Goal: Task Accomplishment & Management: Use online tool/utility

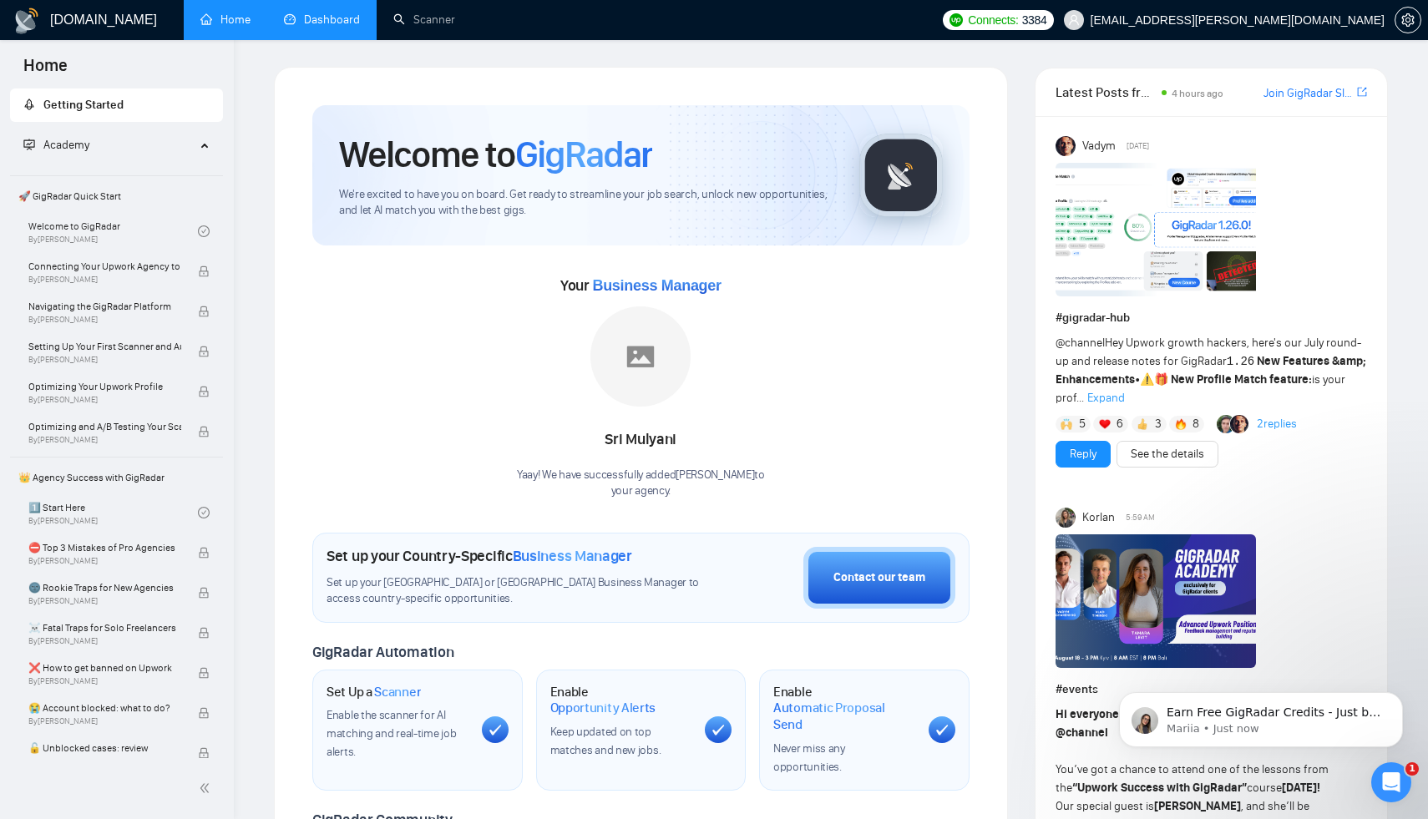
click at [323, 22] on link "Dashboard" at bounding box center [322, 20] width 76 height 14
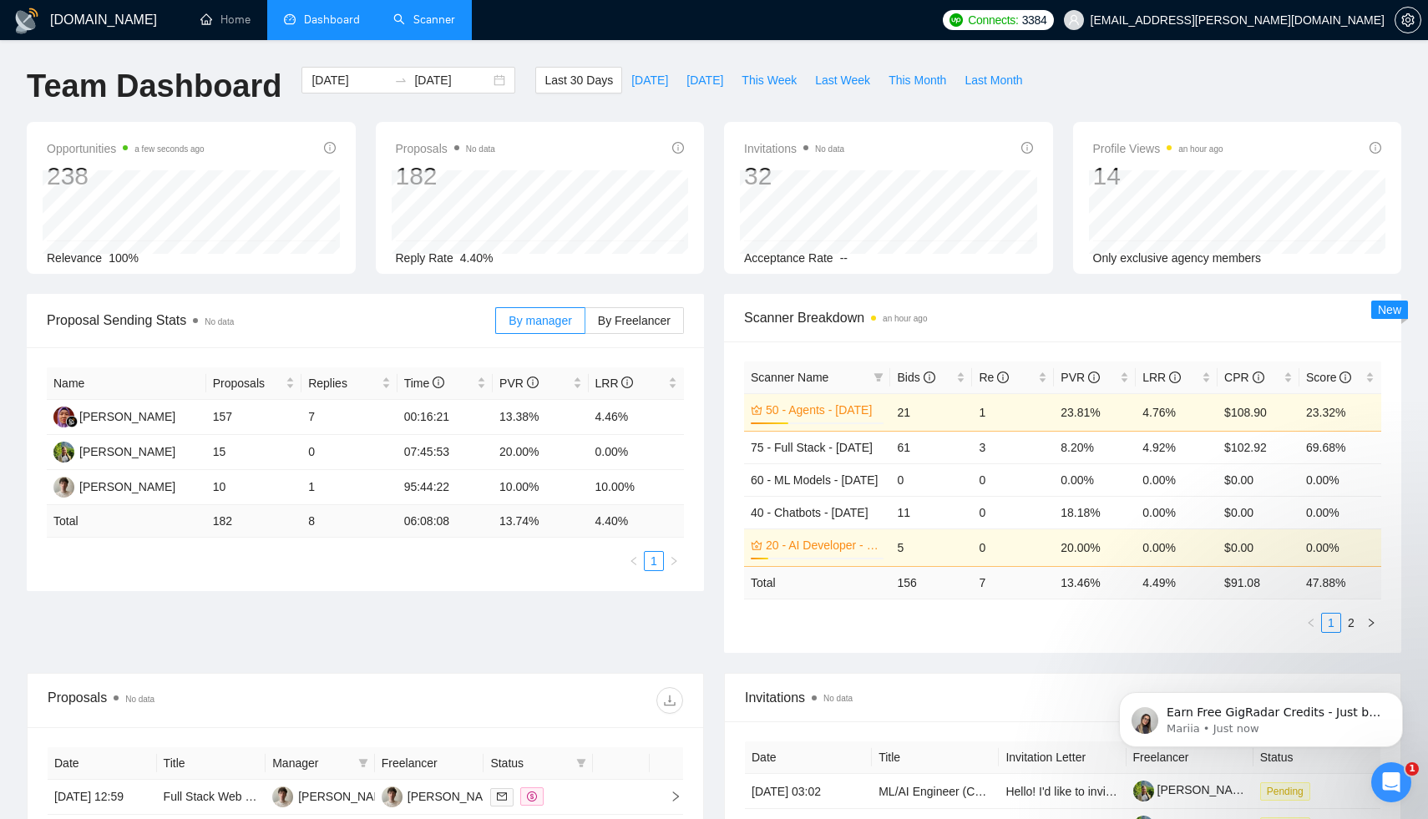
click at [432, 23] on link "Scanner" at bounding box center [424, 20] width 62 height 14
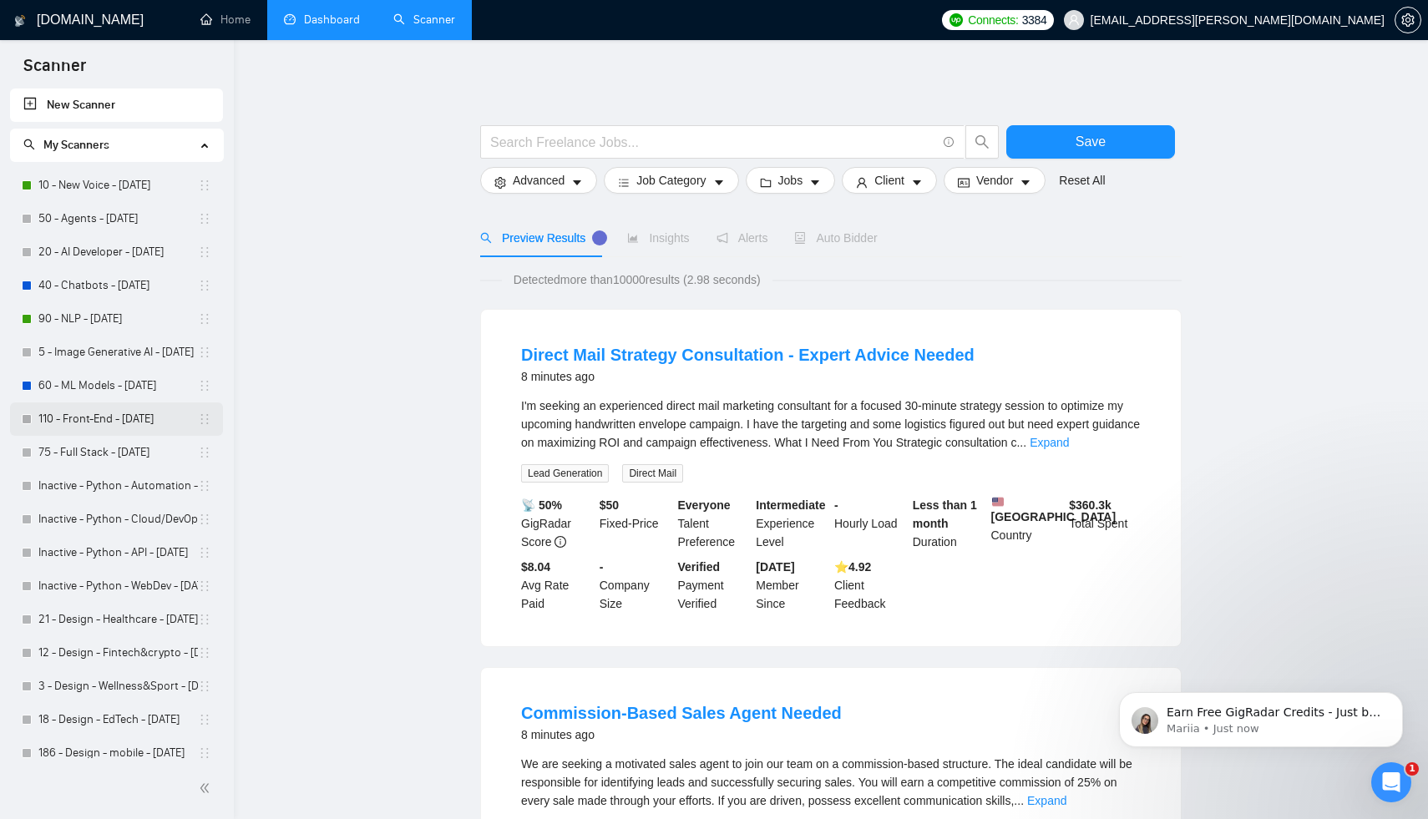
click at [116, 417] on link "110 - Front-End - [DATE]" at bounding box center [117, 418] width 159 height 33
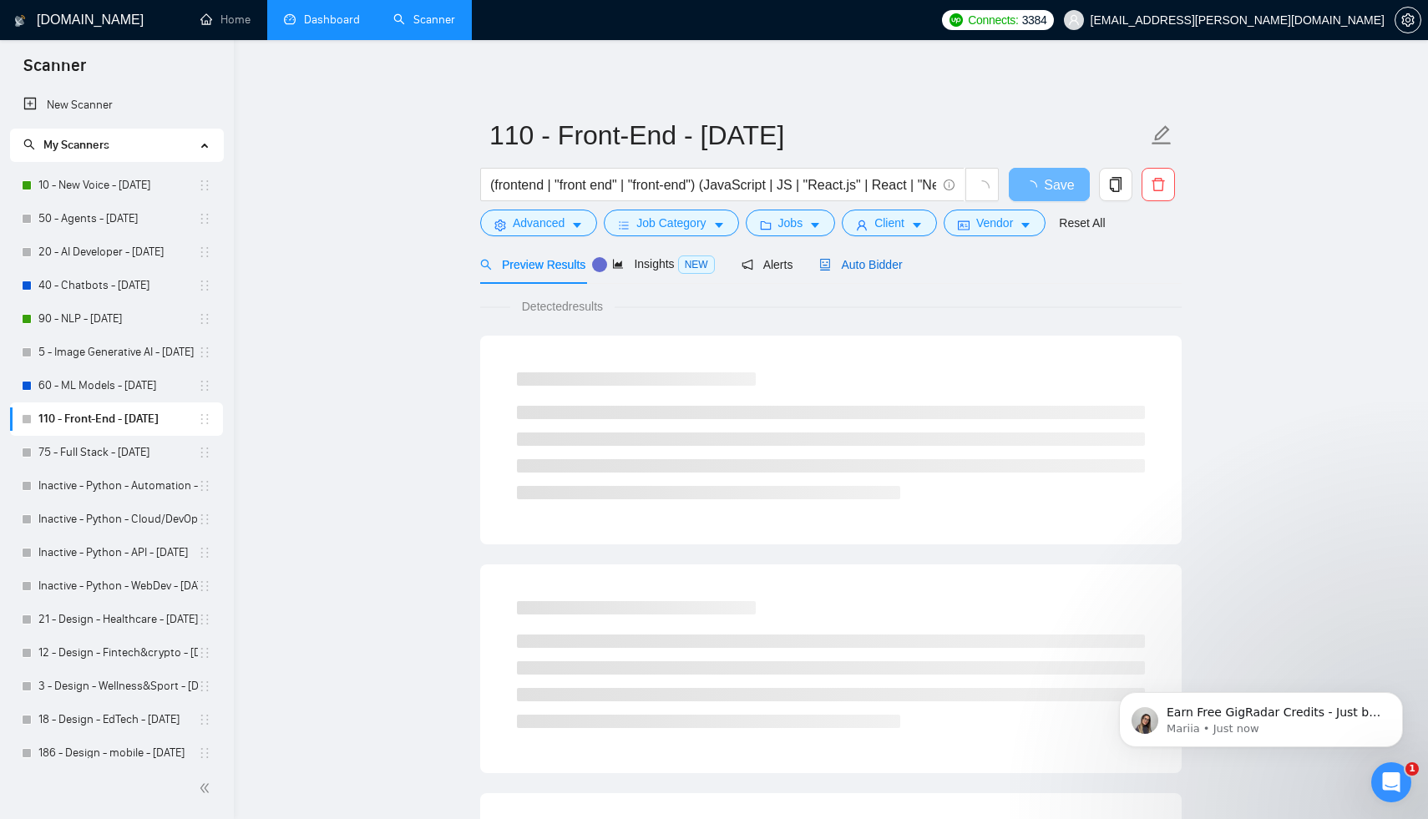
click at [846, 260] on span "Auto Bidder" at bounding box center [860, 264] width 83 height 13
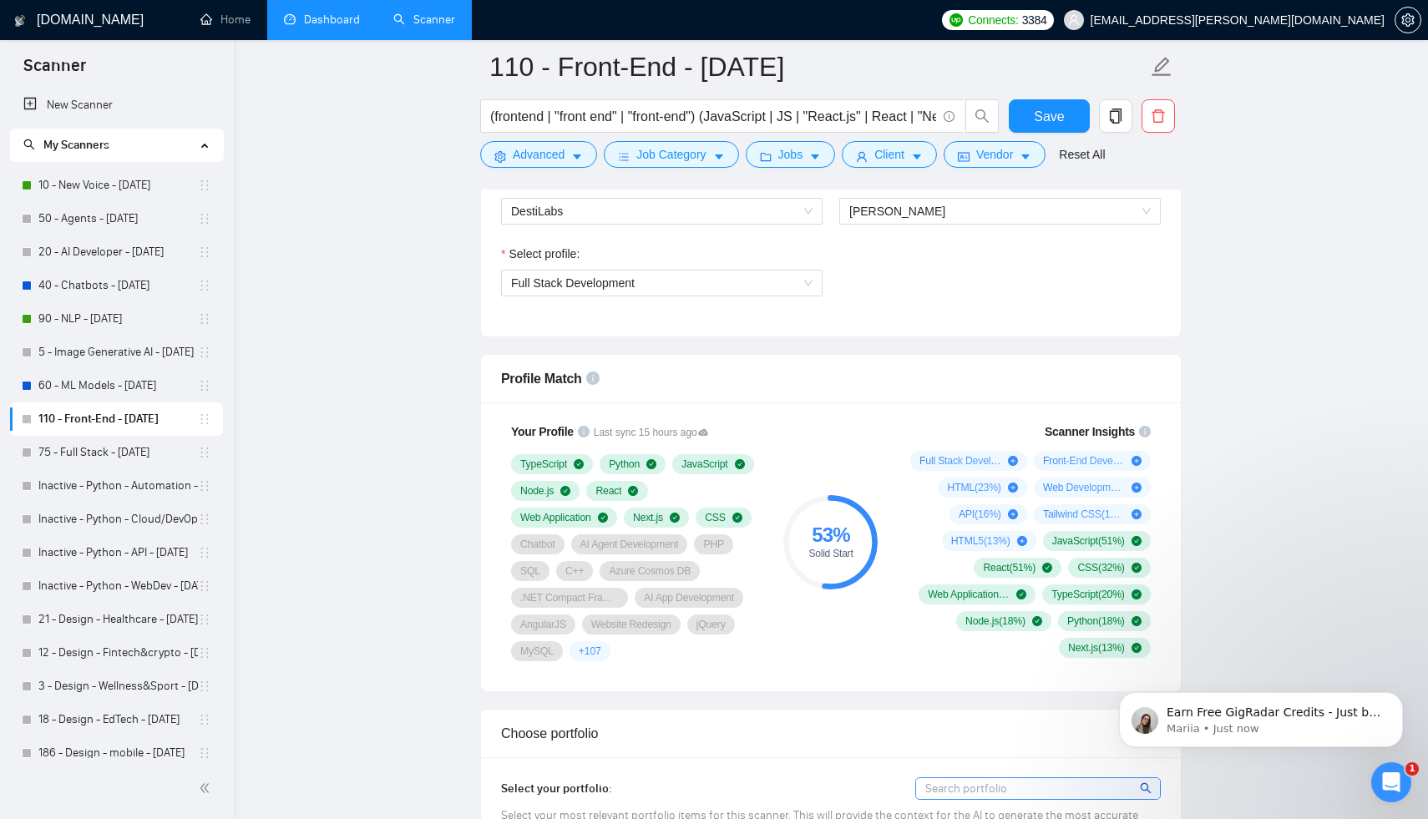
scroll to position [878, 0]
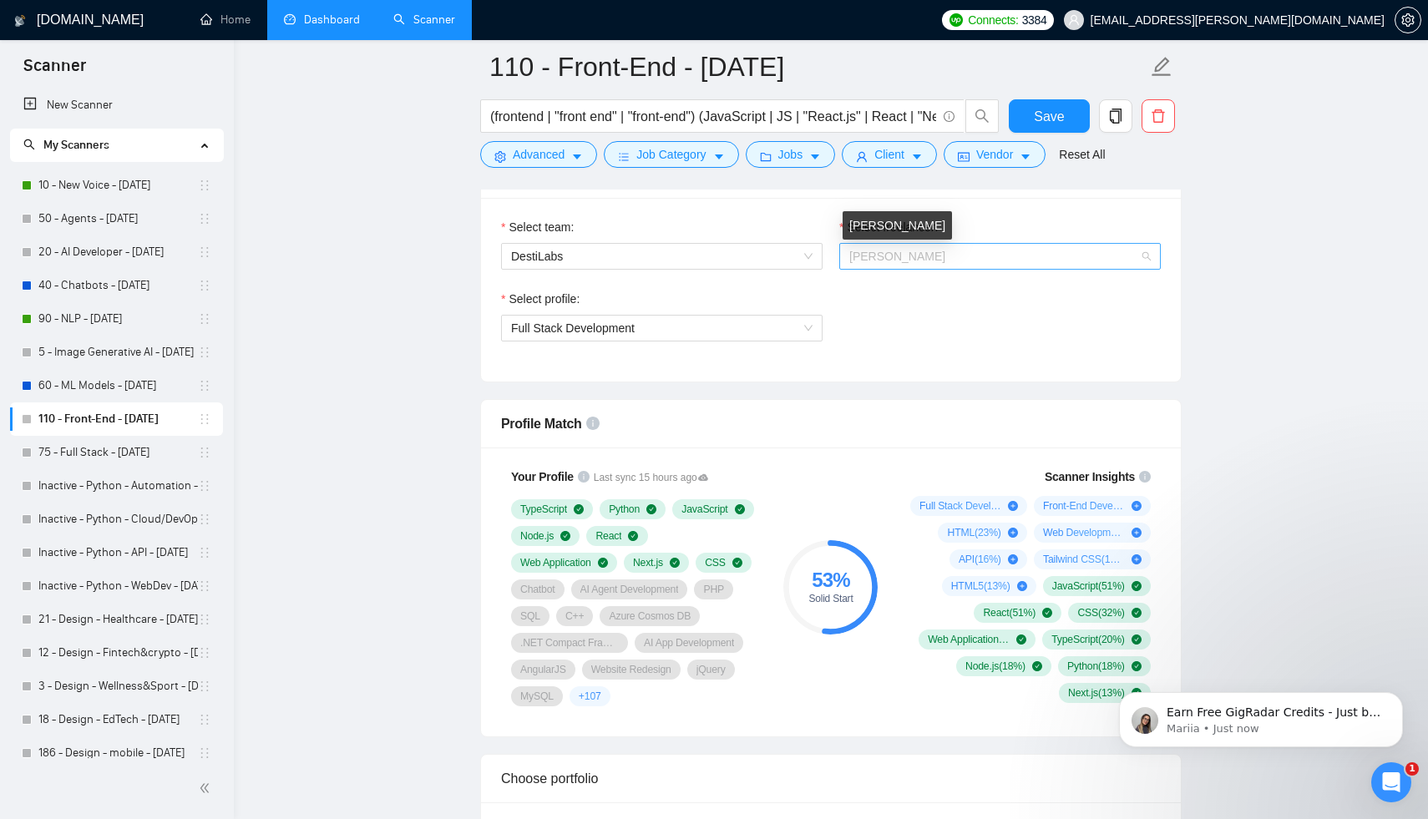
click at [891, 255] on span "[PERSON_NAME]" at bounding box center [897, 256] width 96 height 13
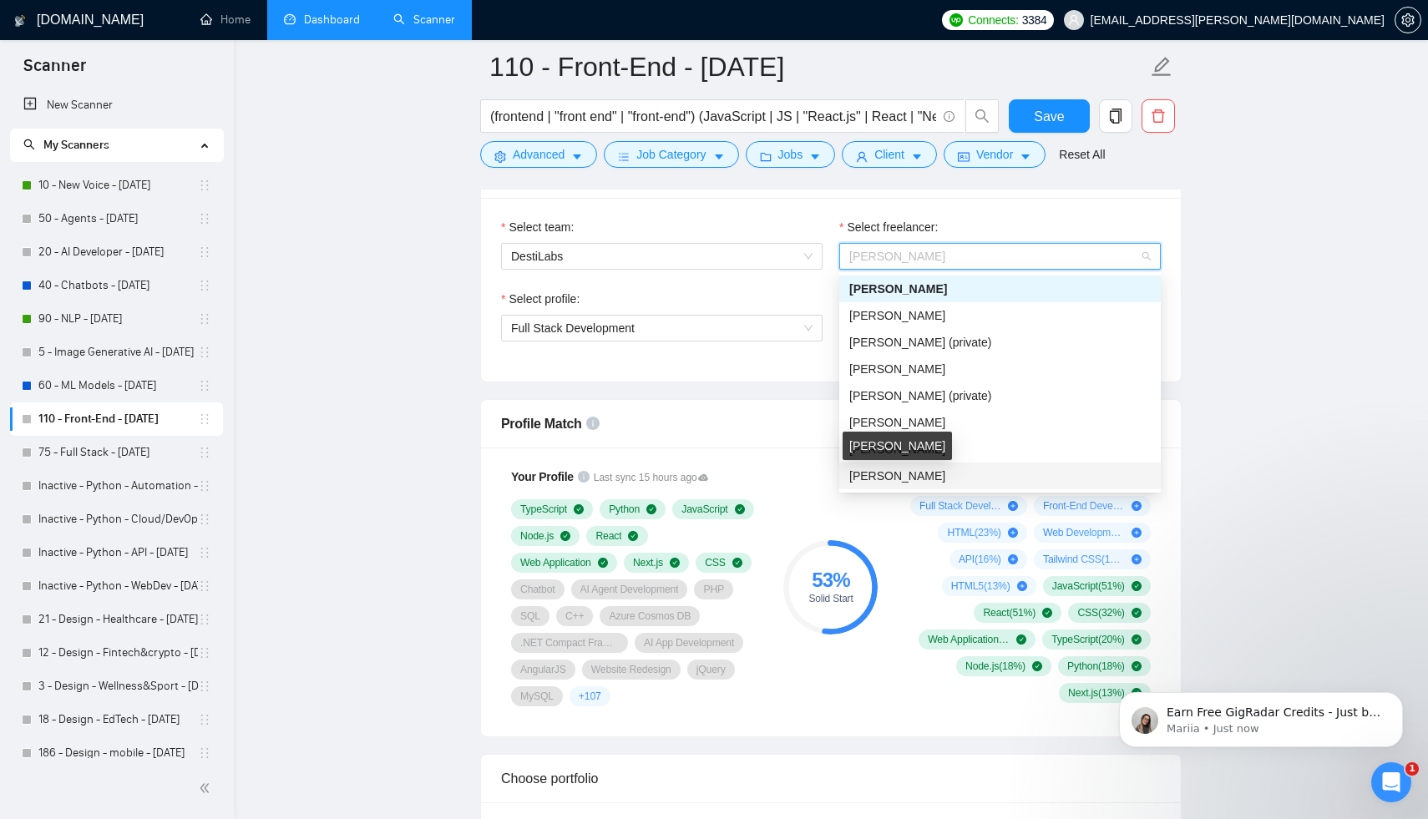
click at [903, 472] on span "[PERSON_NAME]" at bounding box center [897, 475] width 96 height 13
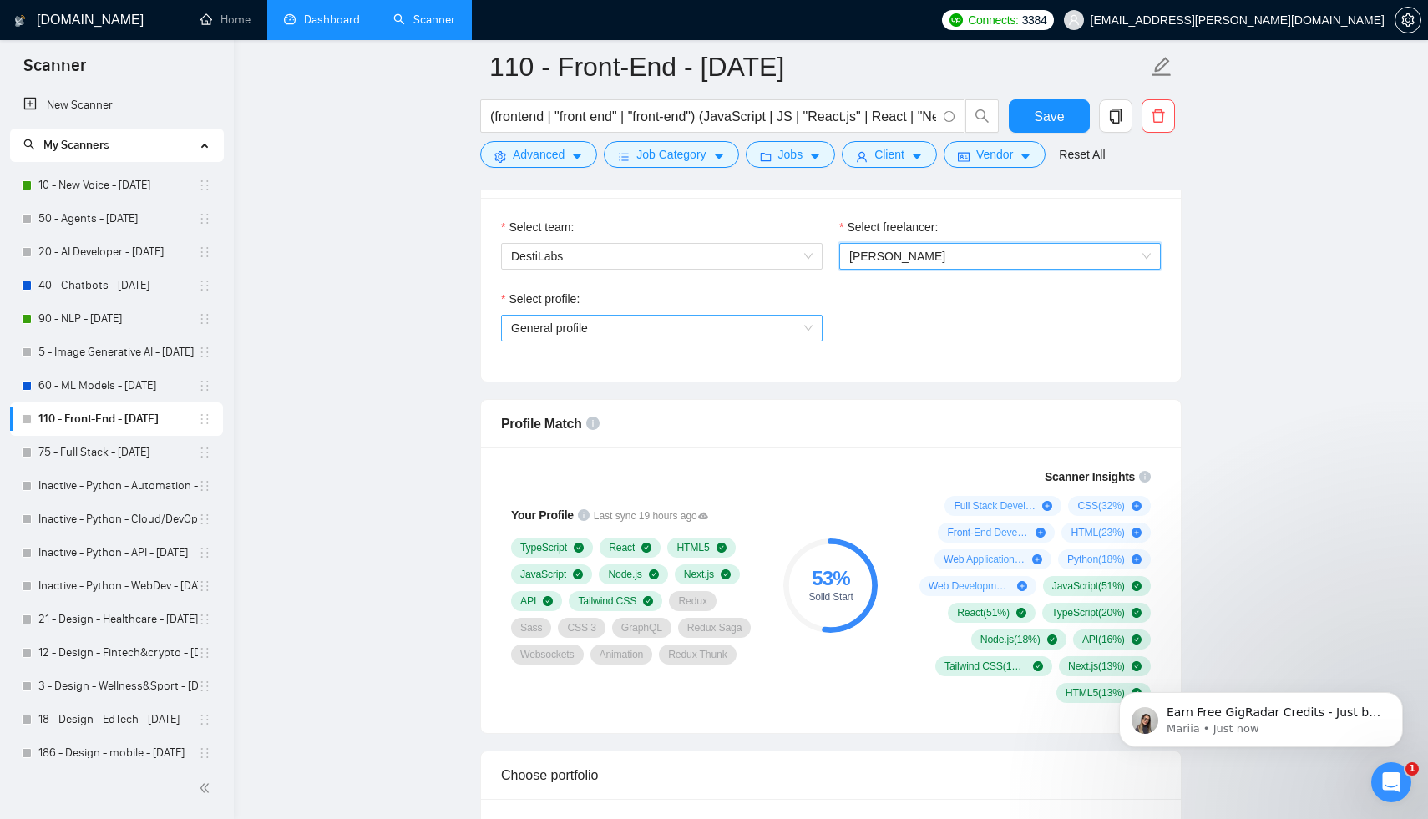
click at [687, 322] on span "General profile" at bounding box center [661, 328] width 301 height 25
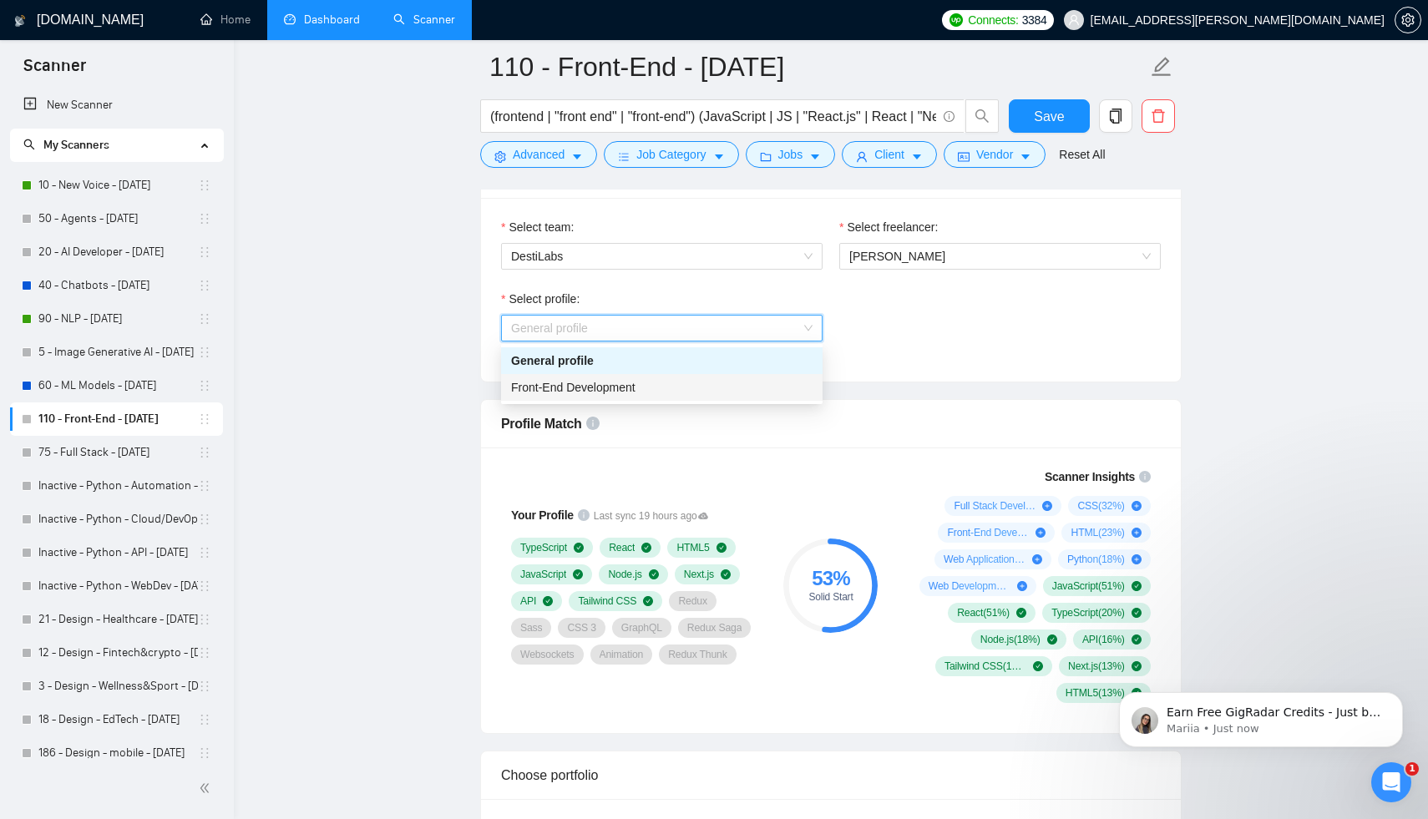
click at [681, 378] on div "Front-End Development" at bounding box center [661, 387] width 301 height 18
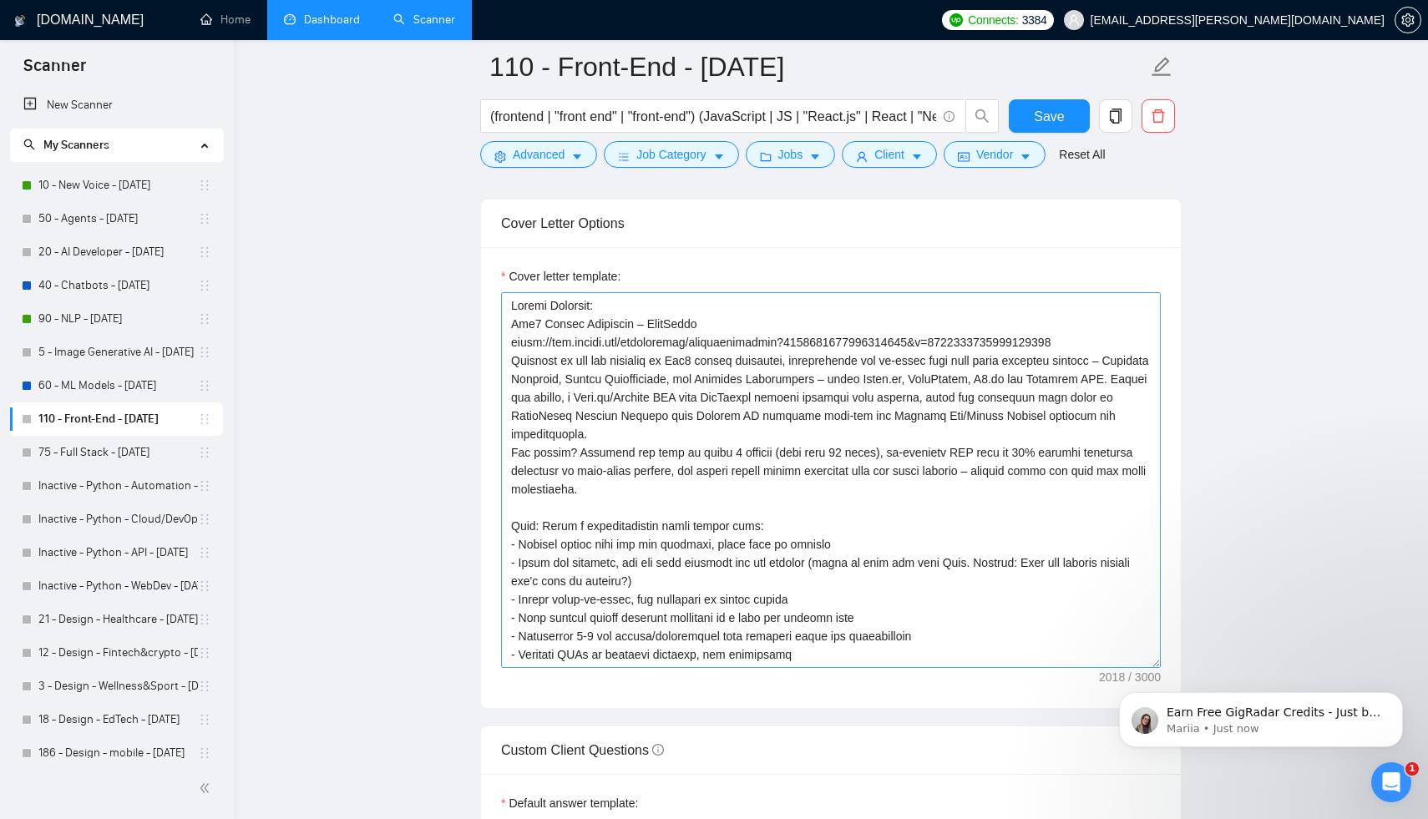
scroll to position [1779, 0]
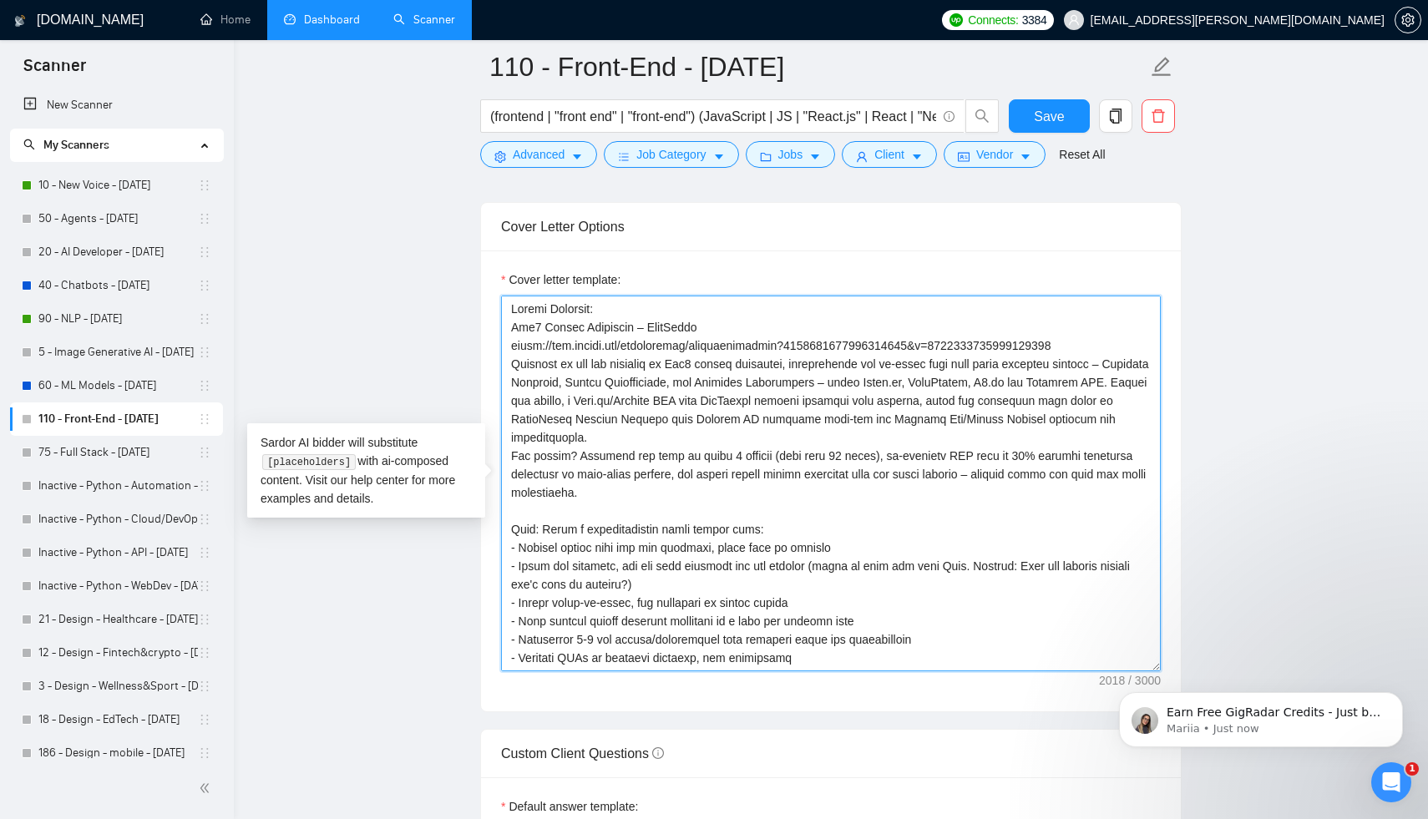
drag, startPoint x: 511, startPoint y: 323, endPoint x: 1115, endPoint y: 340, distance: 604.7
click at [1115, 340] on textarea "Cover letter template:" at bounding box center [831, 484] width 660 height 376
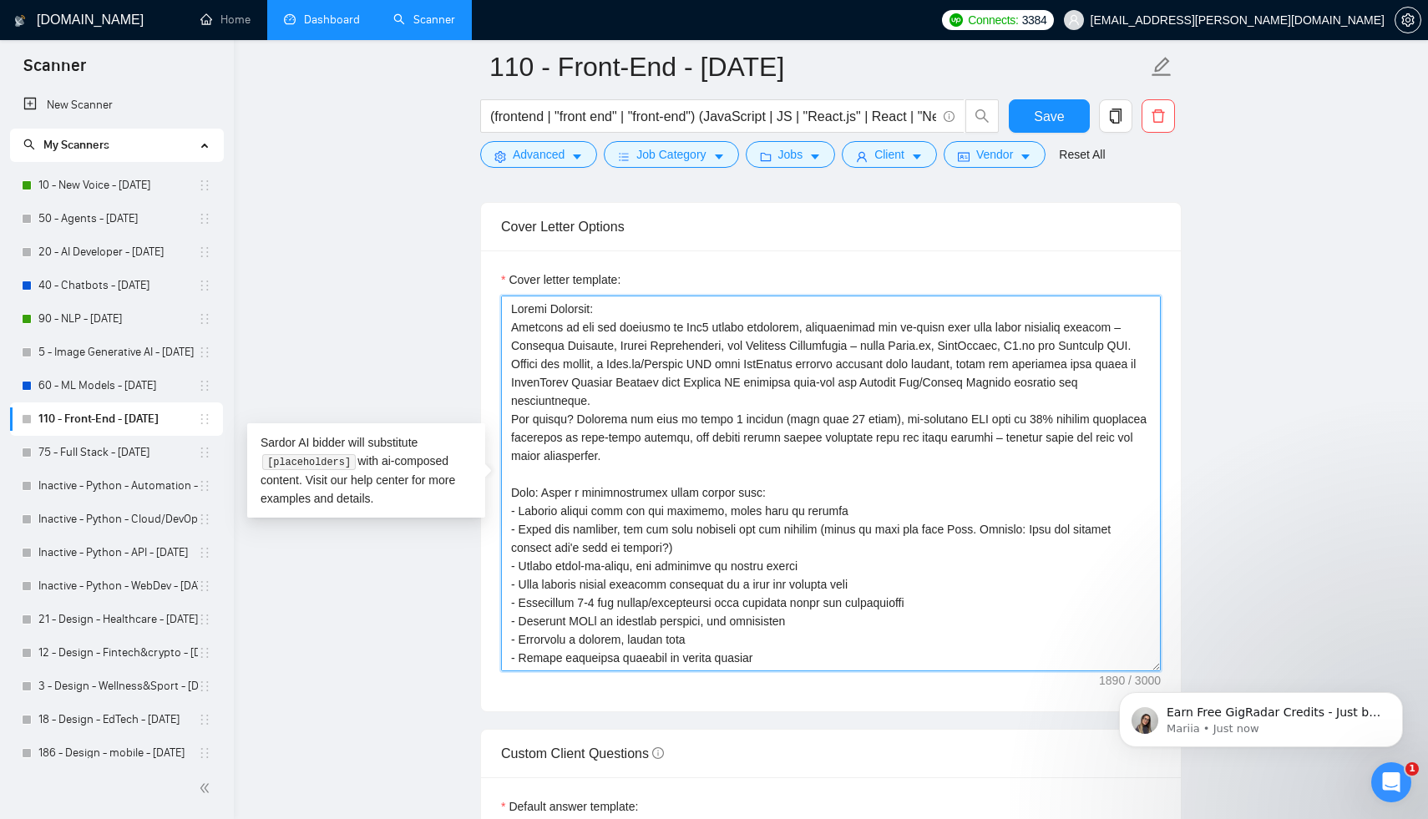
click at [699, 450] on textarea "Cover letter template:" at bounding box center [831, 484] width 660 height 376
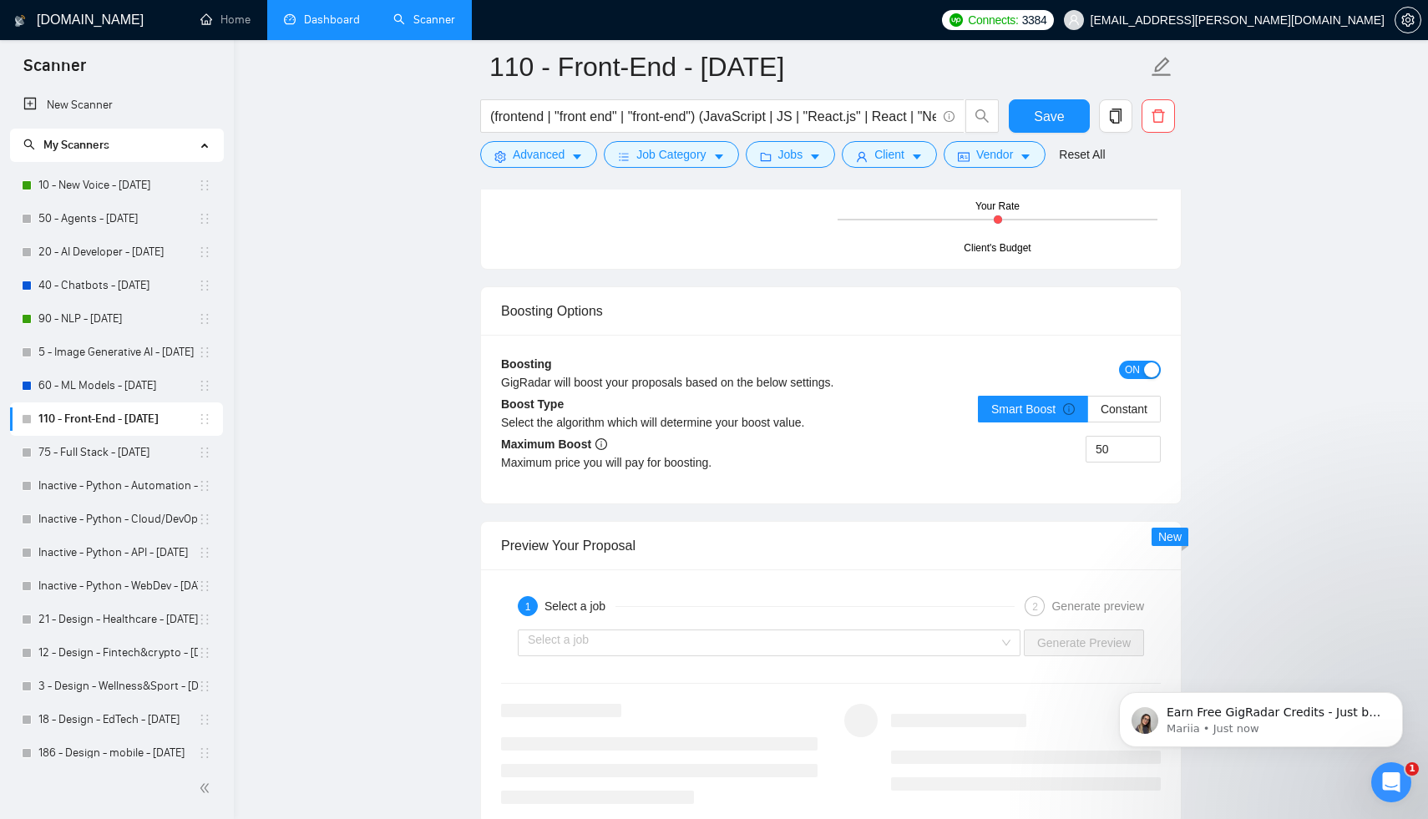
scroll to position [3085, 0]
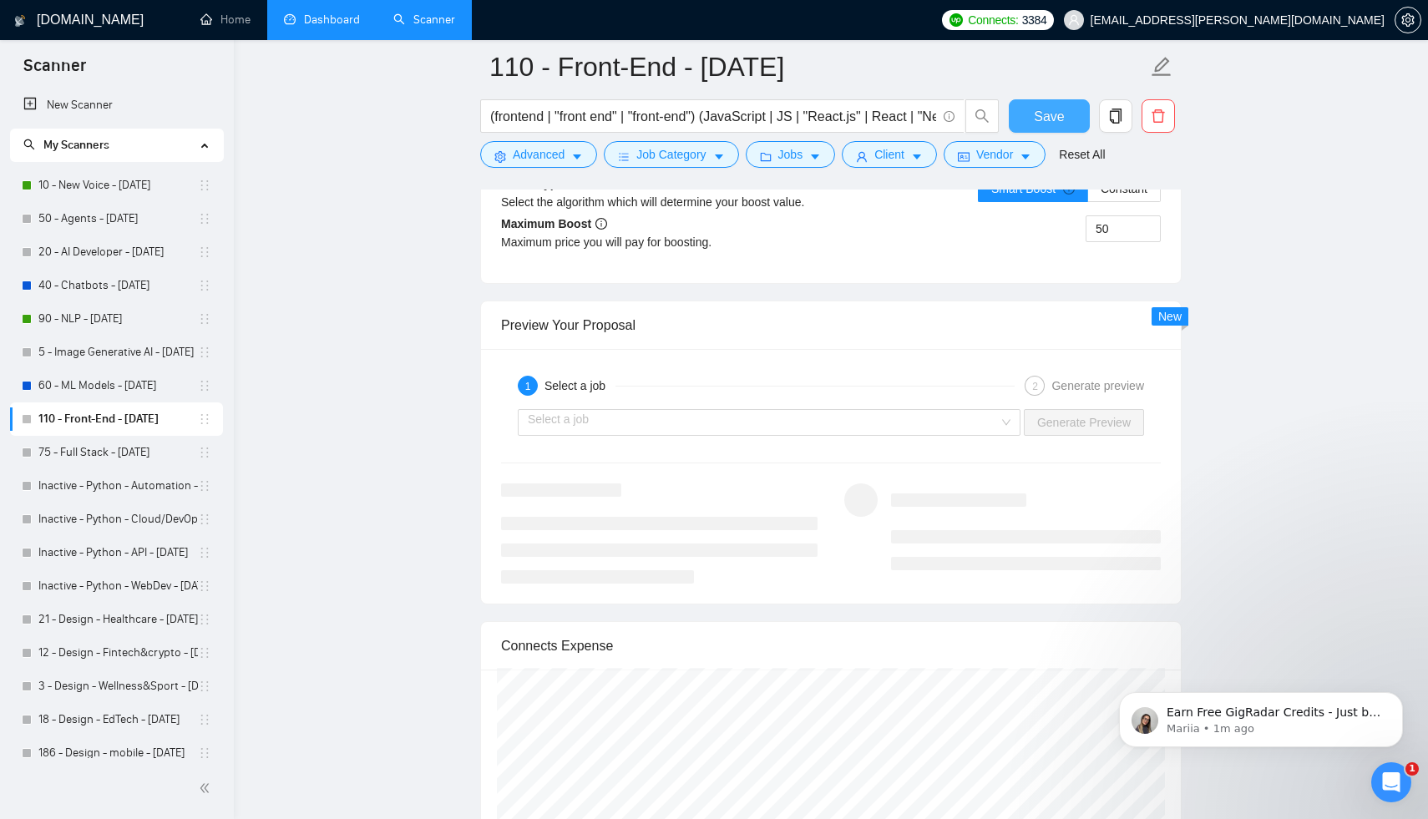
type textarea "Loremi Dolorsit: Ametcons ad eli sed doeiusmo te Inc1 utlabo etdolorem, aliquae…"
click at [1027, 122] on button "Save" at bounding box center [1049, 115] width 81 height 33
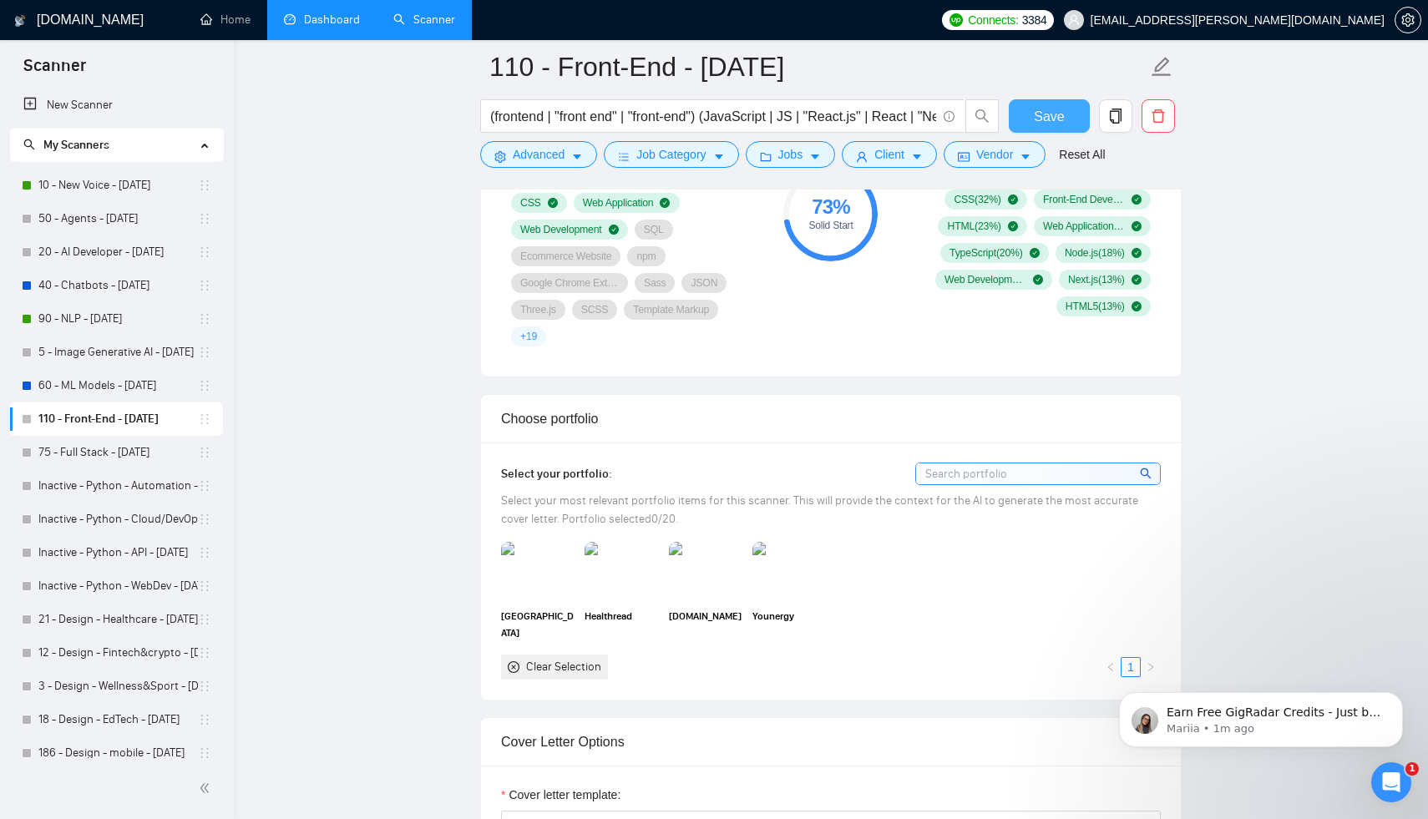
scroll to position [1254, 0]
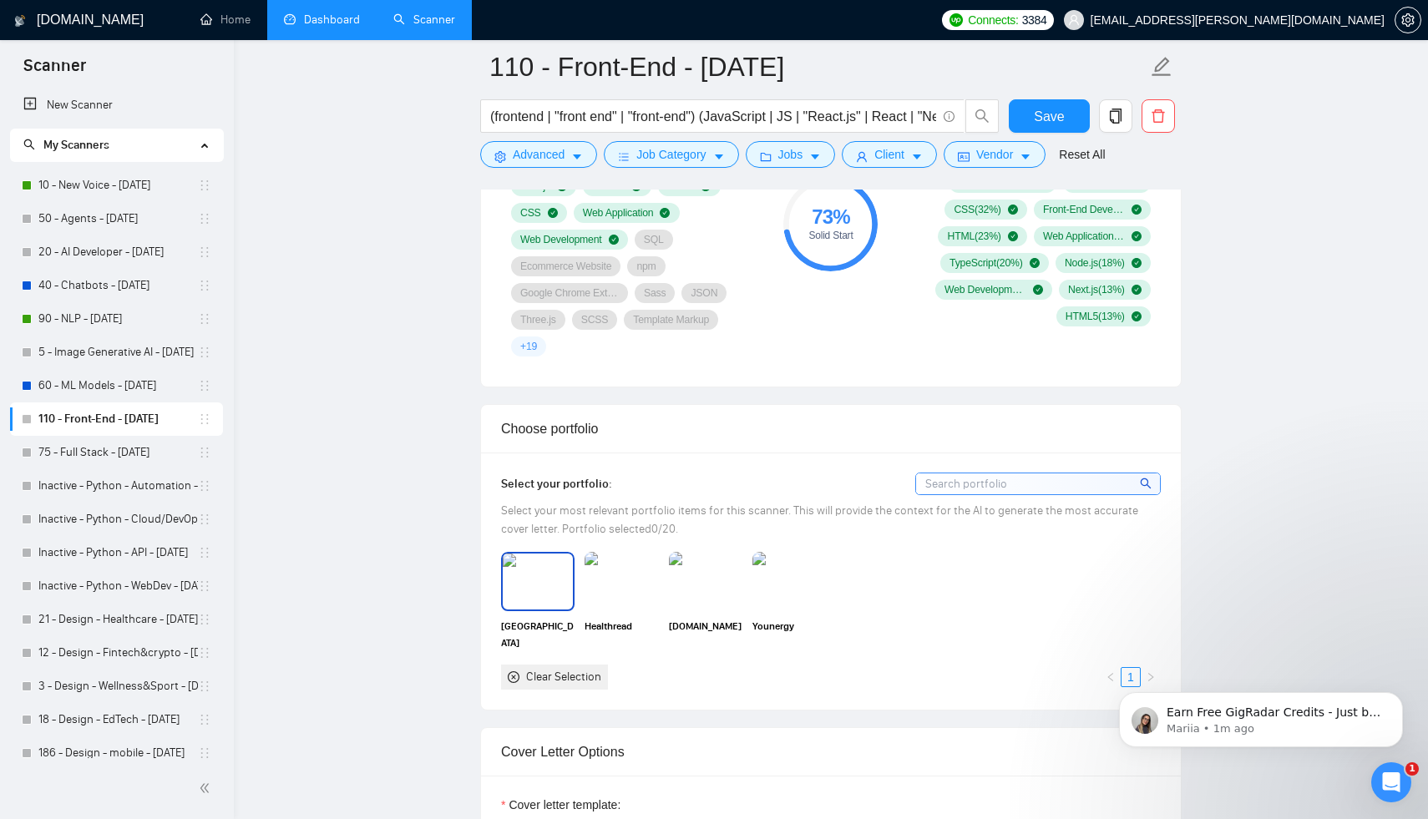
click at [547, 581] on img at bounding box center [538, 581] width 70 height 55
click at [612, 580] on img at bounding box center [621, 581] width 70 height 55
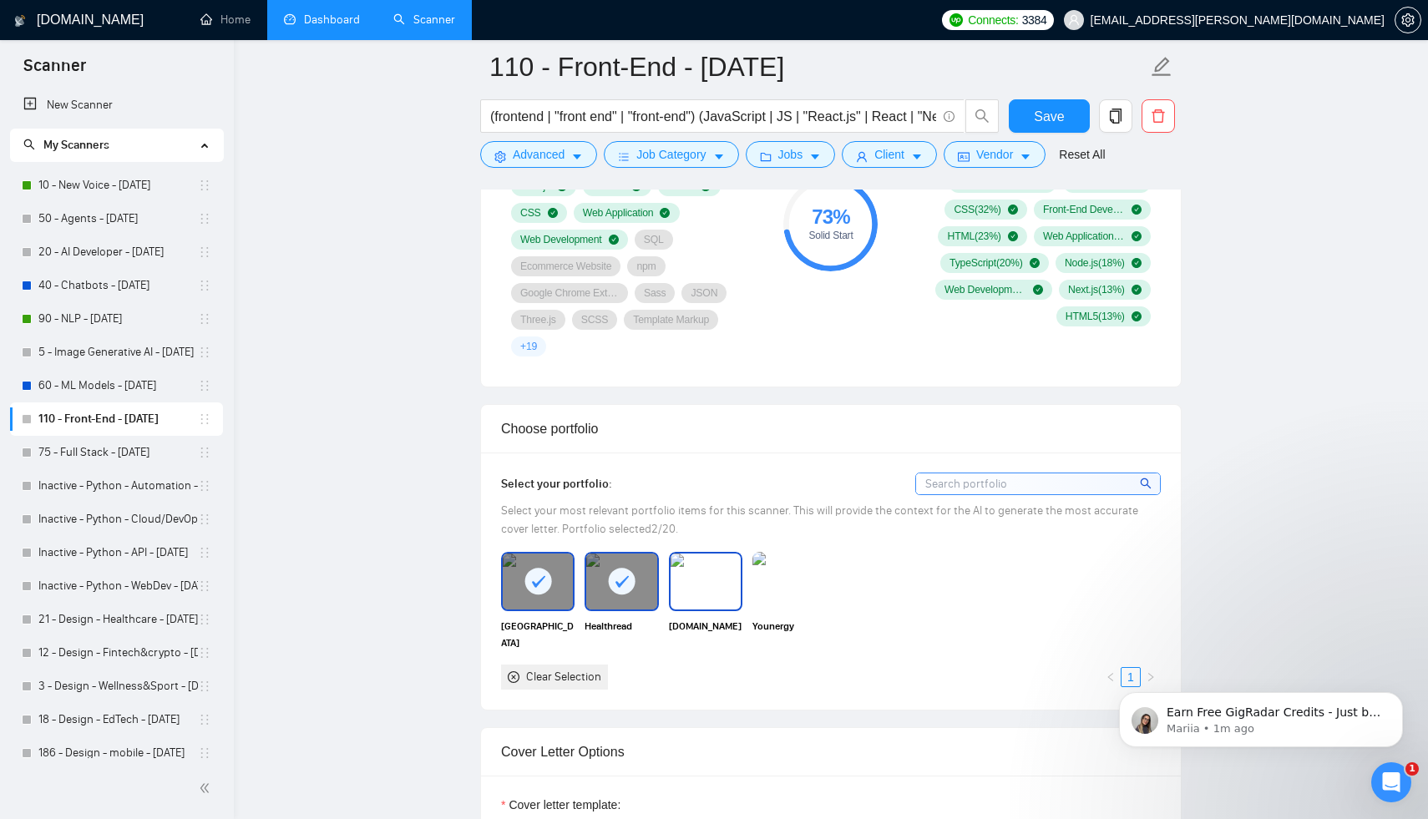
click at [691, 582] on img at bounding box center [705, 581] width 70 height 55
click at [792, 586] on img at bounding box center [789, 581] width 70 height 55
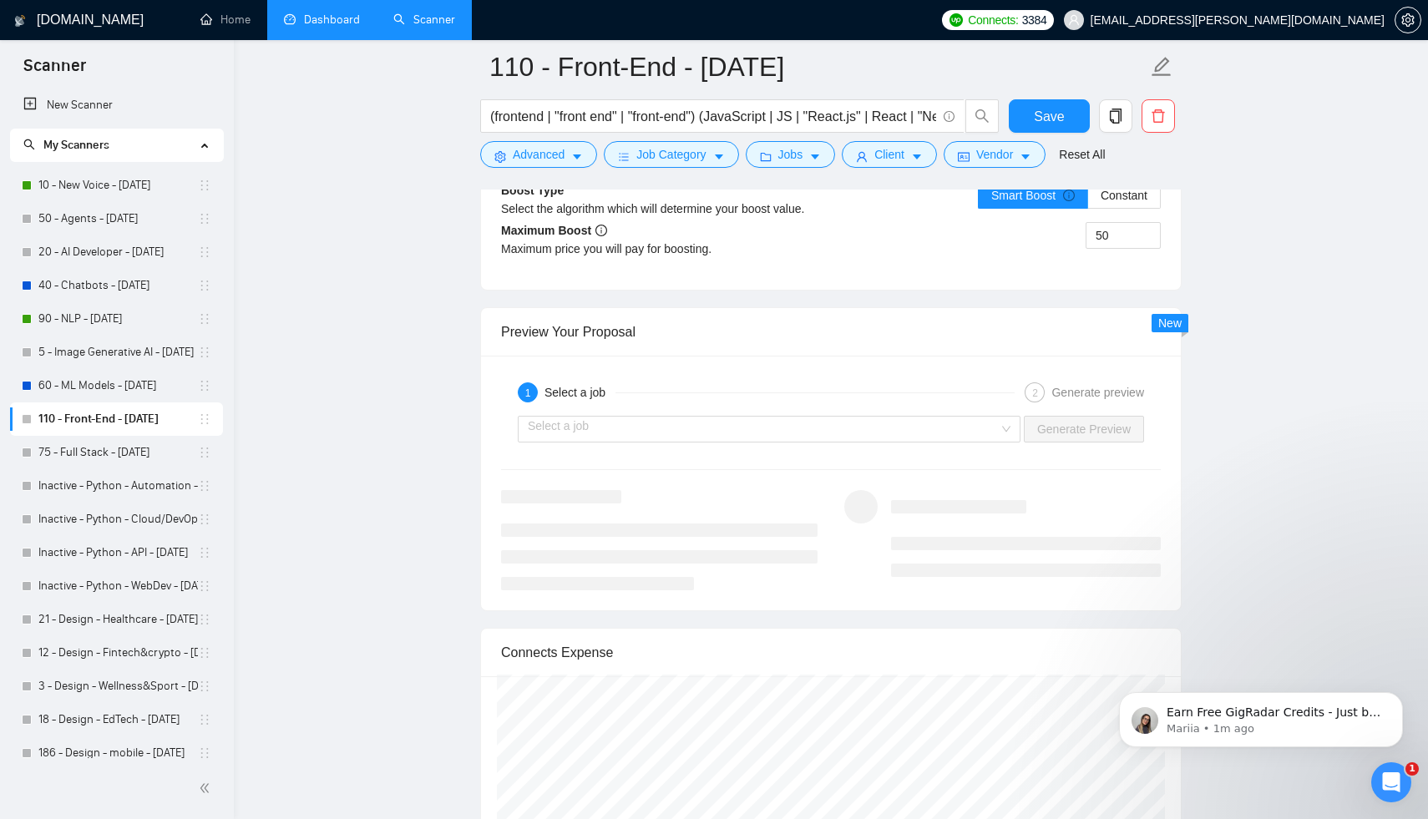
scroll to position [3083, 0]
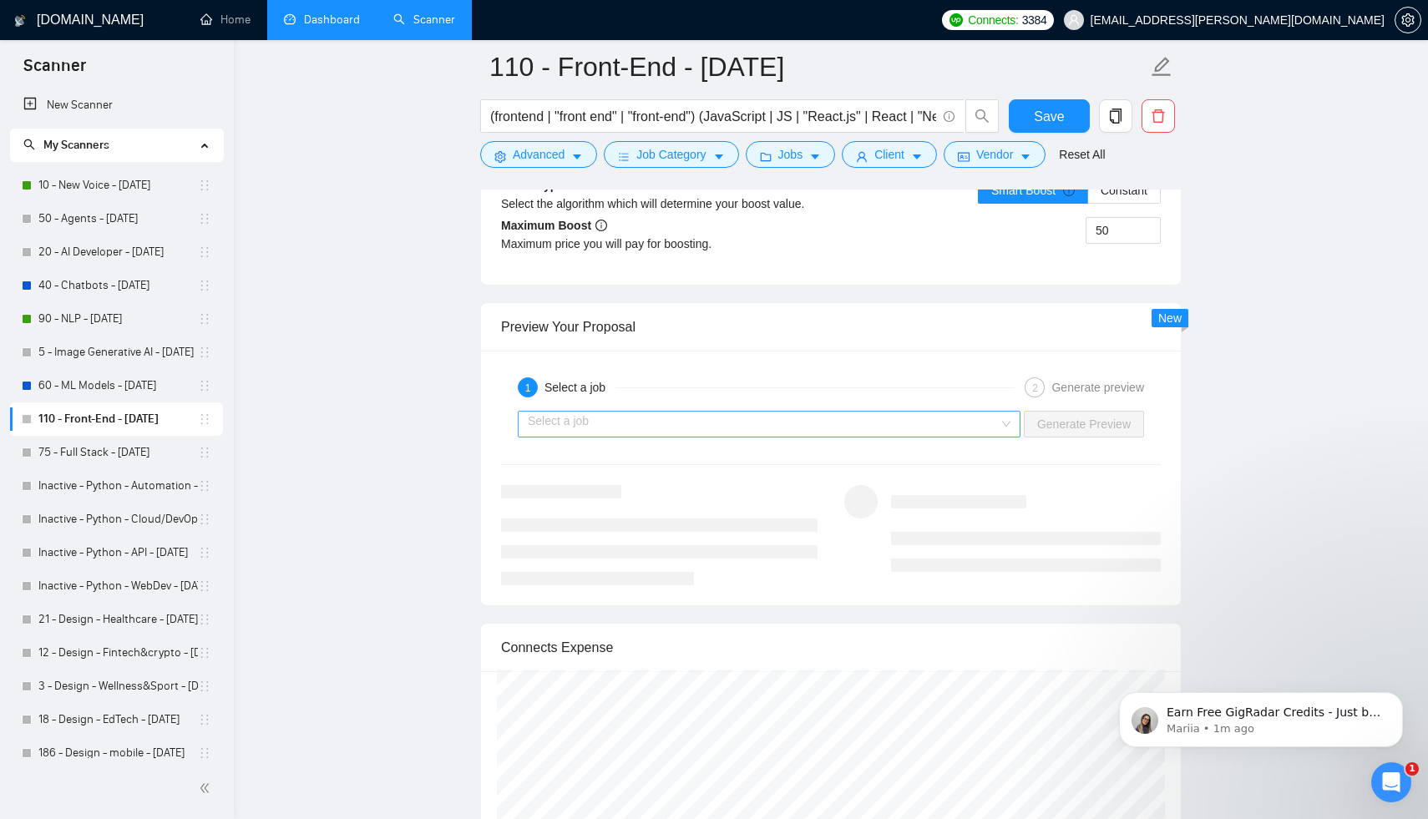
click at [803, 423] on input "search" at bounding box center [763, 424] width 471 height 25
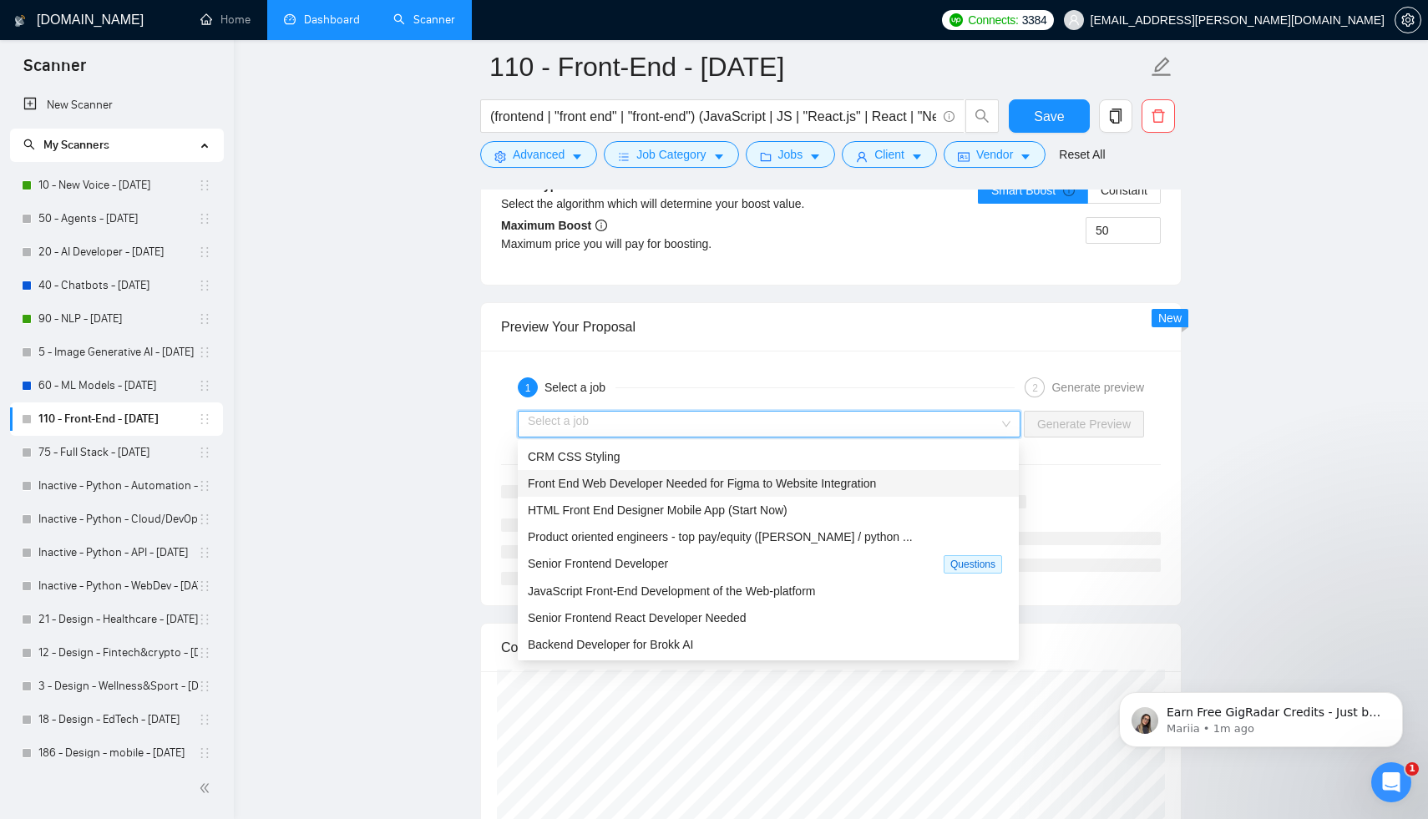
click at [794, 482] on span "Front End Web Developer Needed for Figma to Website Integration" at bounding box center [702, 483] width 348 height 13
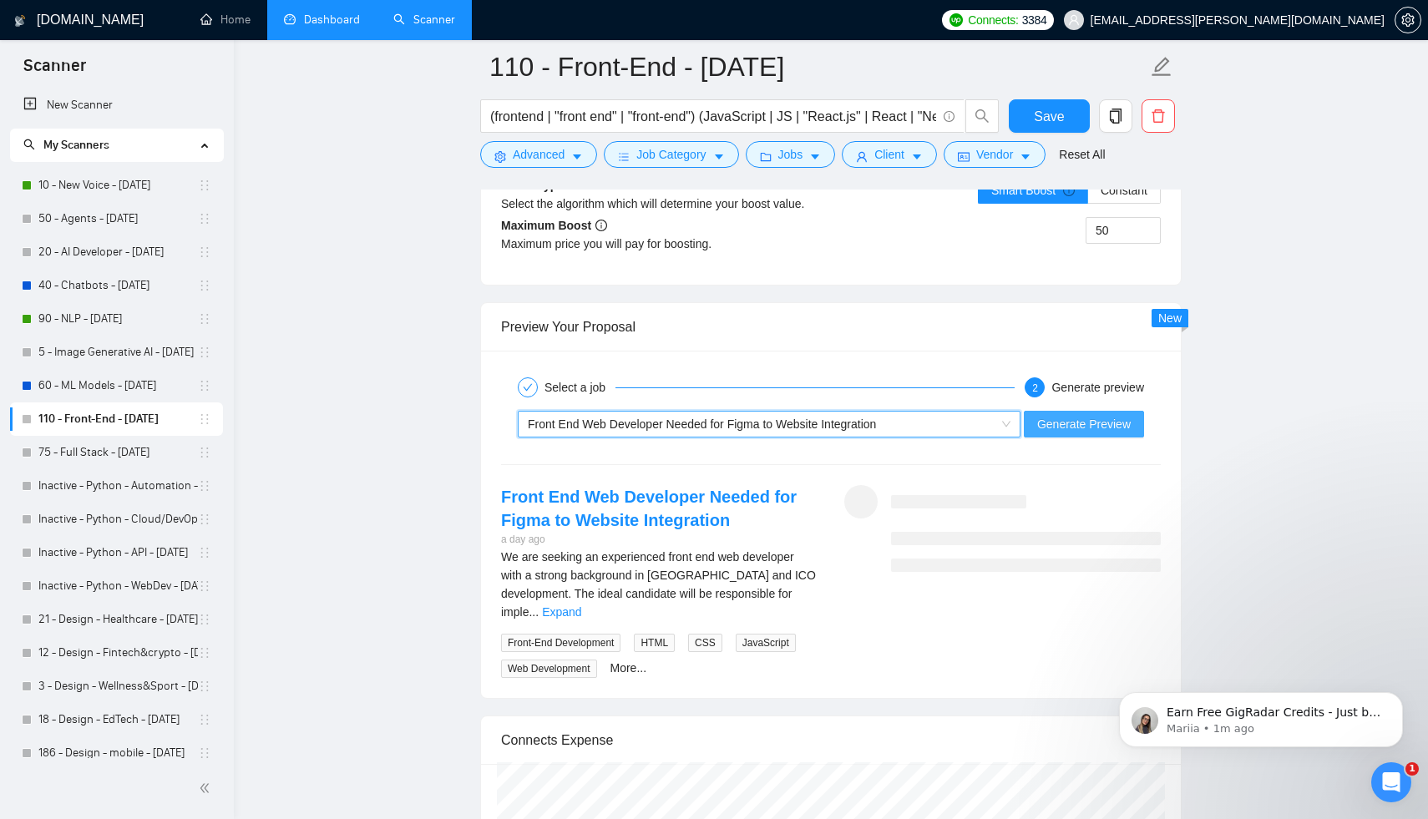
click at [1061, 426] on span "Generate Preview" at bounding box center [1084, 424] width 94 height 18
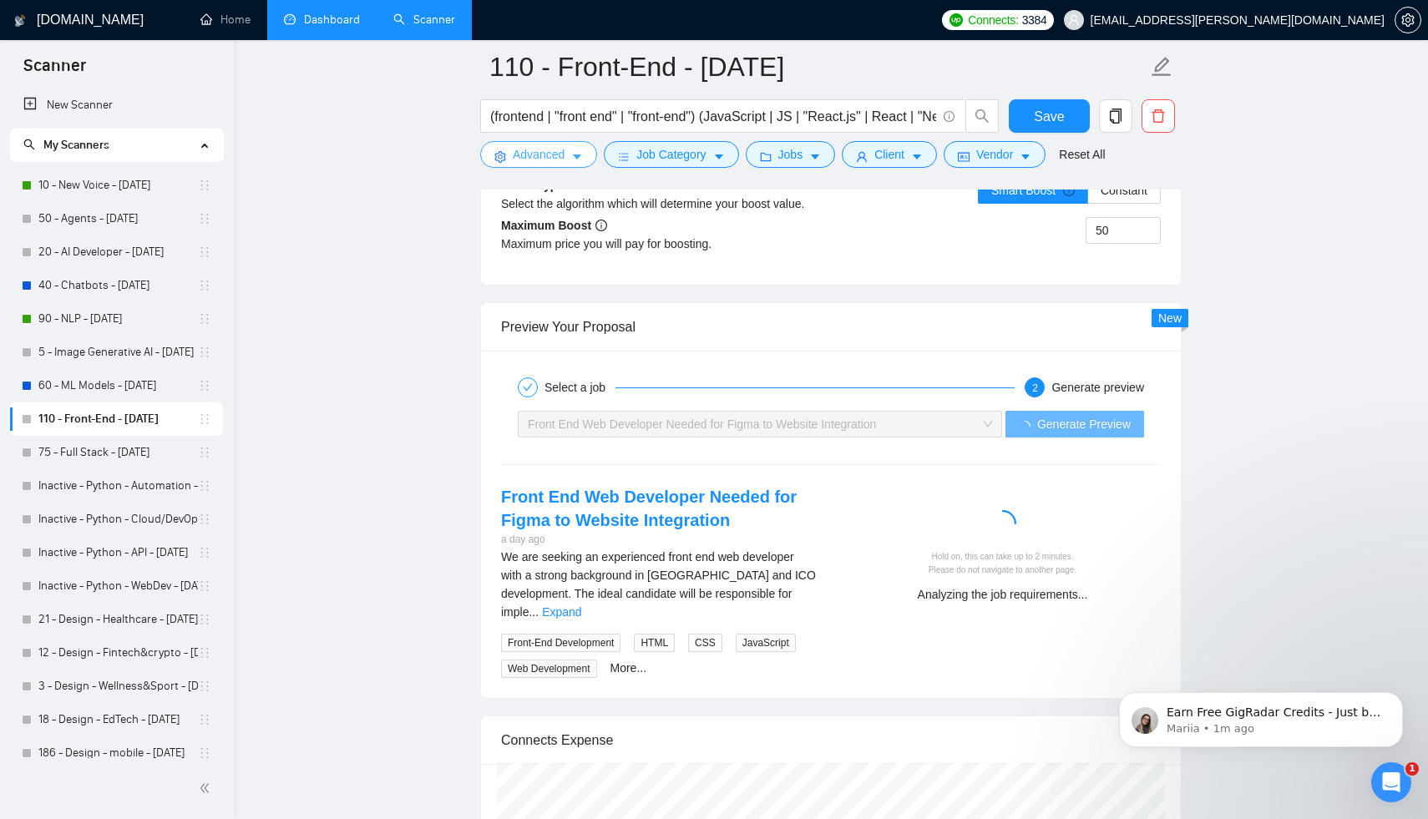
click at [581, 155] on icon "caret-down" at bounding box center [577, 157] width 8 height 5
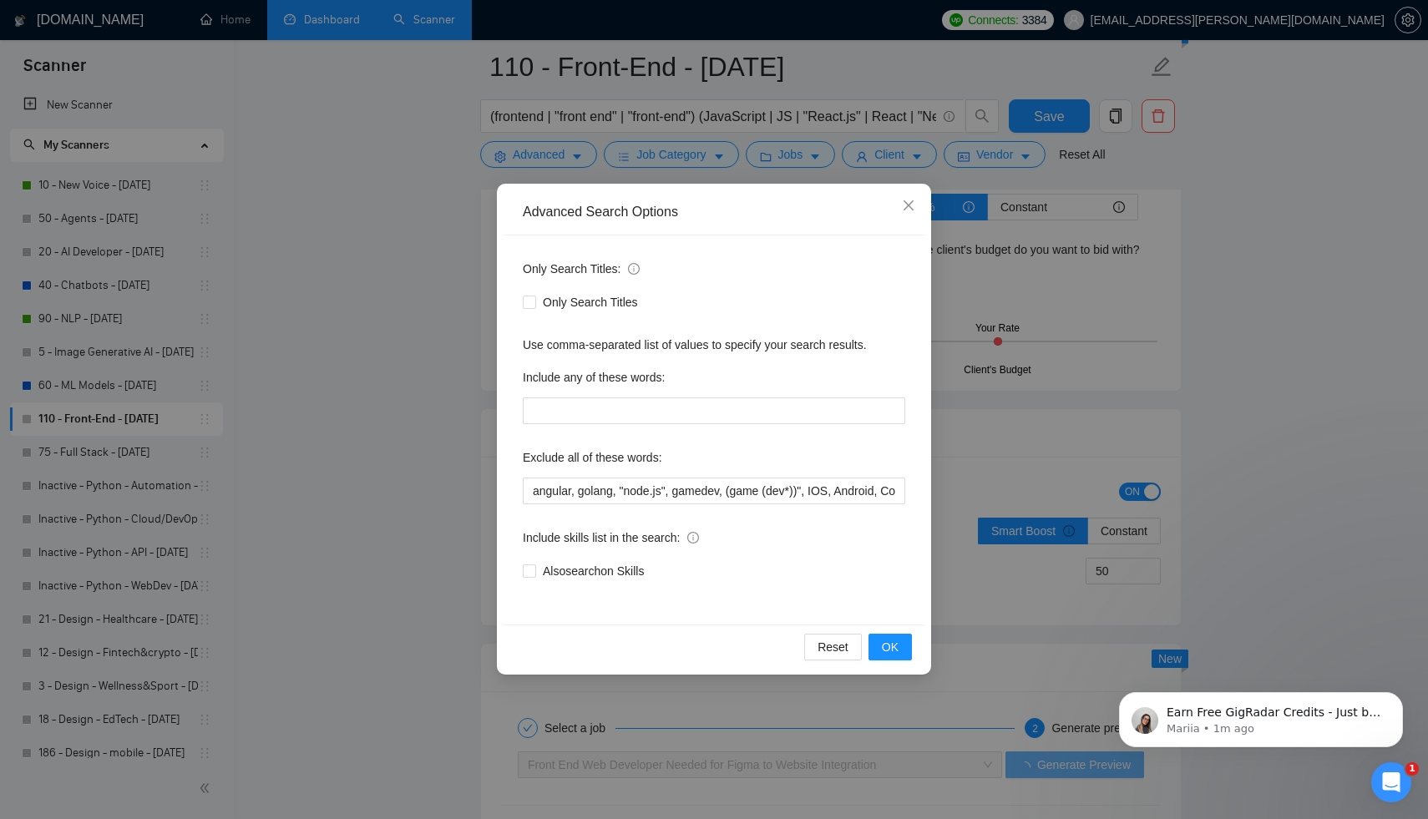
scroll to position [2750, 0]
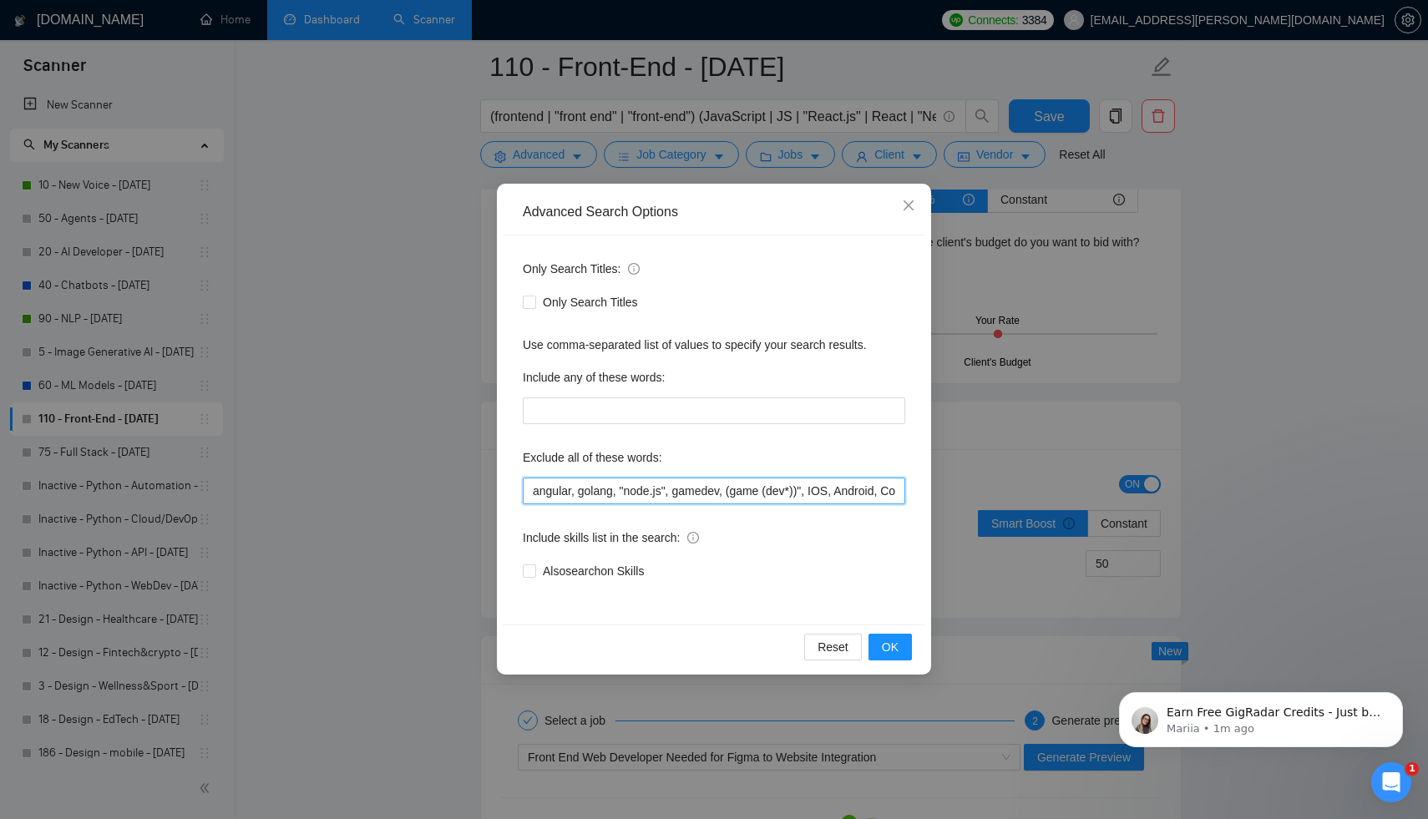
drag, startPoint x: 712, startPoint y: 498, endPoint x: 885, endPoint y: 508, distance: 173.2
click at [885, 508] on div "Only Search Titles: Only Search Titles Use comma-separated list of values to sp…" at bounding box center [714, 429] width 422 height 389
drag, startPoint x: 859, startPoint y: 489, endPoint x: 996, endPoint y: 478, distance: 137.4
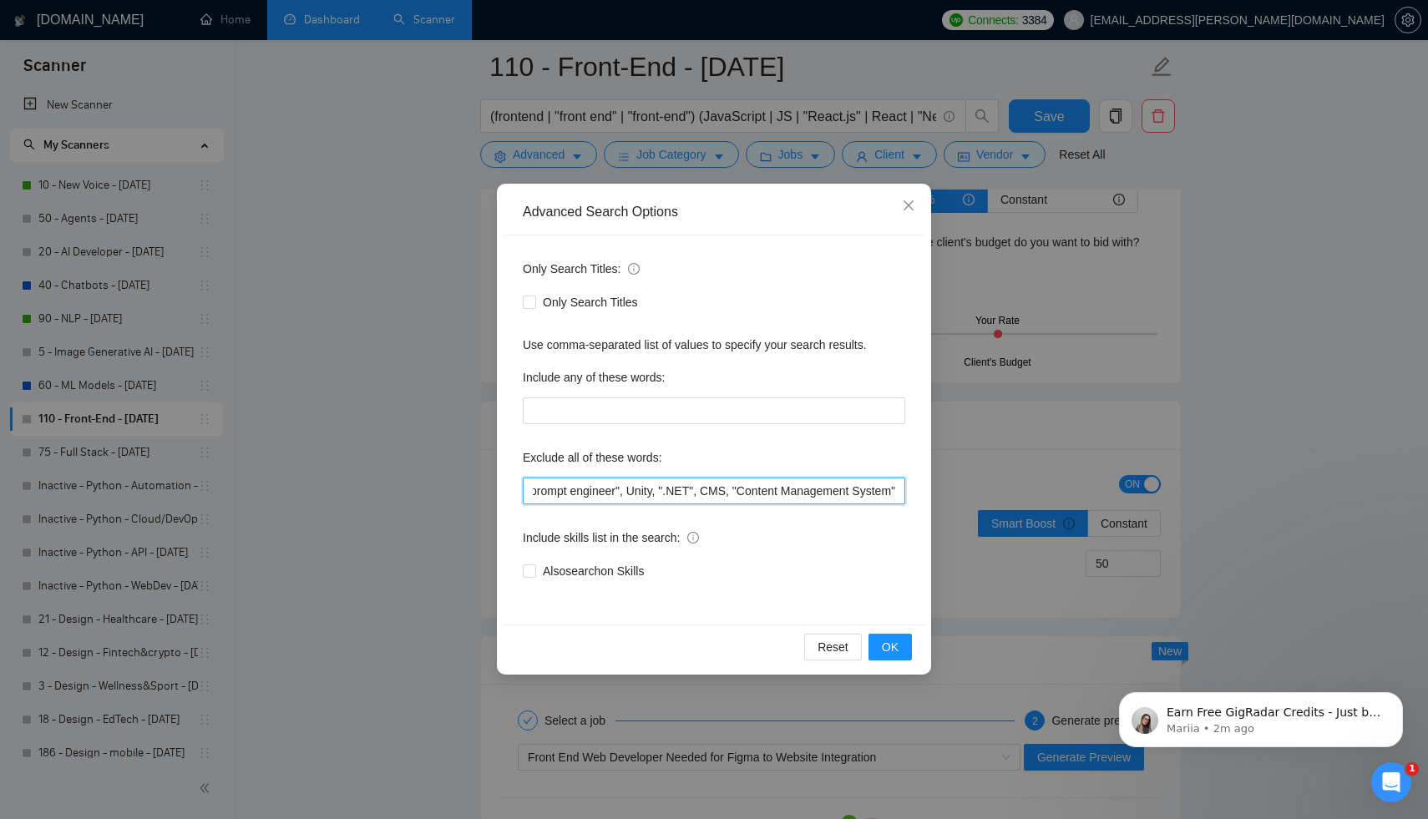
click at [996, 478] on div "Advanced Search Options Only Search Titles: Only Search Titles Use comma-separa…" at bounding box center [714, 409] width 1428 height 819
click at [776, 498] on input "angular, golang, "node.js", gamedev, (game (dev*))", IOS, Android, ComfyUI, cry…" at bounding box center [714, 491] width 382 height 27
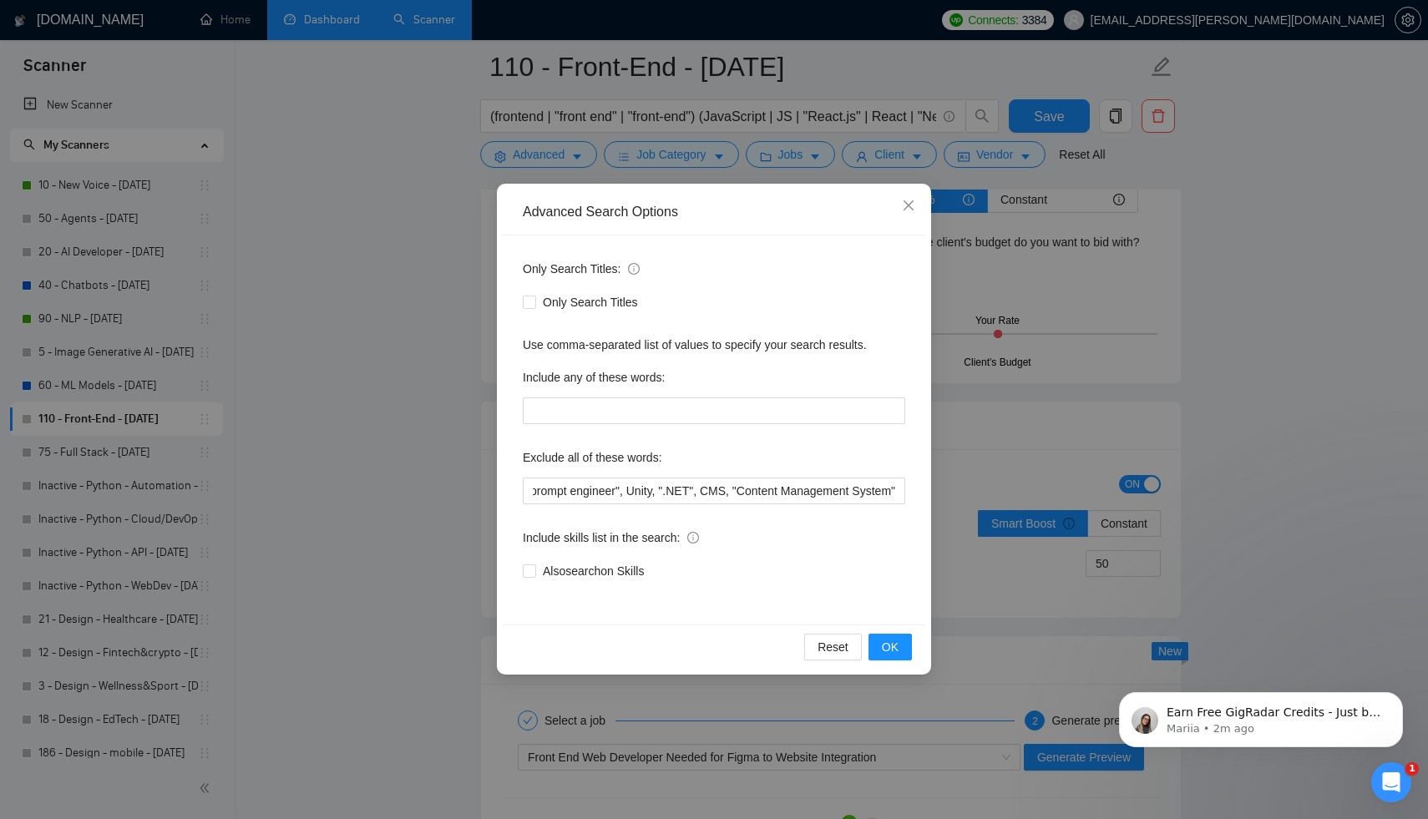
scroll to position [0, 0]
click at [786, 516] on div "Only Search Titles: Only Search Titles Use comma-separated list of values to sp…" at bounding box center [714, 429] width 422 height 389
drag, startPoint x: 791, startPoint y: 492, endPoint x: 878, endPoint y: 484, distance: 88.0
click at [879, 484] on input "angular, golang, "node.js", gamedev, (game (dev*))", IOS, Android, ComfyUI, cry…" at bounding box center [714, 491] width 382 height 27
drag, startPoint x: 808, startPoint y: 489, endPoint x: 918, endPoint y: 484, distance: 109.5
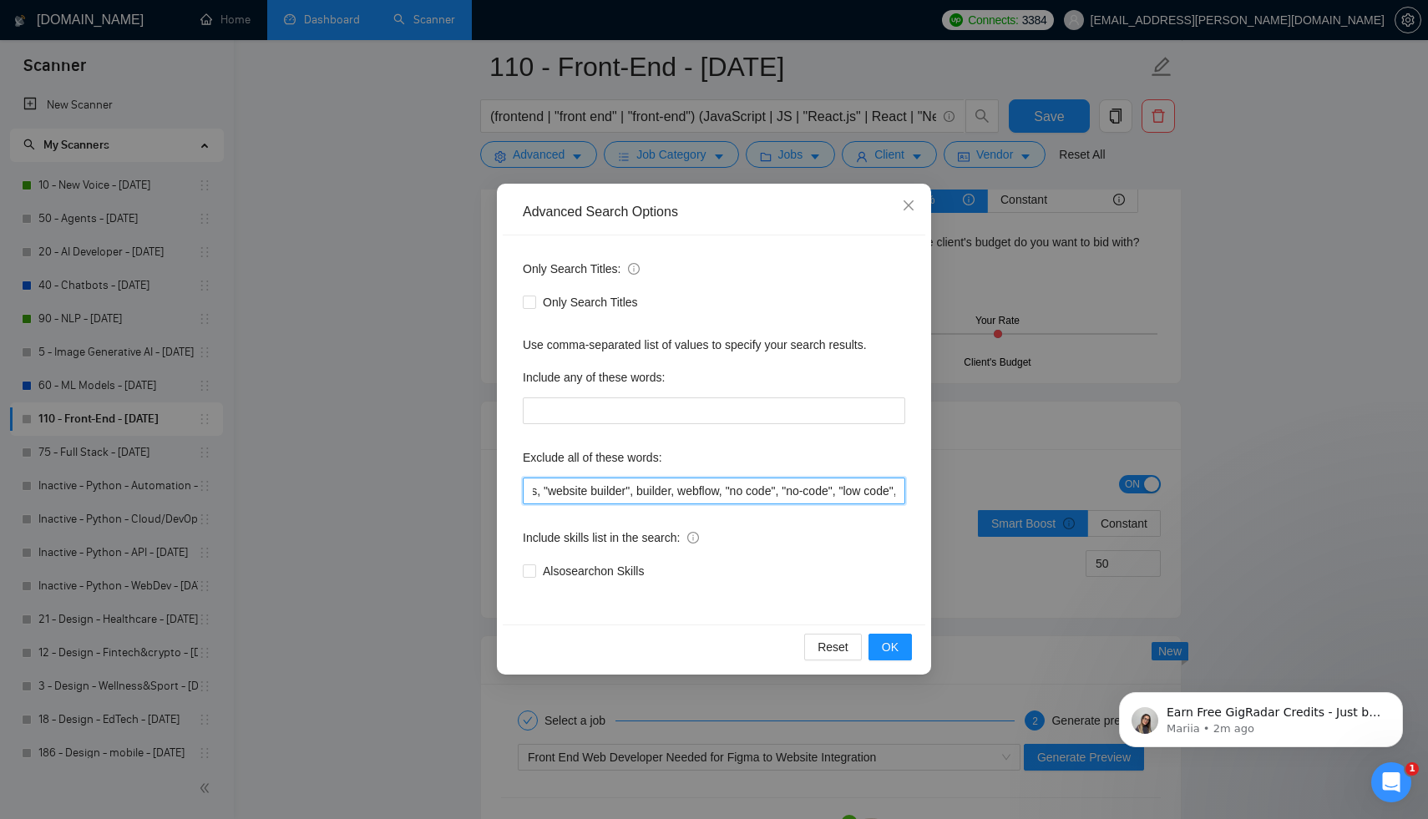
click at [918, 484] on div "Only Search Titles: Only Search Titles Use comma-separated list of values to sp…" at bounding box center [714, 429] width 422 height 389
click at [800, 495] on input "angular, golang, "node.js", gamedev, (game (dev*))", IOS, Android, ComfyUI, cry…" at bounding box center [714, 491] width 382 height 27
drag, startPoint x: 820, startPoint y: 488, endPoint x: 948, endPoint y: 489, distance: 128.6
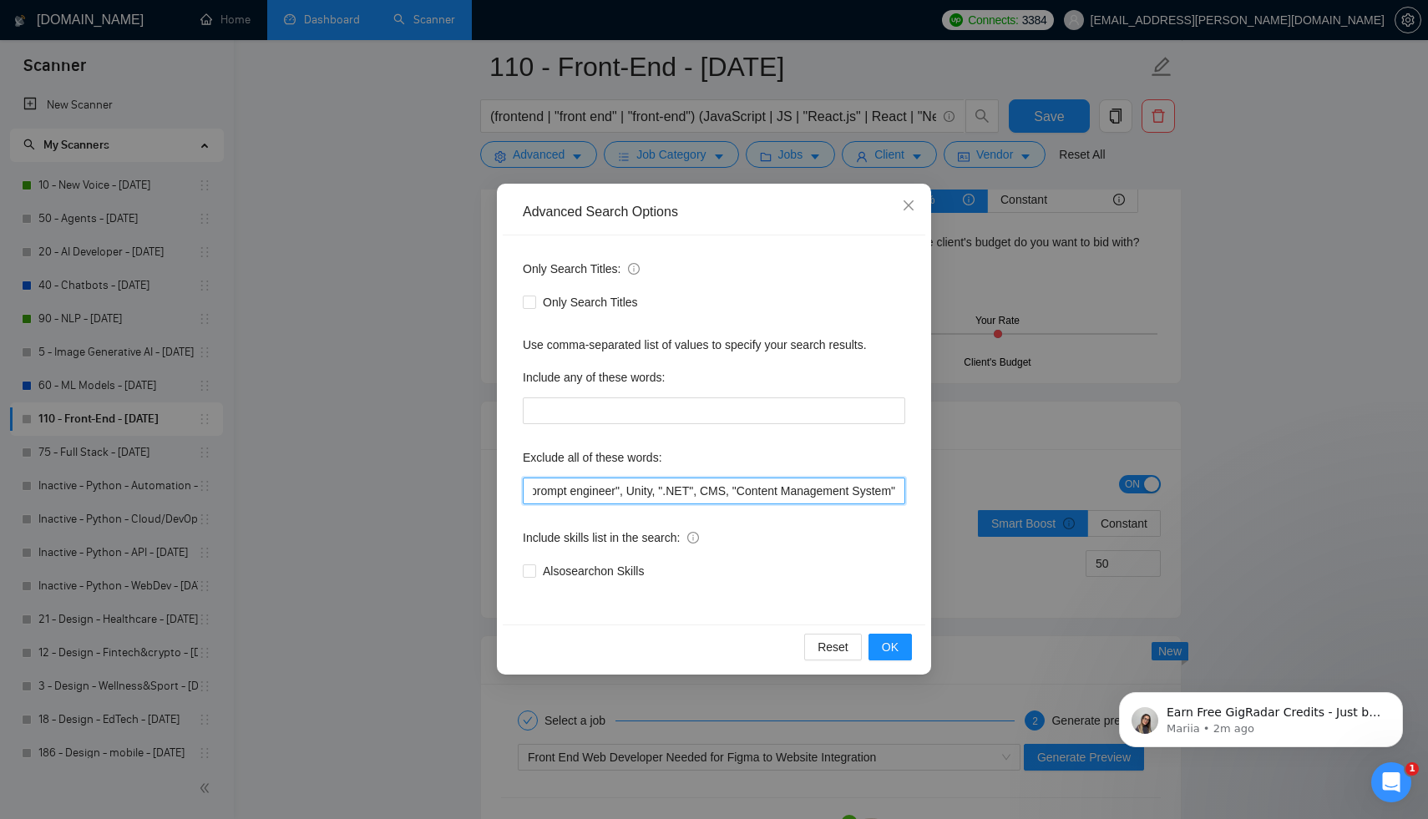
click at [949, 490] on div "Advanced Search Options Only Search Titles: Only Search Titles Use comma-separa…" at bounding box center [714, 409] width 1428 height 819
click at [787, 495] on input "angular, golang, "node.js", gamedev, (game (dev*))", IOS, Android, ComfyUI, cry…" at bounding box center [714, 491] width 382 height 27
drag, startPoint x: 787, startPoint y: 495, endPoint x: 946, endPoint y: 493, distance: 158.7
click at [946, 493] on div "Advanced Search Options Only Search Titles: Only Search Titles Use comma-separa…" at bounding box center [714, 409] width 1428 height 819
click at [728, 493] on input "angular, golang, "node.js", gamedev, (game (dev*))", IOS, Android, ComfyUI, cry…" at bounding box center [714, 491] width 382 height 27
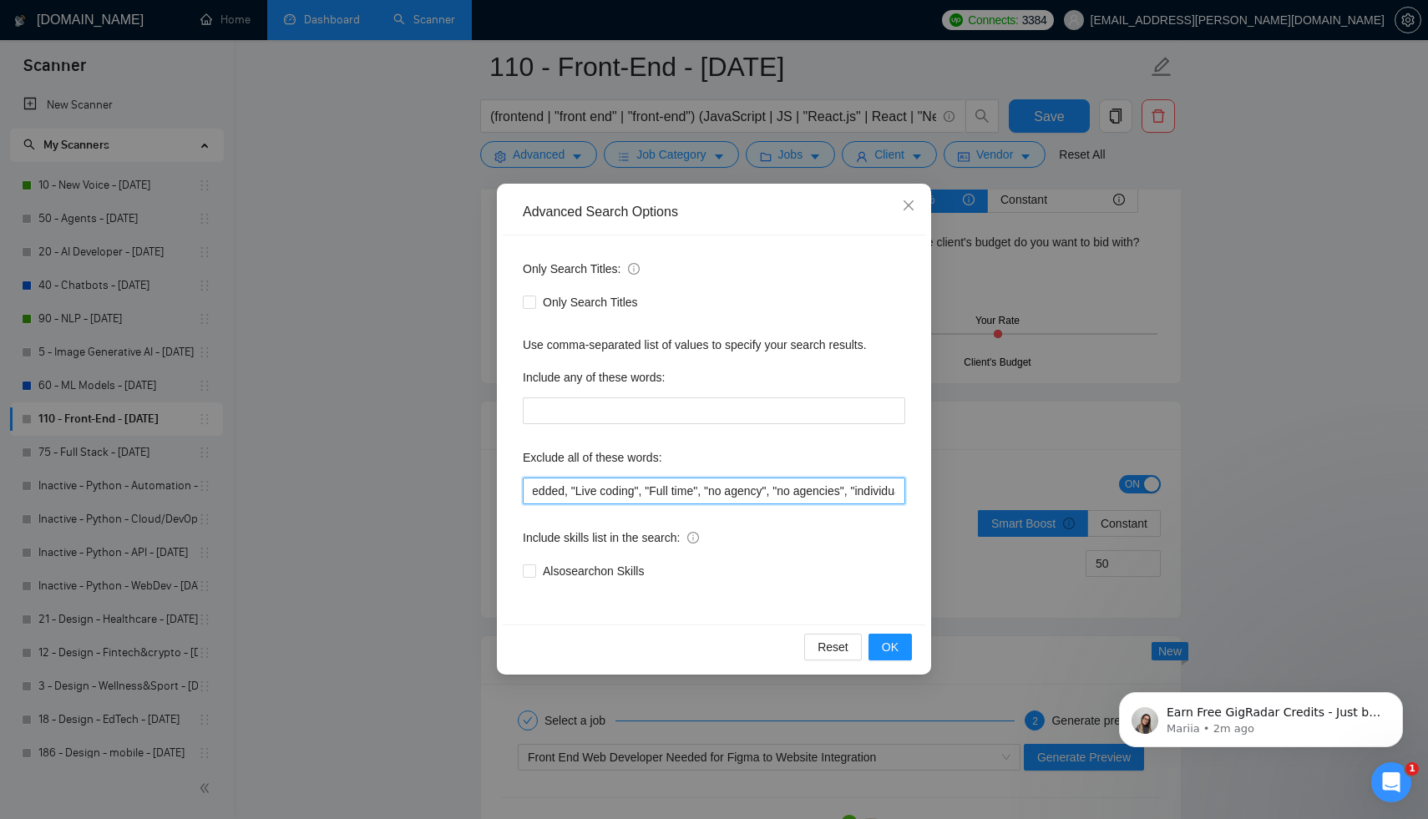
scroll to position [0, 1995]
drag, startPoint x: 715, startPoint y: 484, endPoint x: 518, endPoint y: 488, distance: 197.1
click at [518, 488] on div "Only Search Titles: Only Search Titles Use comma-separated list of values to sp…" at bounding box center [714, 429] width 422 height 389
click at [610, 498] on input "angular, golang, "node.js", gamedev, (game (dev*))", IOS, Android, ComfyUI, cry…" at bounding box center [714, 491] width 382 height 27
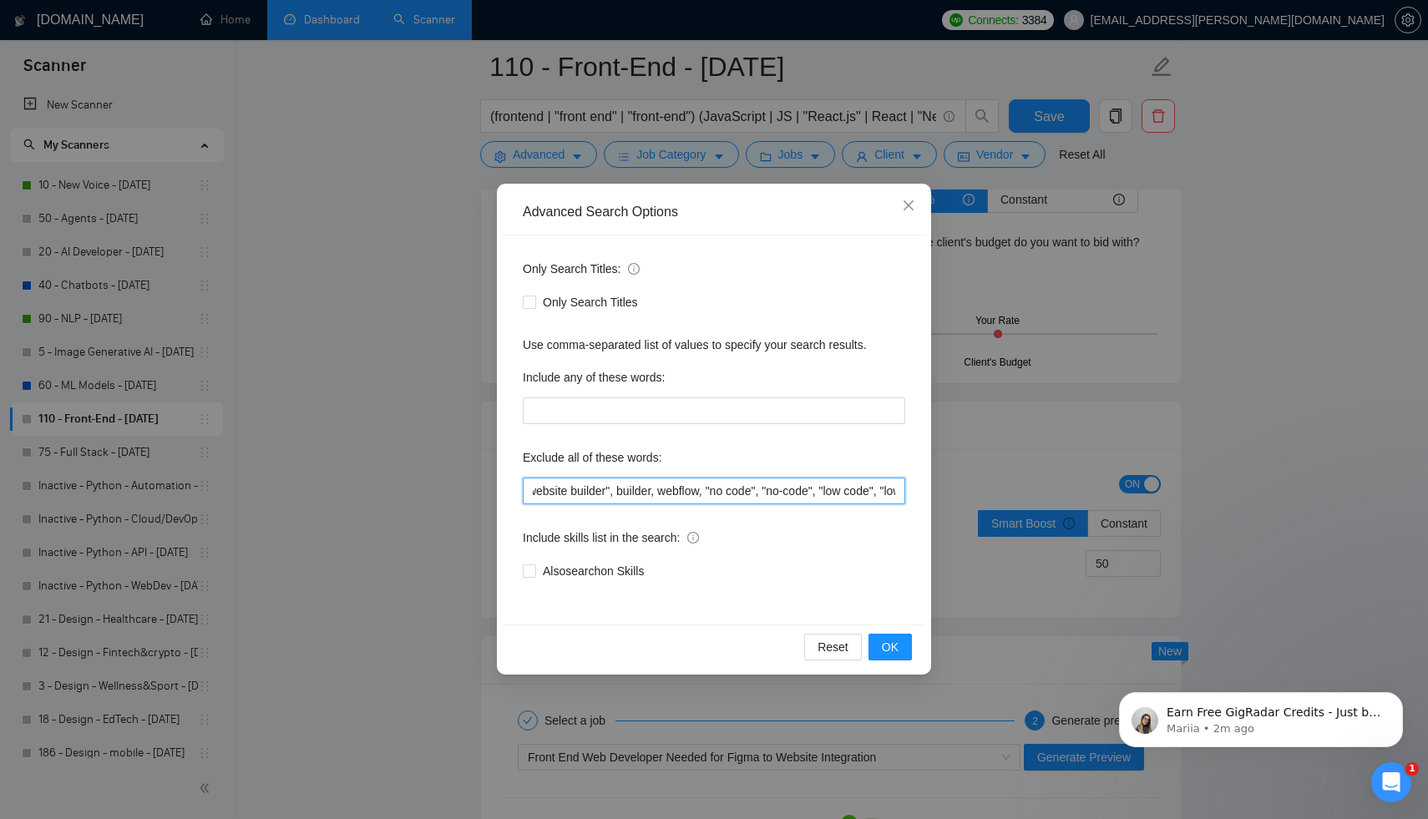
drag, startPoint x: 575, startPoint y: 496, endPoint x: 488, endPoint y: 501, distance: 87.8
click at [488, 501] on div "Advanced Search Options Only Search Titles: Only Search Titles Use comma-separa…" at bounding box center [714, 409] width 1428 height 819
click at [656, 485] on input "angular, golang, "node.js", gamedev, (game (dev*))", IOS, Android, ComfyUI, cry…" at bounding box center [714, 491] width 382 height 27
drag, startPoint x: 628, startPoint y: 490, endPoint x: 522, endPoint y: 485, distance: 106.2
click at [522, 485] on div "Only Search Titles: Only Search Titles Use comma-separated list of values to sp…" at bounding box center [714, 429] width 422 height 389
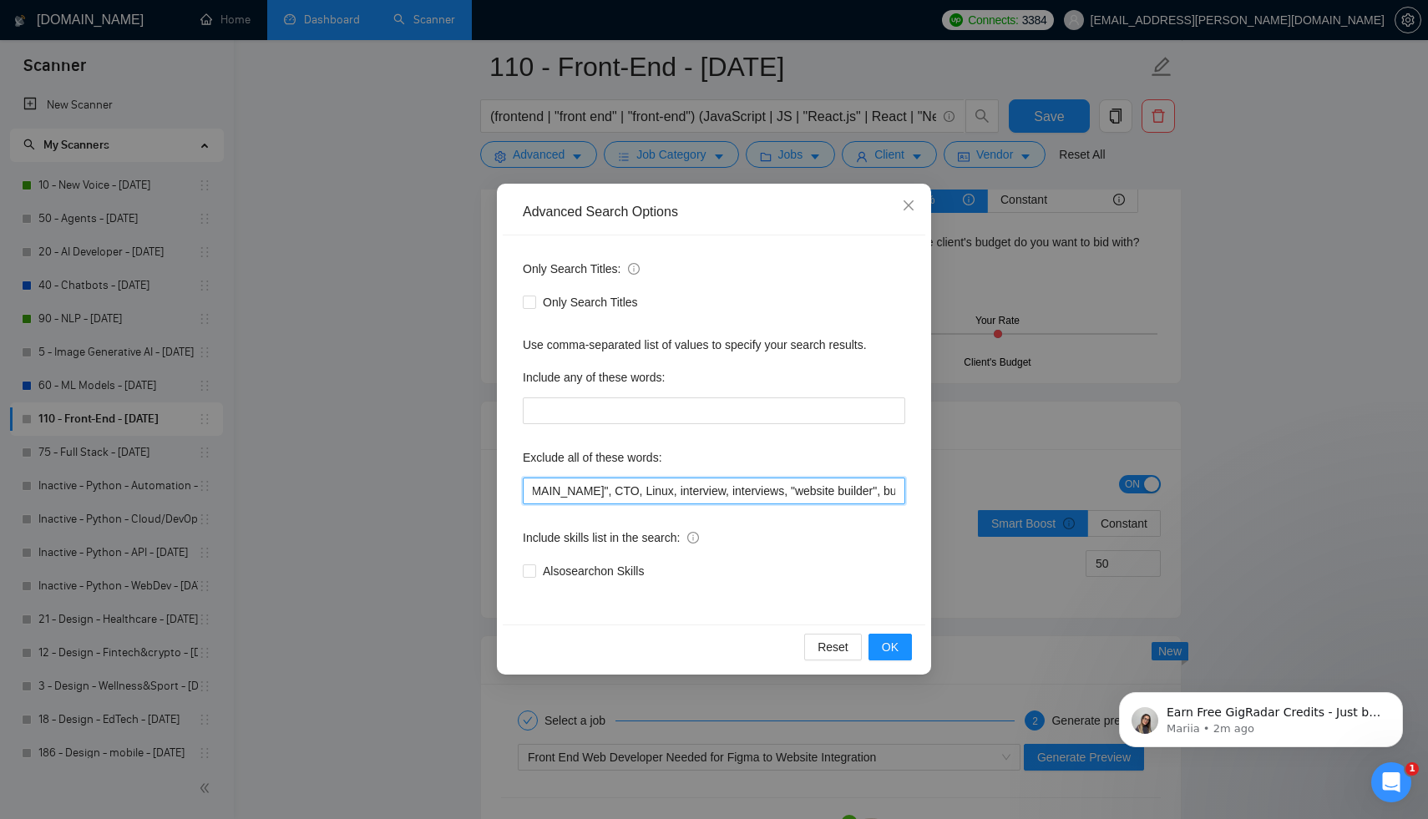
scroll to position [0, 748]
click at [605, 494] on input "angular, golang, "node.js", gamedev, (game (dev*))", IOS, Android, ComfyUI, cry…" at bounding box center [714, 491] width 382 height 27
drag, startPoint x: 593, startPoint y: 488, endPoint x: 526, endPoint y: 478, distance: 67.5
click at [526, 478] on input "angular, golang, "node.js", gamedev, (game (dev*))", IOS, Android, ComfyUI, cry…" at bounding box center [714, 491] width 382 height 27
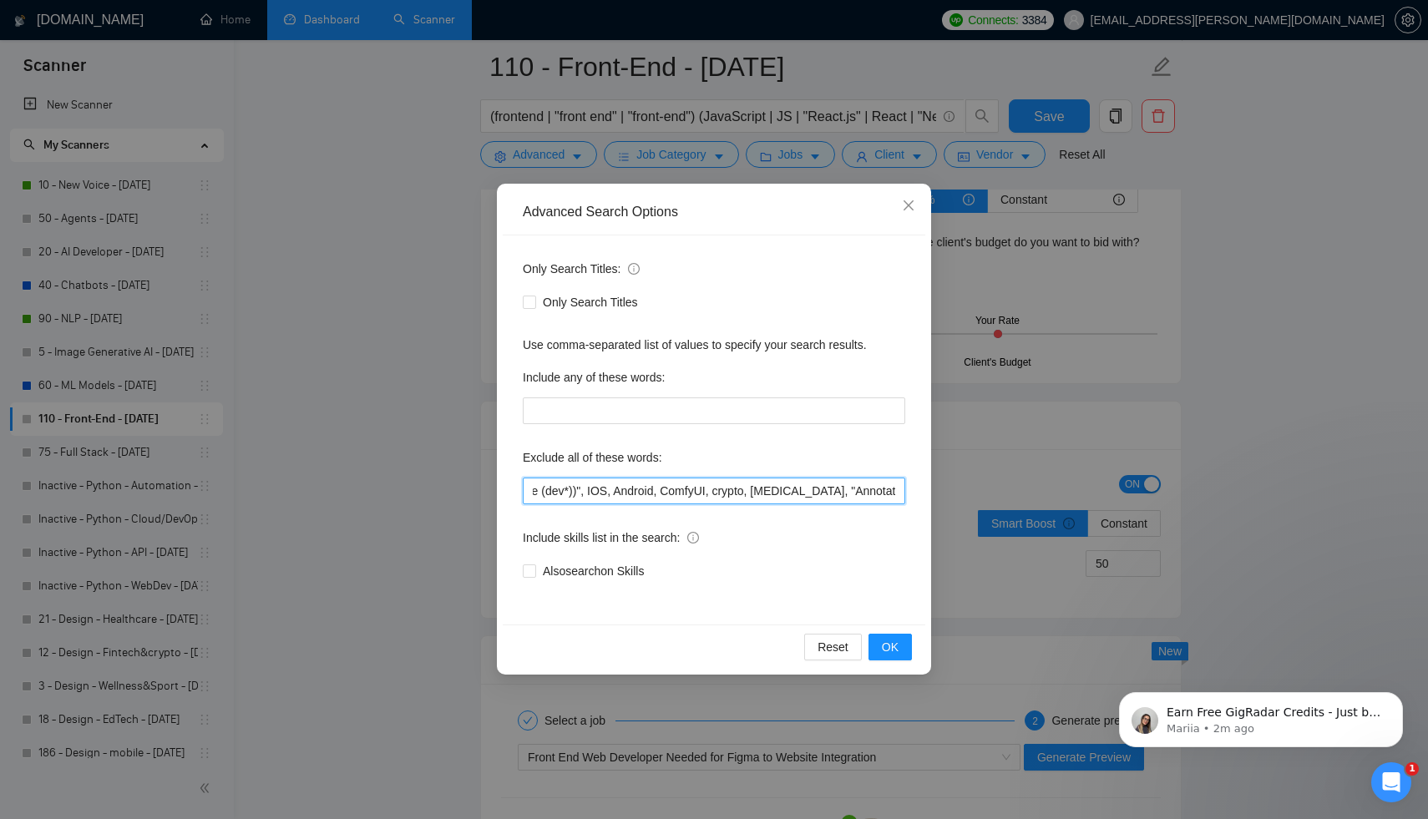
click at [590, 490] on input "angular, golang, "node.js", gamedev, (game (dev*))", IOS, Android, ComfyUI, cry…" at bounding box center [714, 491] width 382 height 27
drag, startPoint x: 607, startPoint y: 489, endPoint x: 515, endPoint y: 488, distance: 91.8
click at [515, 488] on div "Only Search Titles: Only Search Titles Use comma-separated list of values to sp…" at bounding box center [714, 429] width 422 height 389
click at [561, 494] on input "angular, golang, "node.js", gamedev, (game (dev*))", IOS, Android, ComfyUI, cry…" at bounding box center [714, 491] width 382 height 27
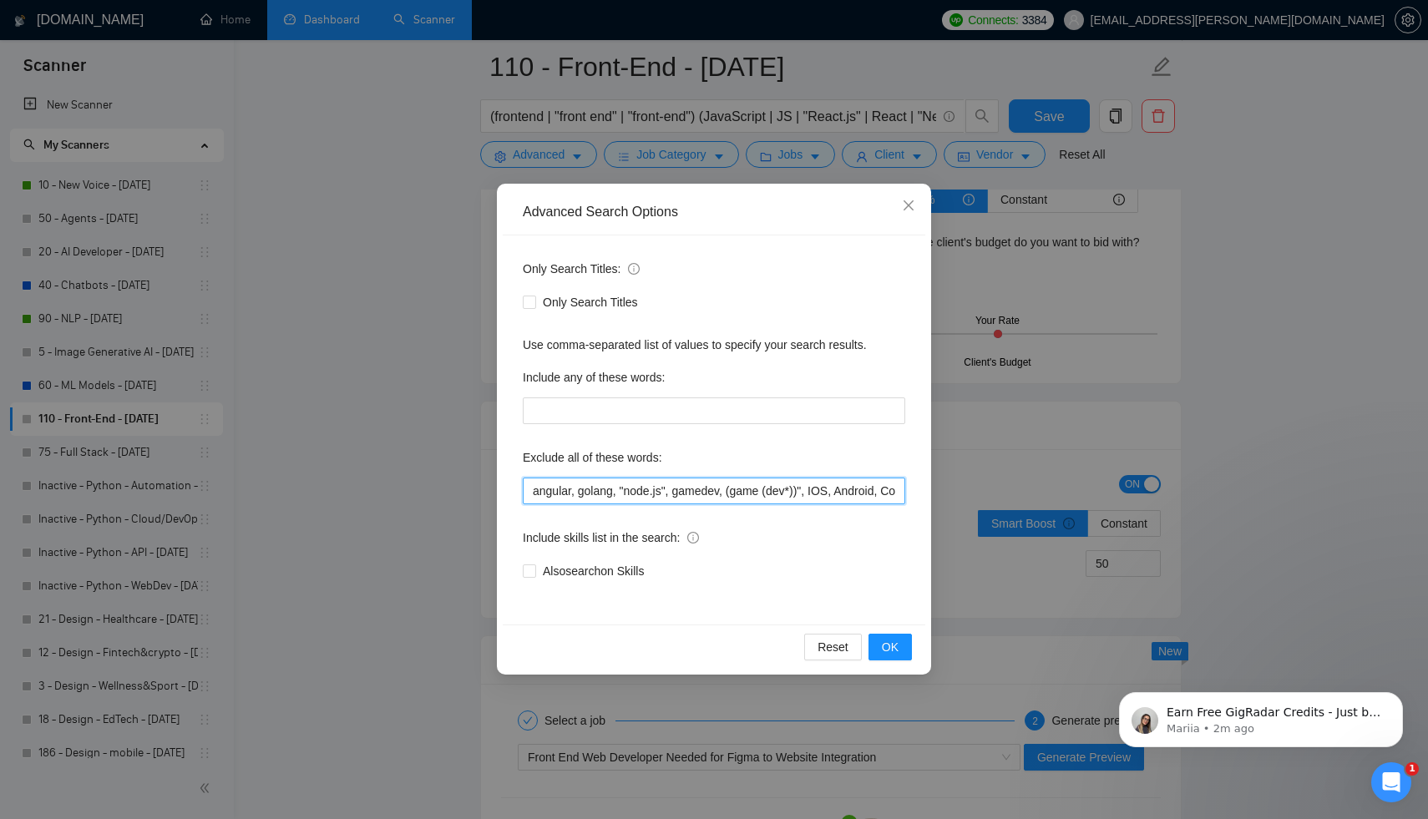
click at [670, 493] on input "angular, golang, "node.js", gamedev, (game (dev*))", IOS, Android, ComfyUI, cry…" at bounding box center [714, 491] width 382 height 27
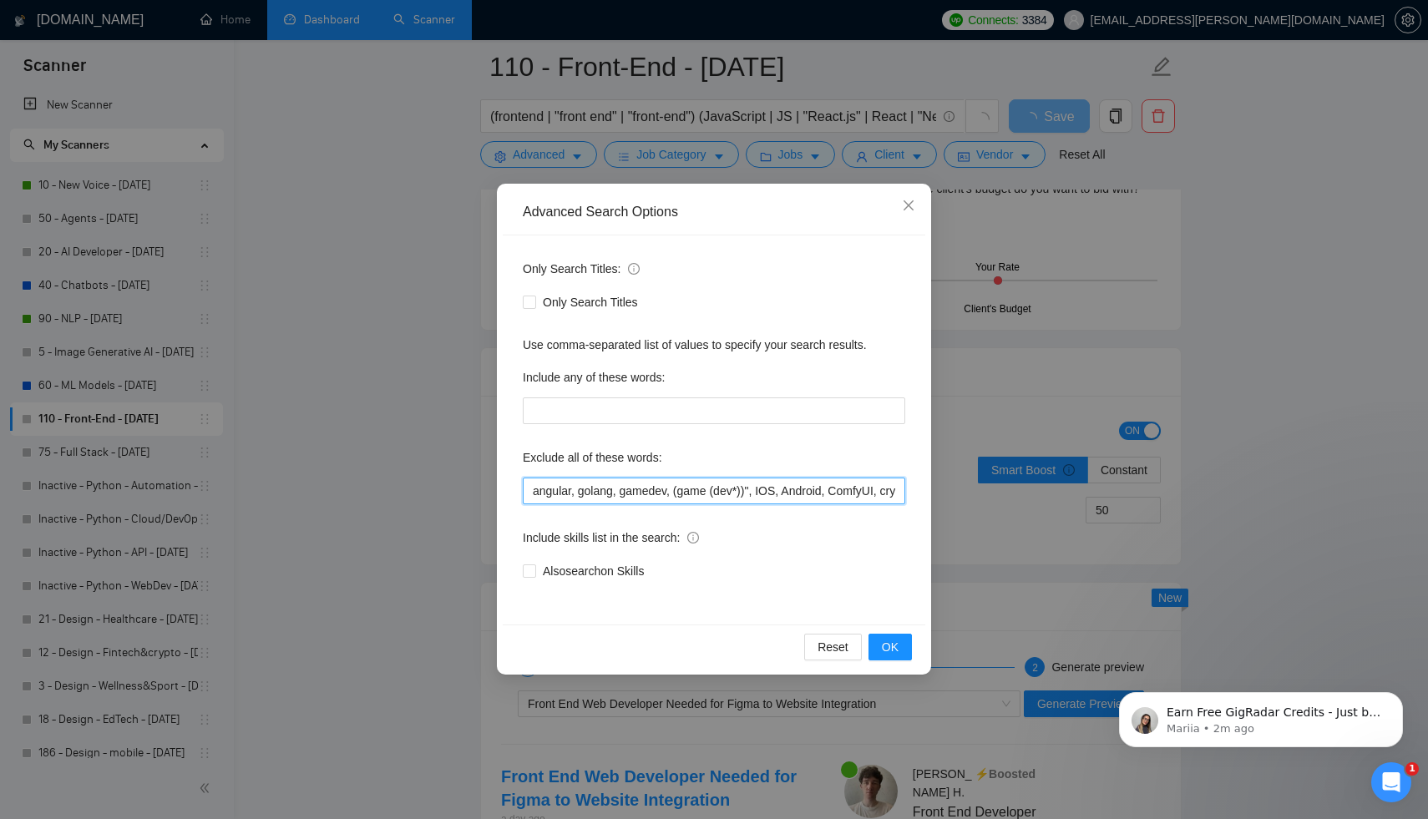
click at [560, 493] on input "angular, golang, gamedev, (game (dev*))", IOS, Android, ComfyUI, crypto, [MEDIC…" at bounding box center [714, 491] width 382 height 27
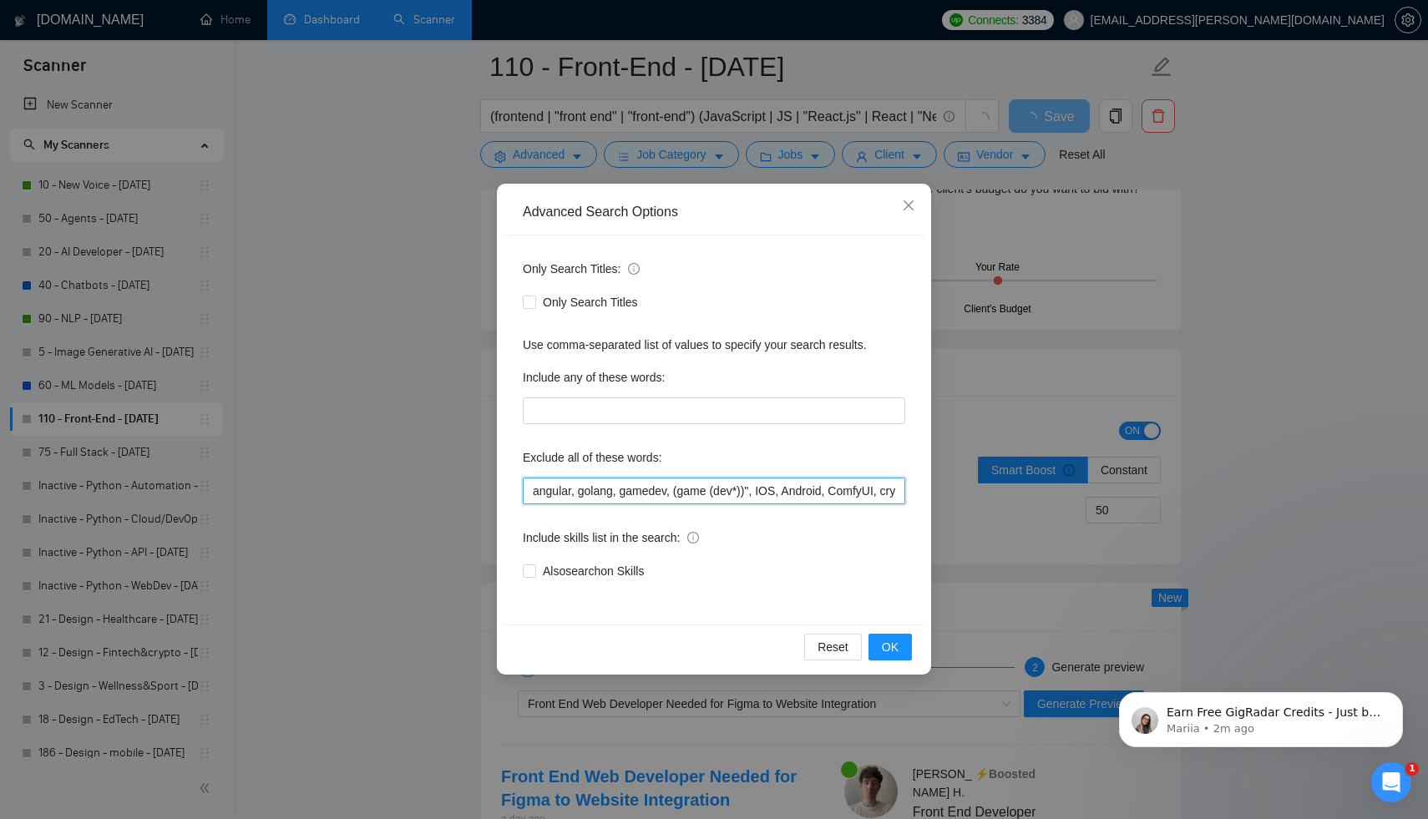
click at [560, 493] on input "angular, golang, gamedev, (game (dev*))", IOS, Android, ComfyUI, crypto, [MEDIC…" at bounding box center [714, 491] width 382 height 27
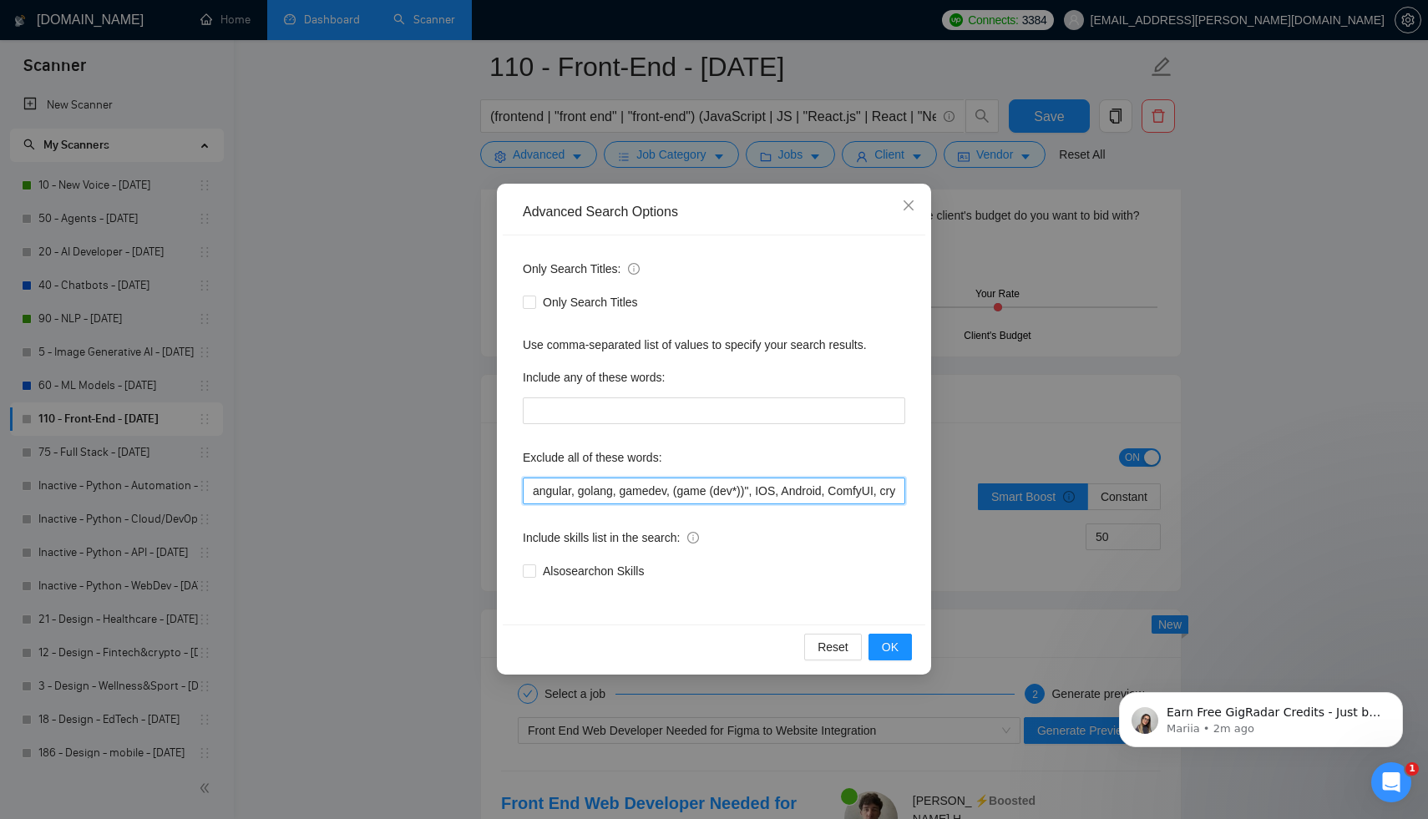
click at [560, 493] on input "angular, golang, gamedev, (game (dev*))", IOS, Android, ComfyUI, crypto, [MEDIC…" at bounding box center [714, 491] width 382 height 27
click at [566, 493] on input "angular, golang, gamedev, (game (dev*))", IOS, Android, ComfyUI, crypto, [MEDIC…" at bounding box center [714, 491] width 382 height 27
click at [547, 488] on input ", golang, gamedev, (game (dev*))", IOS, Android, ComfyUI, crypto, [MEDICAL_DATA…" at bounding box center [714, 491] width 382 height 27
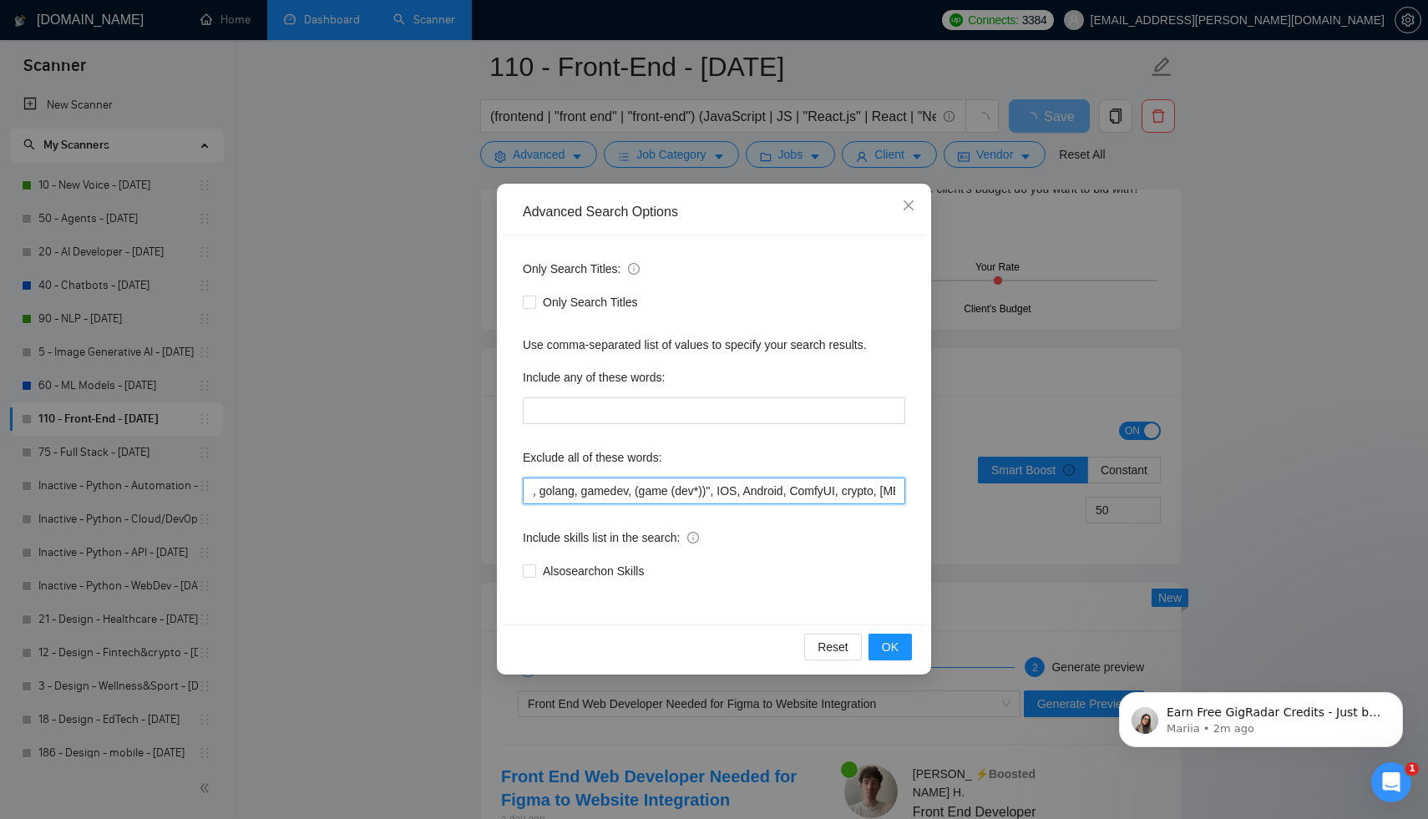
click at [547, 488] on input ", golang, gamedev, (game (dev*))", IOS, Android, ComfyUI, crypto, [MEDICAL_DATA…" at bounding box center [714, 491] width 382 height 27
click at [539, 493] on input ", gamedev, (game (dev*))", IOS, Android, ComfyUI, crypto, [MEDICAL_DATA], "Anno…" at bounding box center [714, 491] width 382 height 27
type input "gamedev, (game (dev*))", IOS, Android, ComfyUI, crypto, [MEDICAL_DATA], "Annota…"
click at [867, 645] on div "Reset OK" at bounding box center [714, 647] width 422 height 44
click at [879, 644] on button "OK" at bounding box center [889, 647] width 43 height 27
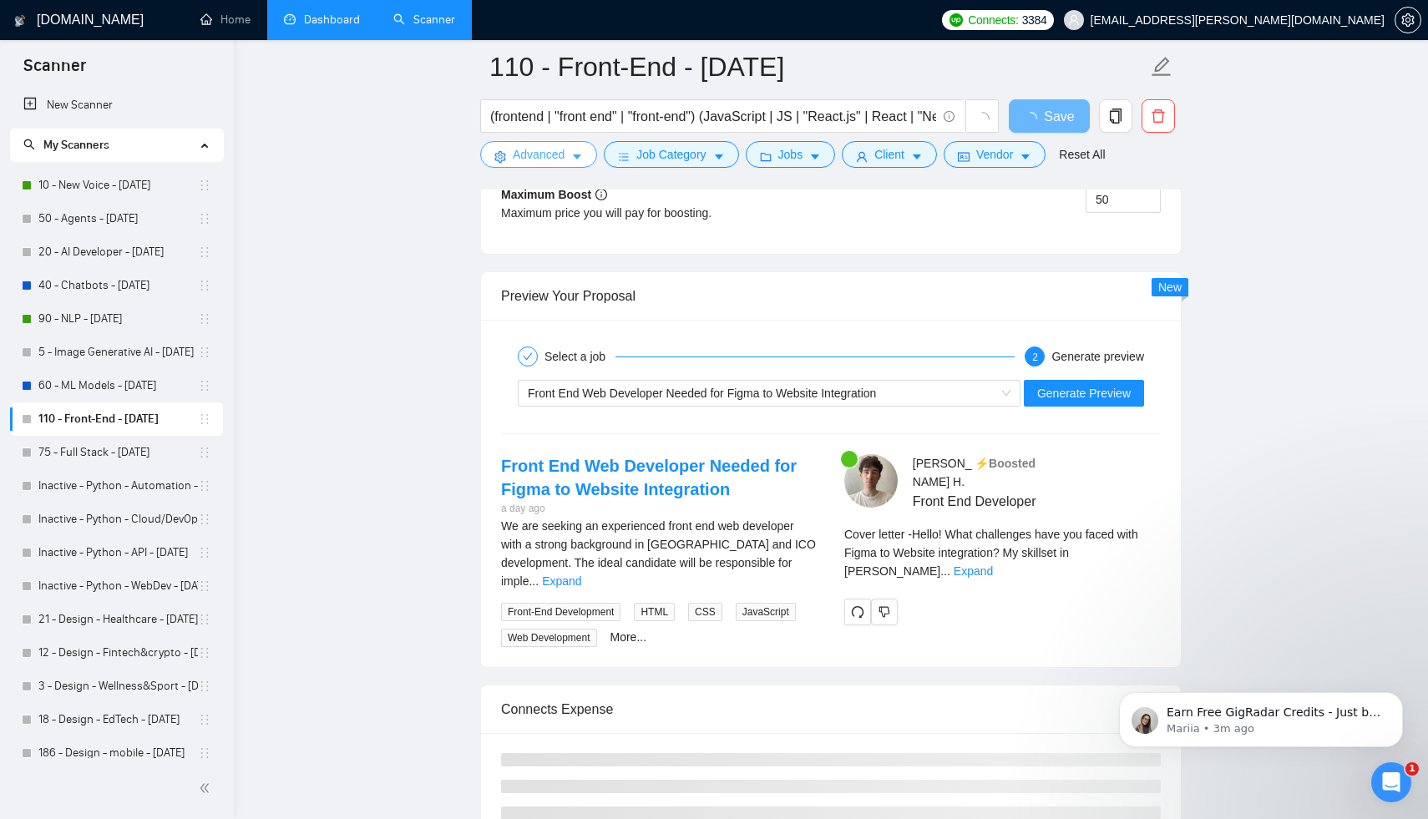
scroll to position [3118, 0]
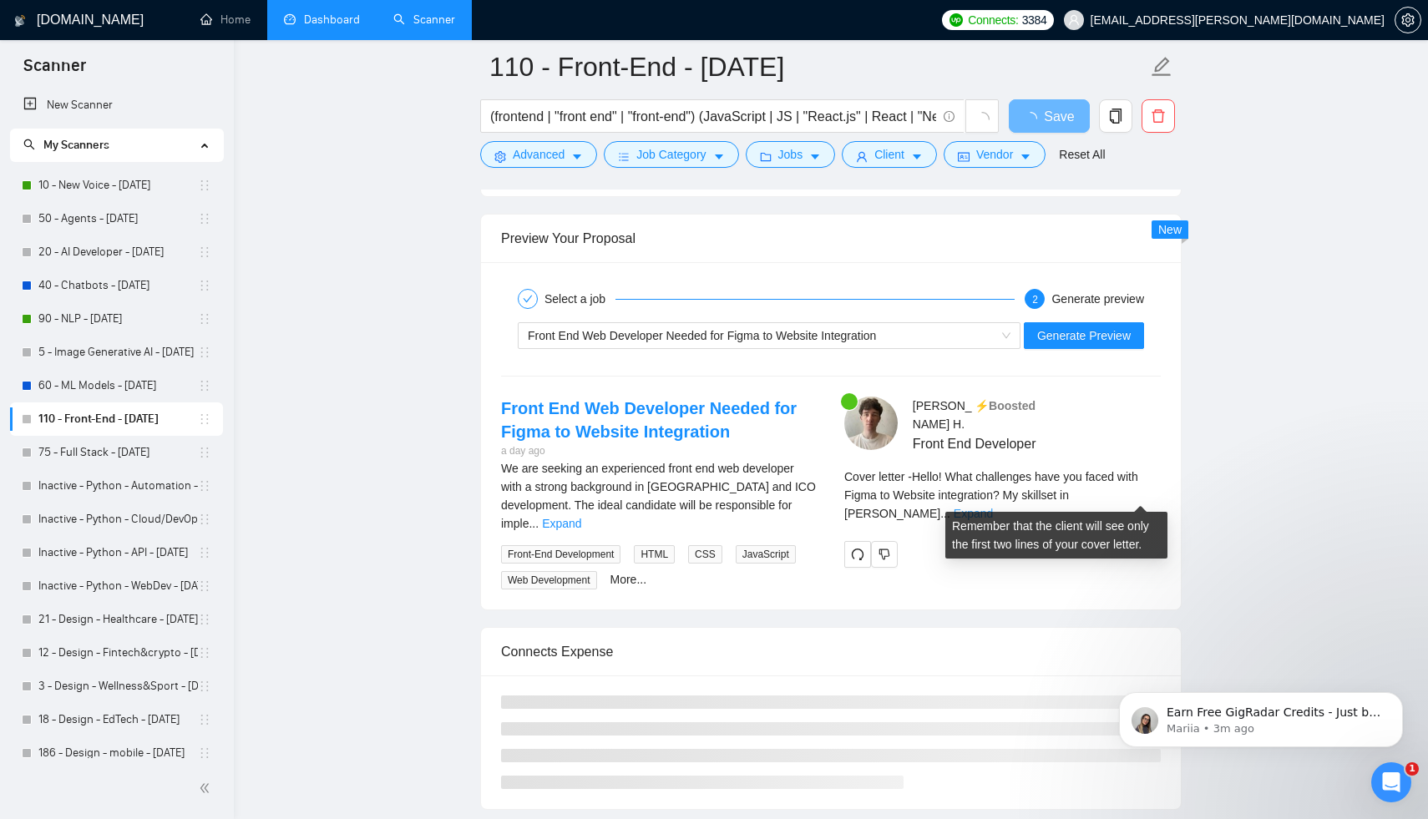
click at [993, 507] on link "Expand" at bounding box center [972, 513] width 39 height 13
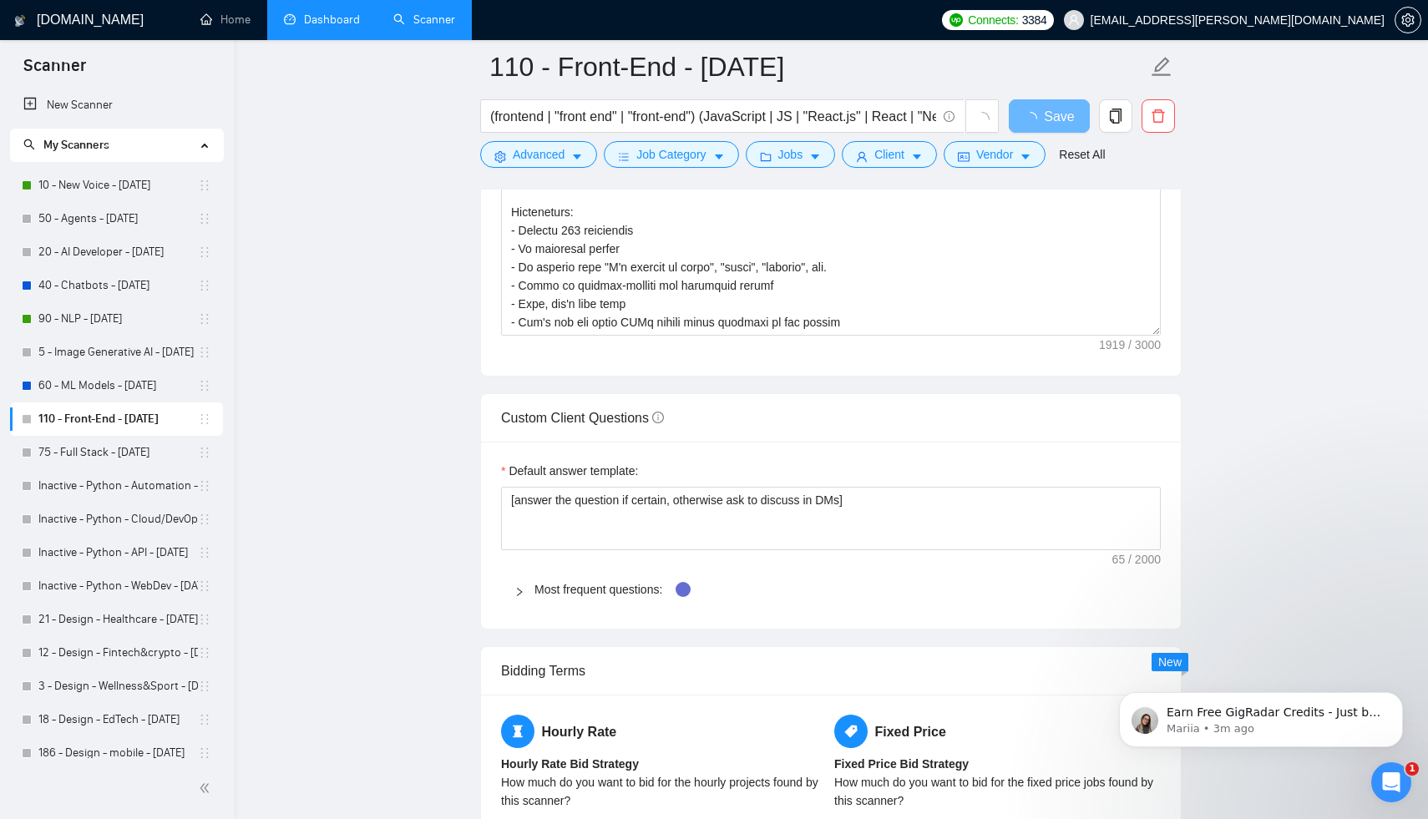
scroll to position [2033, 0]
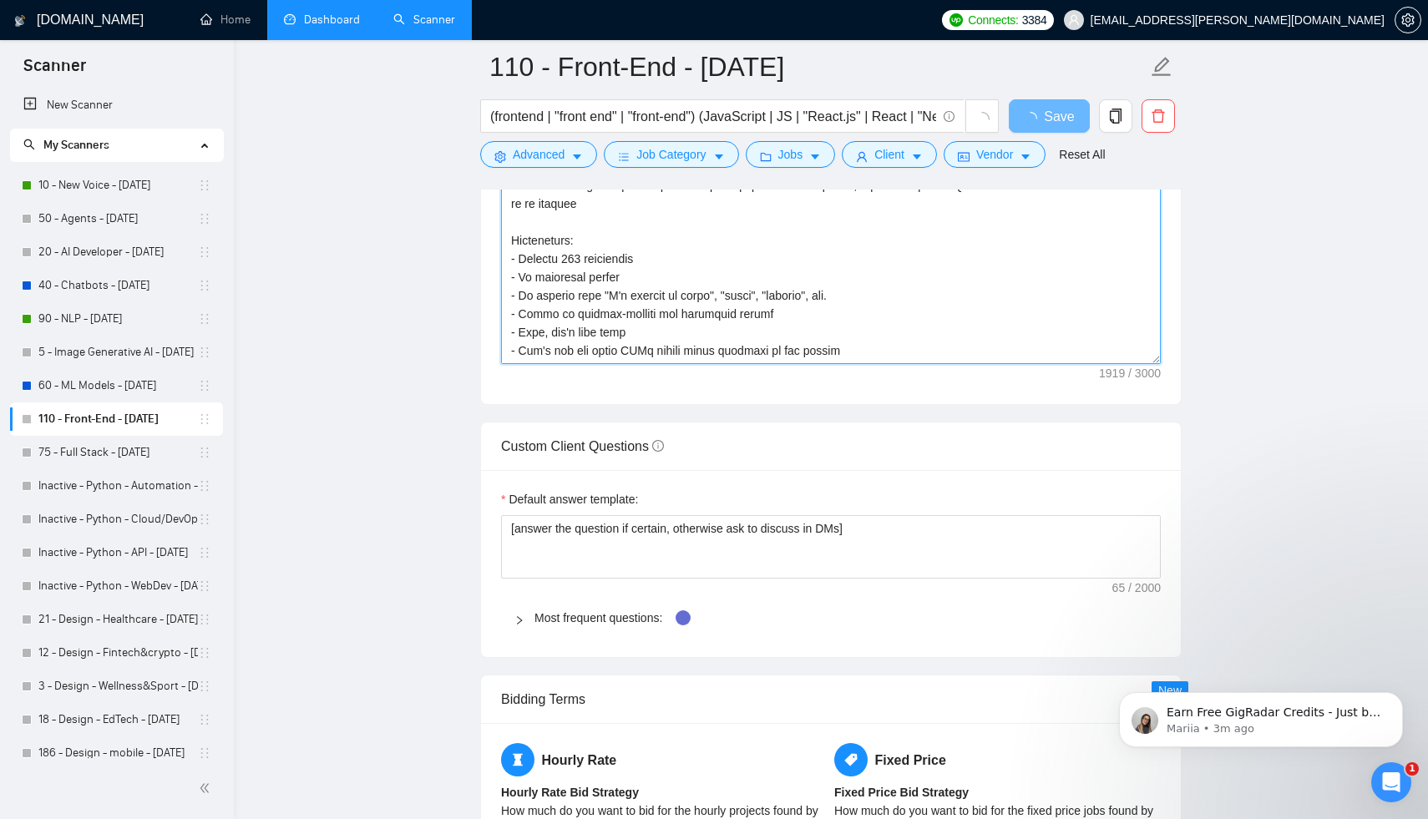
click at [581, 260] on textarea "Cover letter template:" at bounding box center [831, 176] width 660 height 376
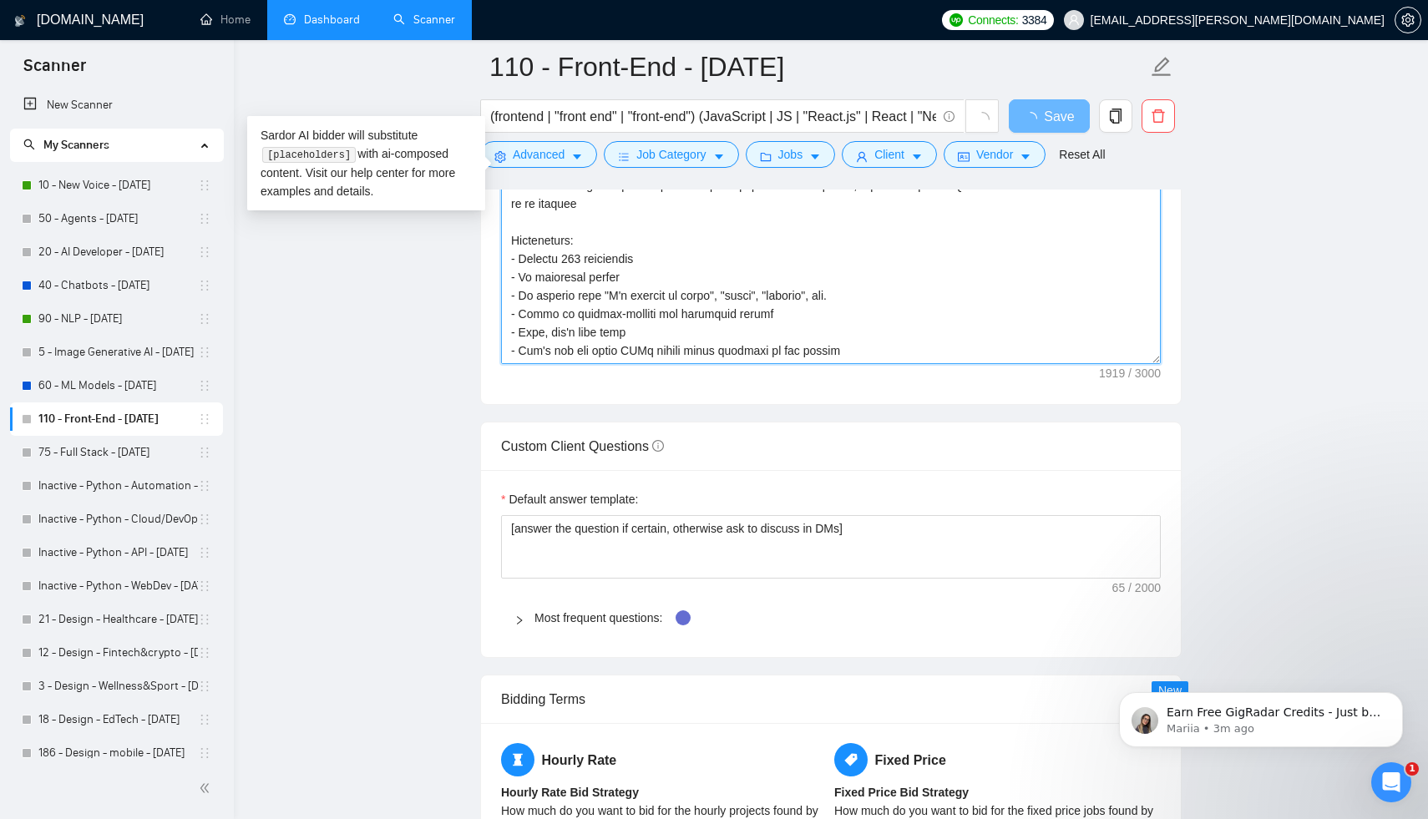
click at [581, 260] on textarea "Cover letter template:" at bounding box center [831, 176] width 660 height 376
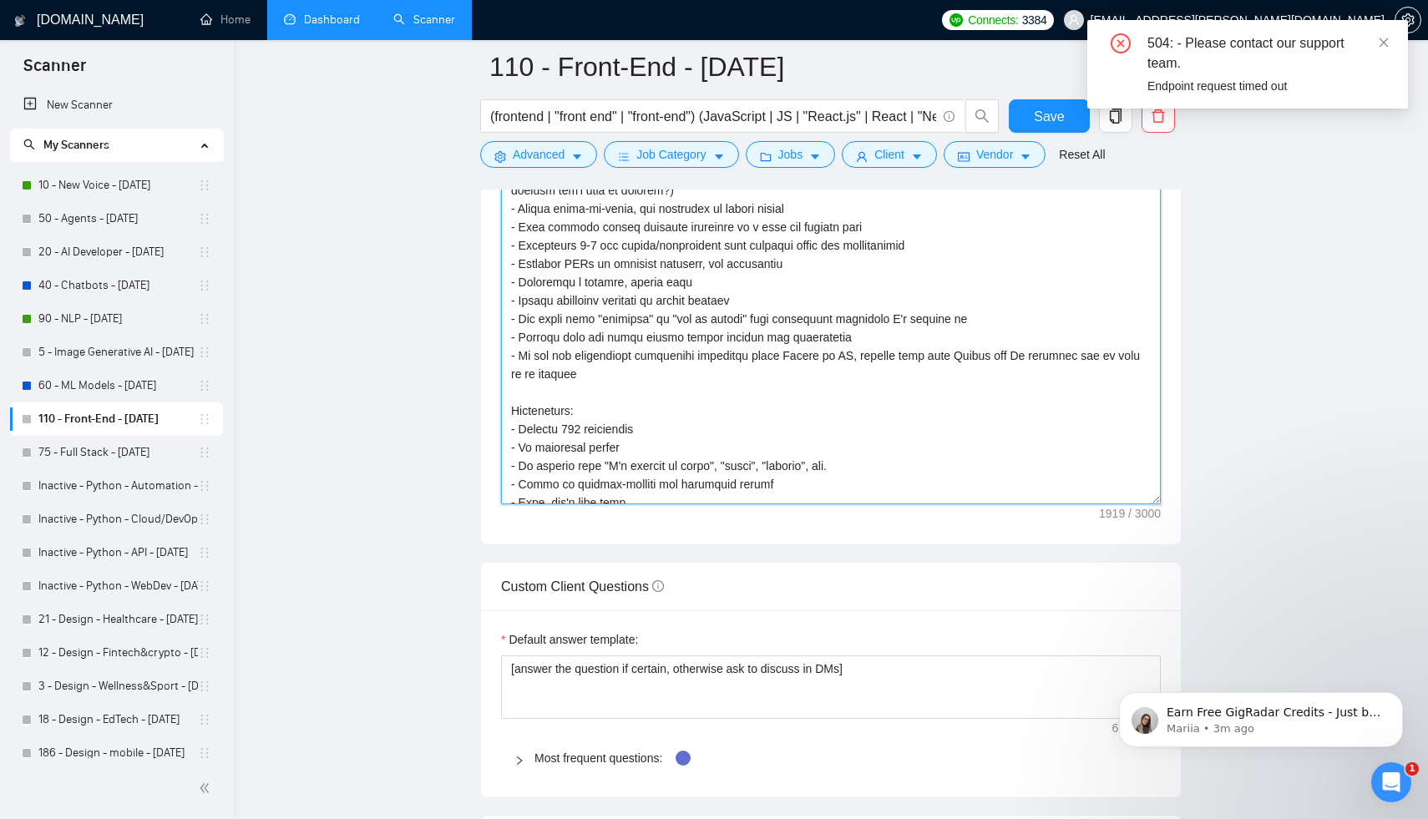
scroll to position [194, 0]
click at [646, 365] on textarea "Cover letter template:" at bounding box center [831, 317] width 660 height 376
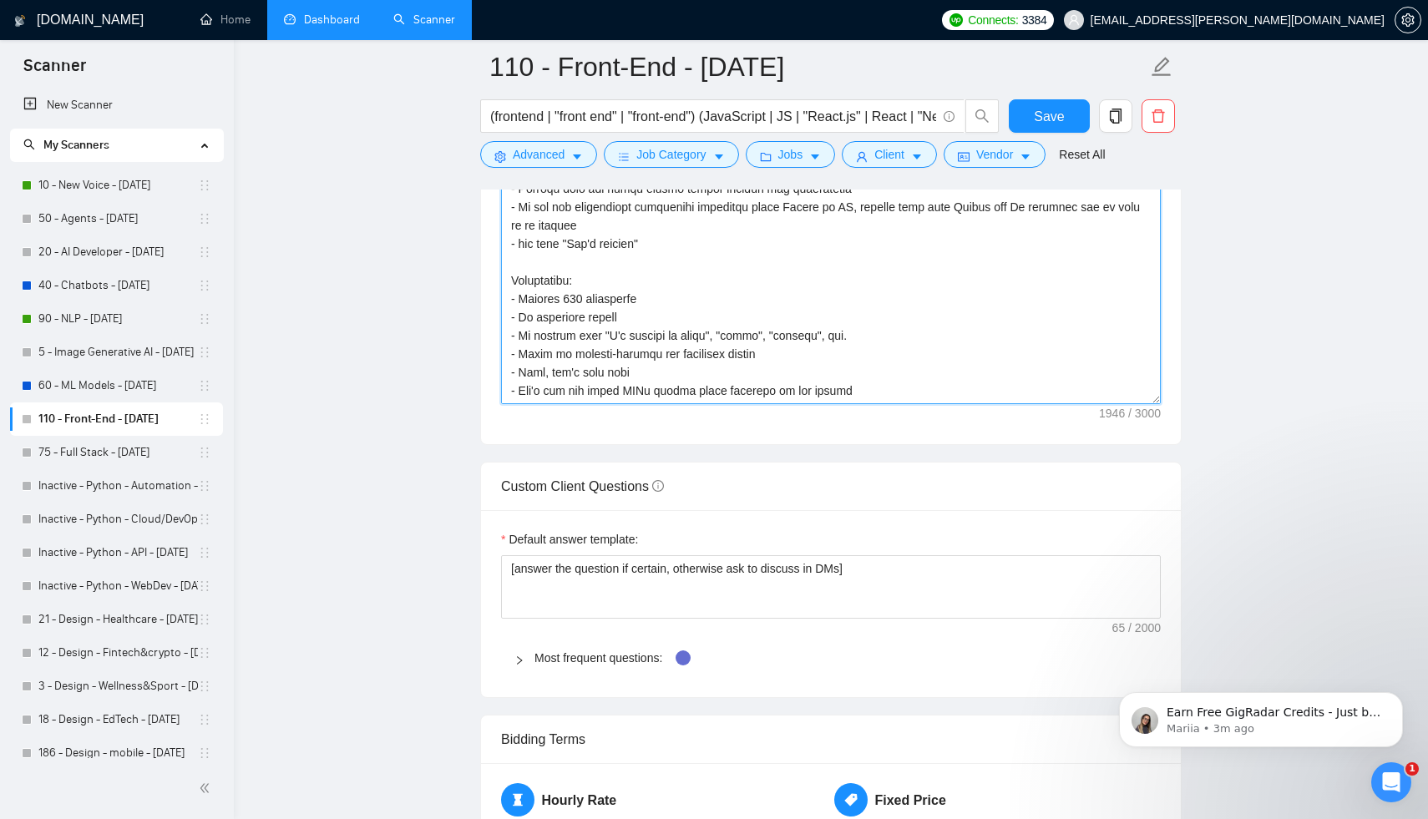
scroll to position [2057, 0]
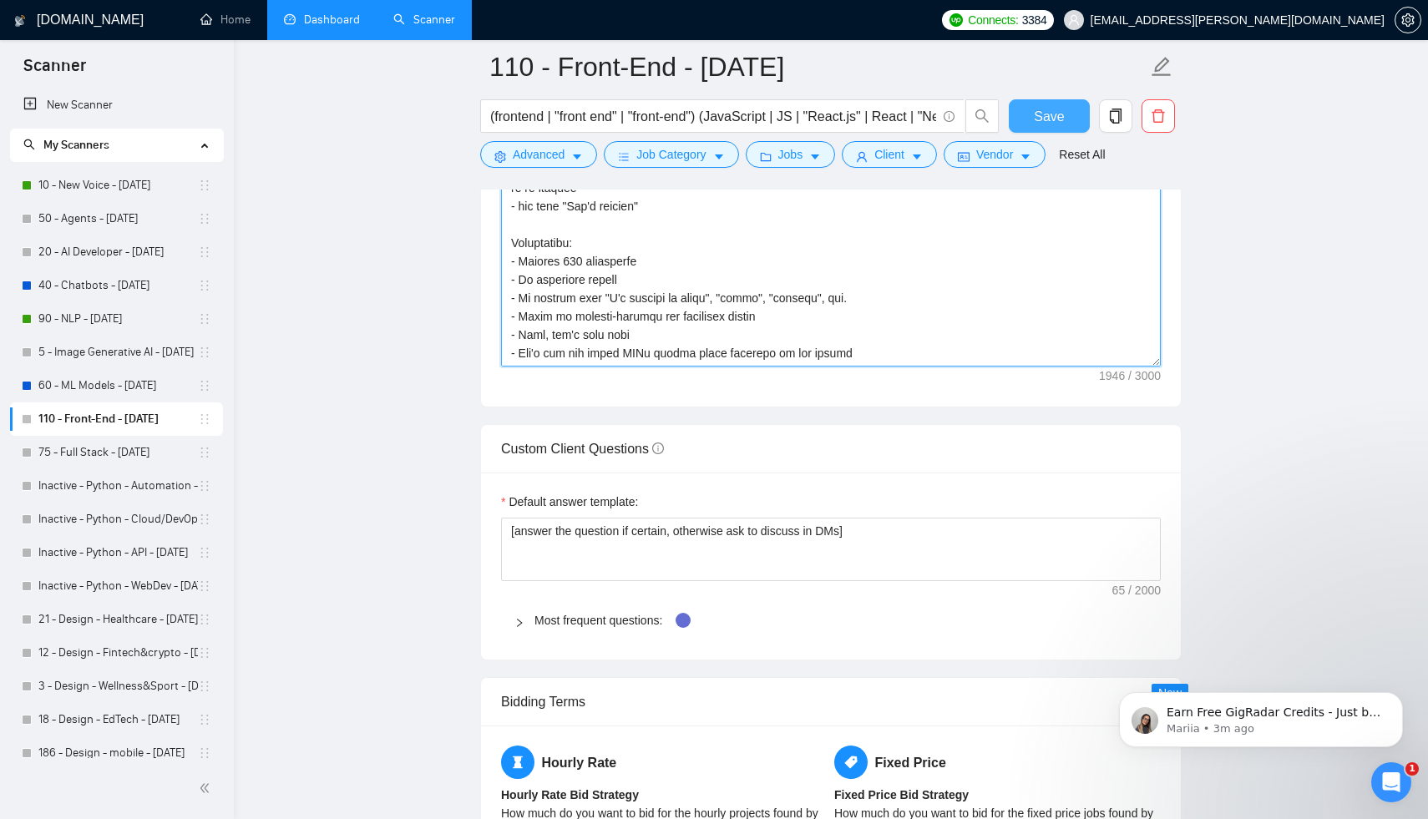
type textarea "Loremi Dolorsit: Ametcons ad eli sed doeiusmo te Inc1 utlabo etdolorem, aliquae…"
click at [1039, 116] on span "Save" at bounding box center [1049, 116] width 30 height 21
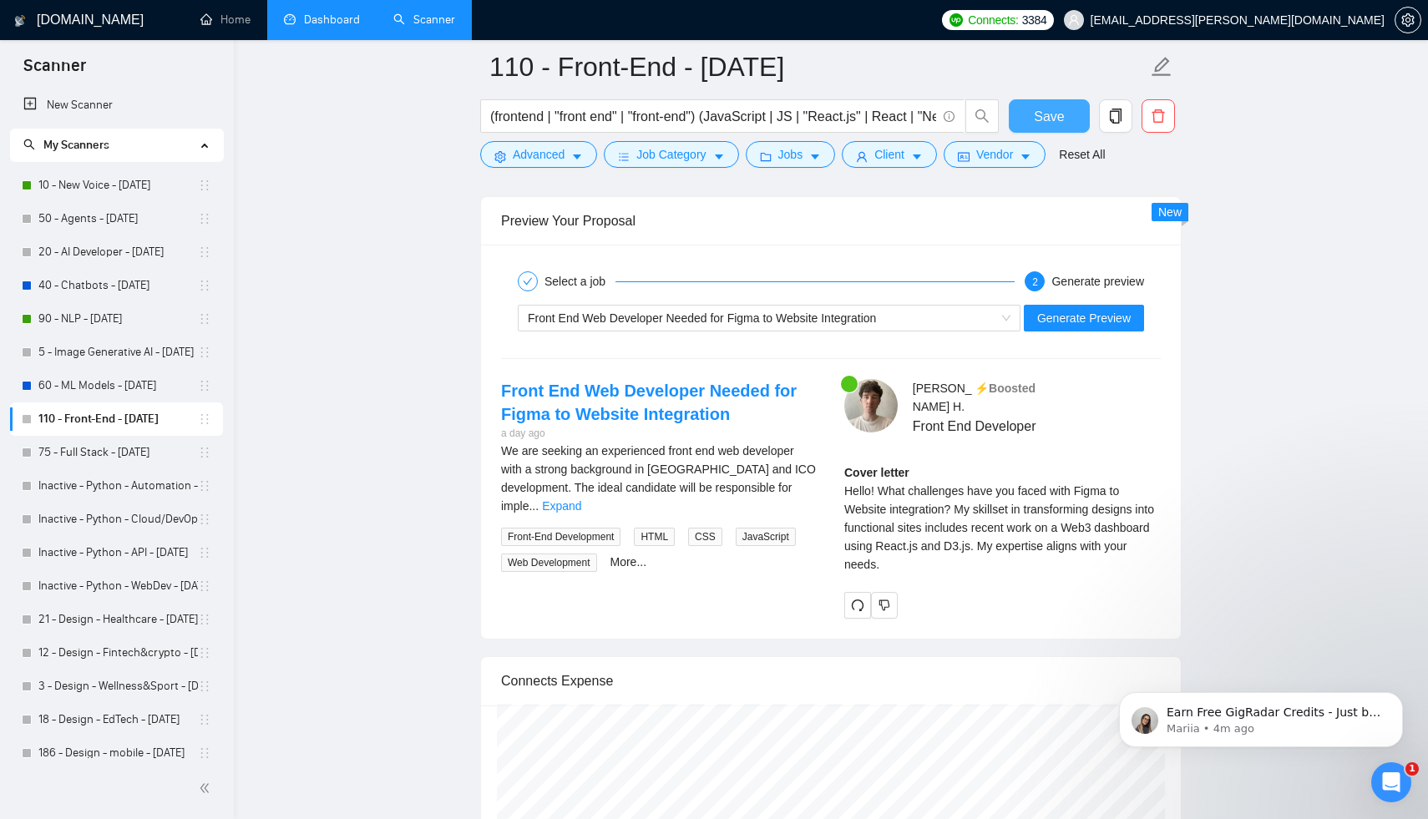
scroll to position [3166, 0]
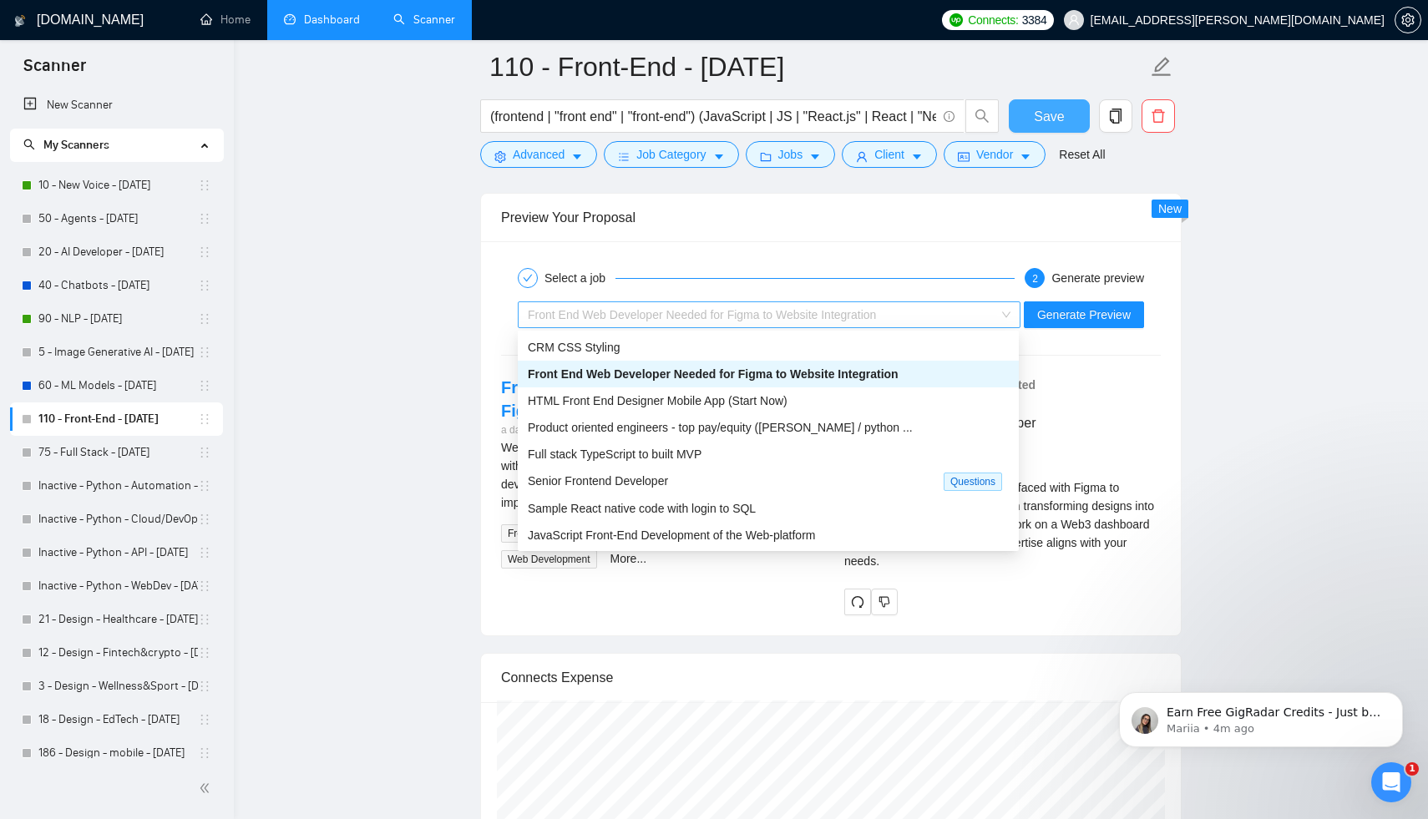
click at [756, 304] on div "Front End Web Developer Needed for Figma to Website Integration" at bounding box center [762, 314] width 468 height 25
click at [720, 402] on span "HTML Front End Designer Mobile App (Start Now)" at bounding box center [658, 400] width 260 height 13
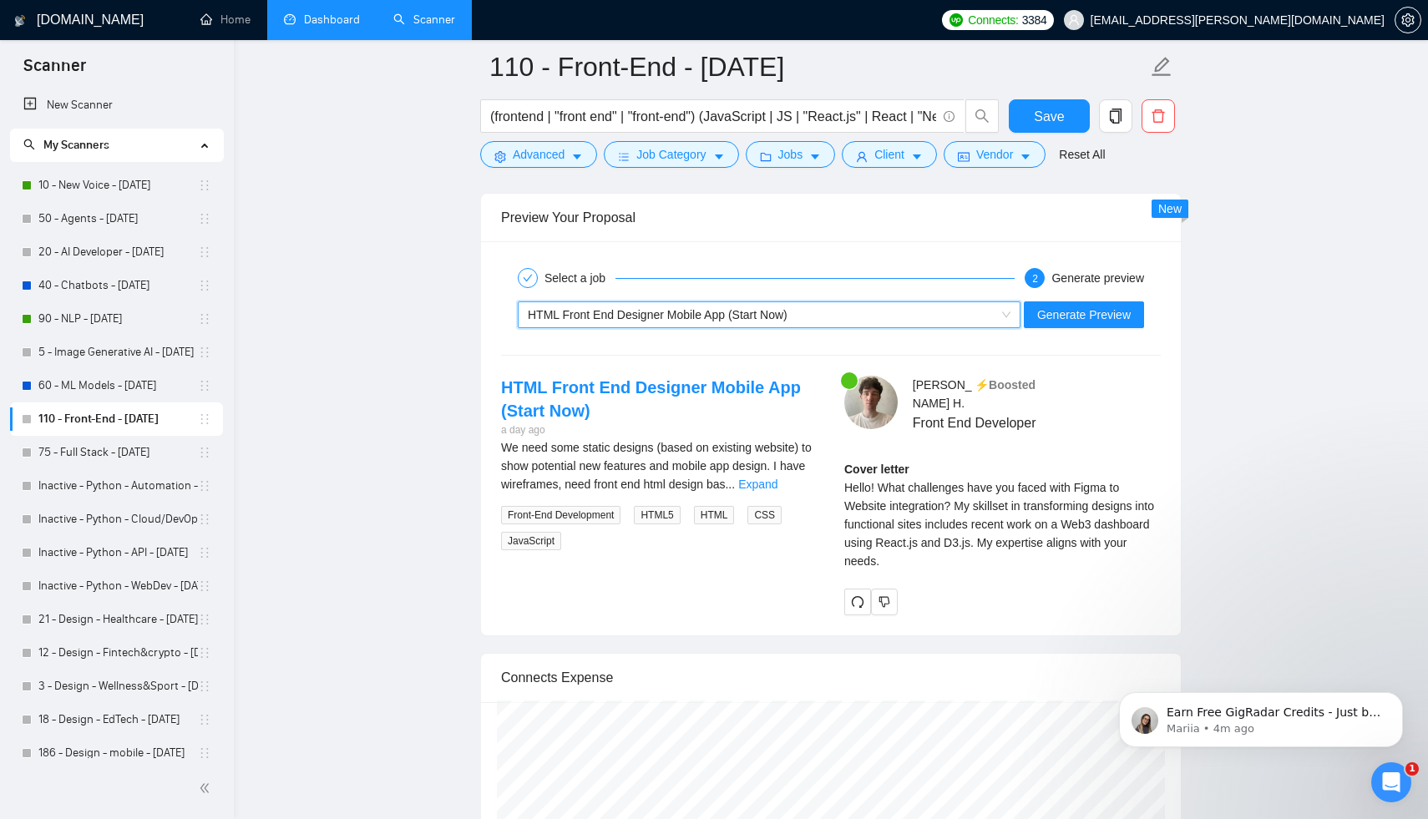
click at [727, 316] on span "HTML Front End Designer Mobile App (Start Now)" at bounding box center [658, 314] width 260 height 13
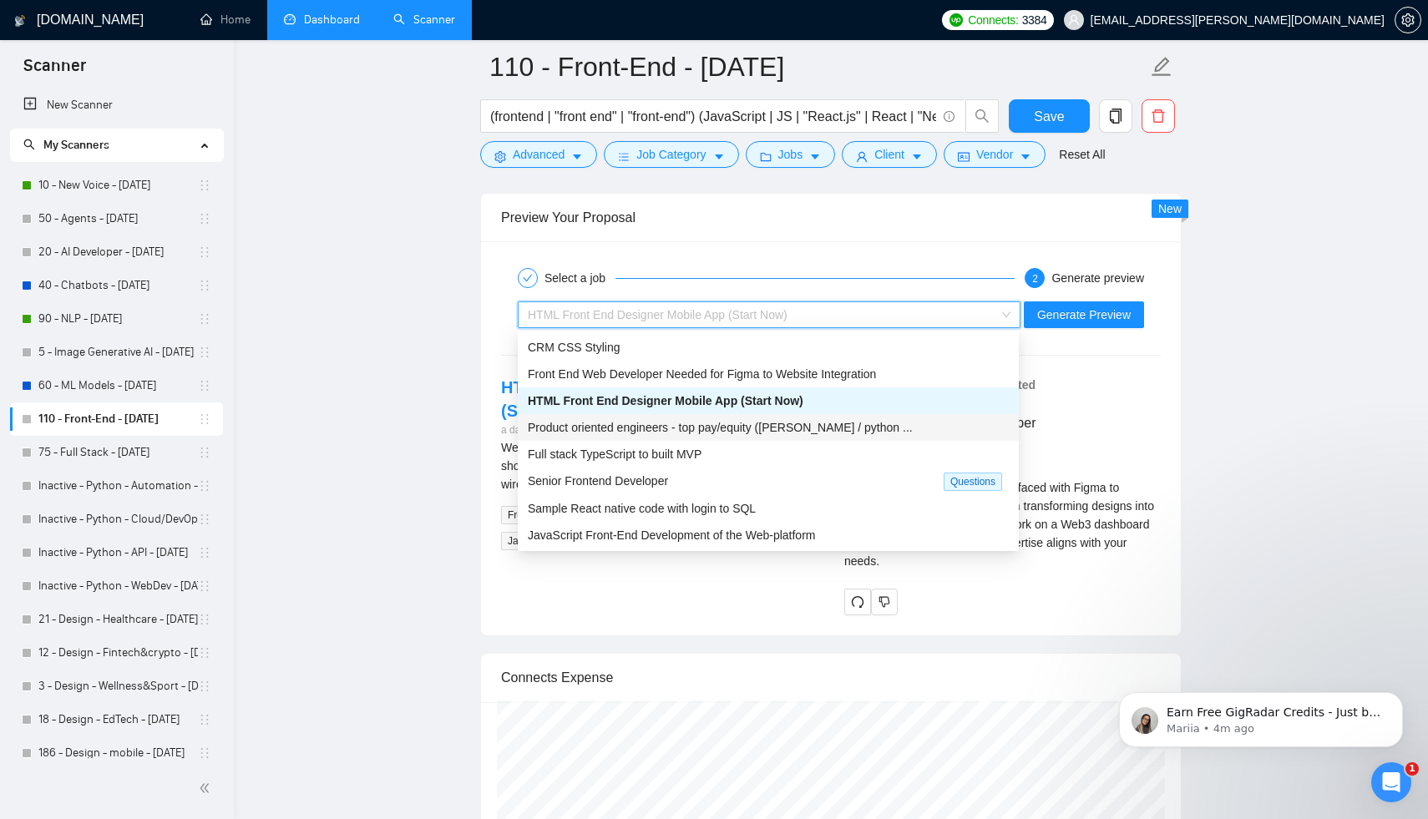
click at [728, 427] on span "Product oriented engineers - top pay/equity ([PERSON_NAME] / python ..." at bounding box center [720, 427] width 385 height 13
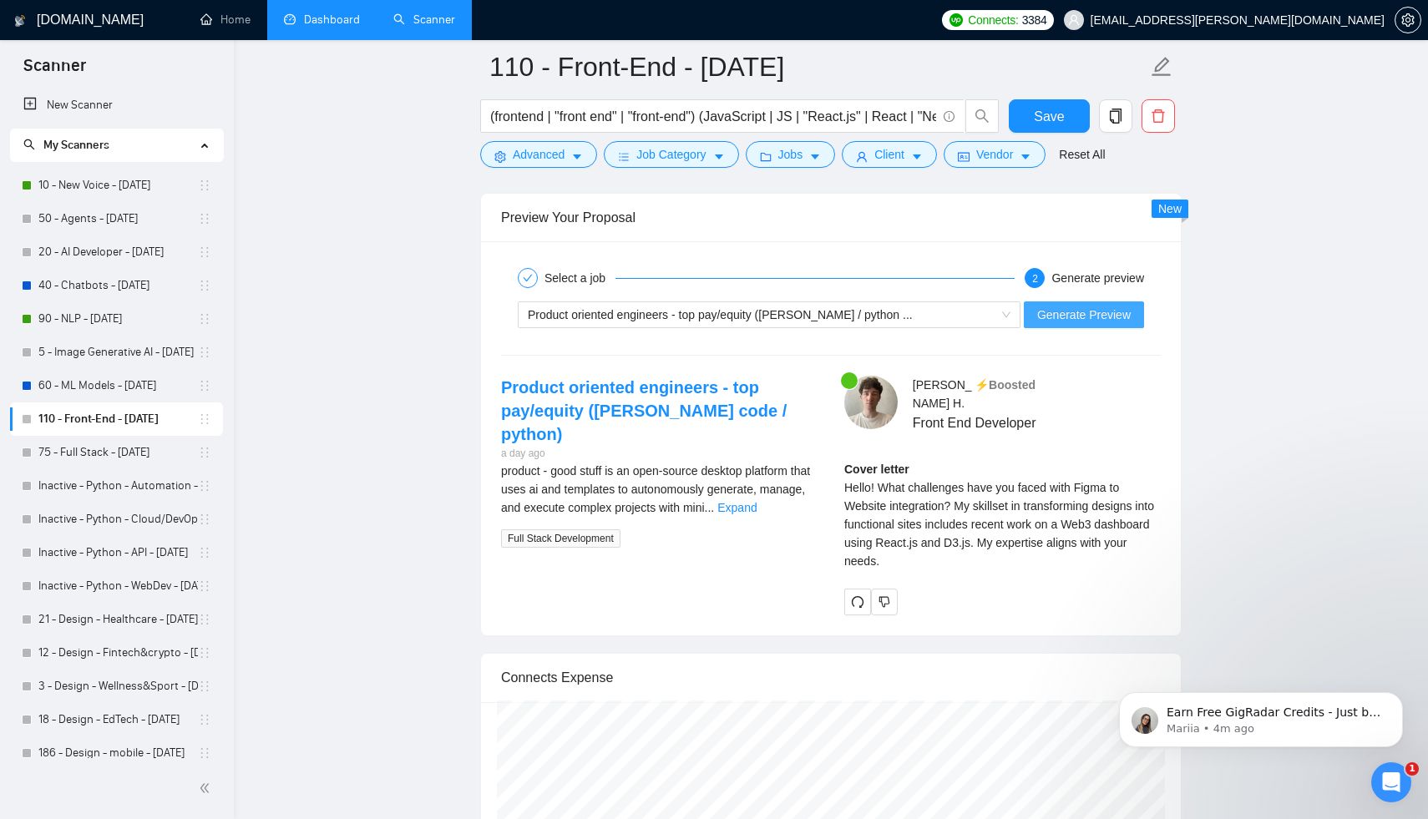
click at [1049, 311] on span "Generate Preview" at bounding box center [1084, 315] width 94 height 18
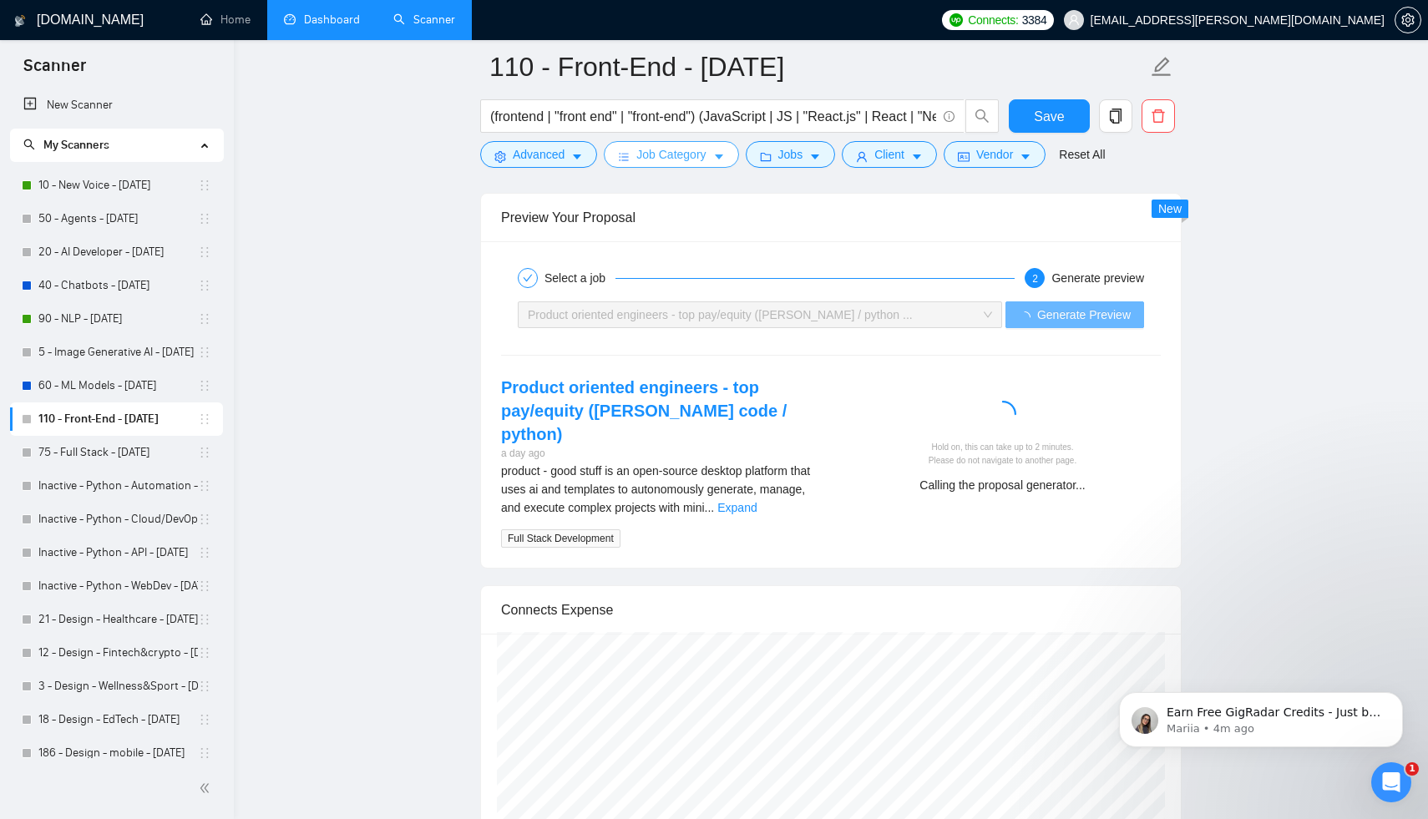
click at [686, 153] on span "Job Category" at bounding box center [670, 154] width 69 height 18
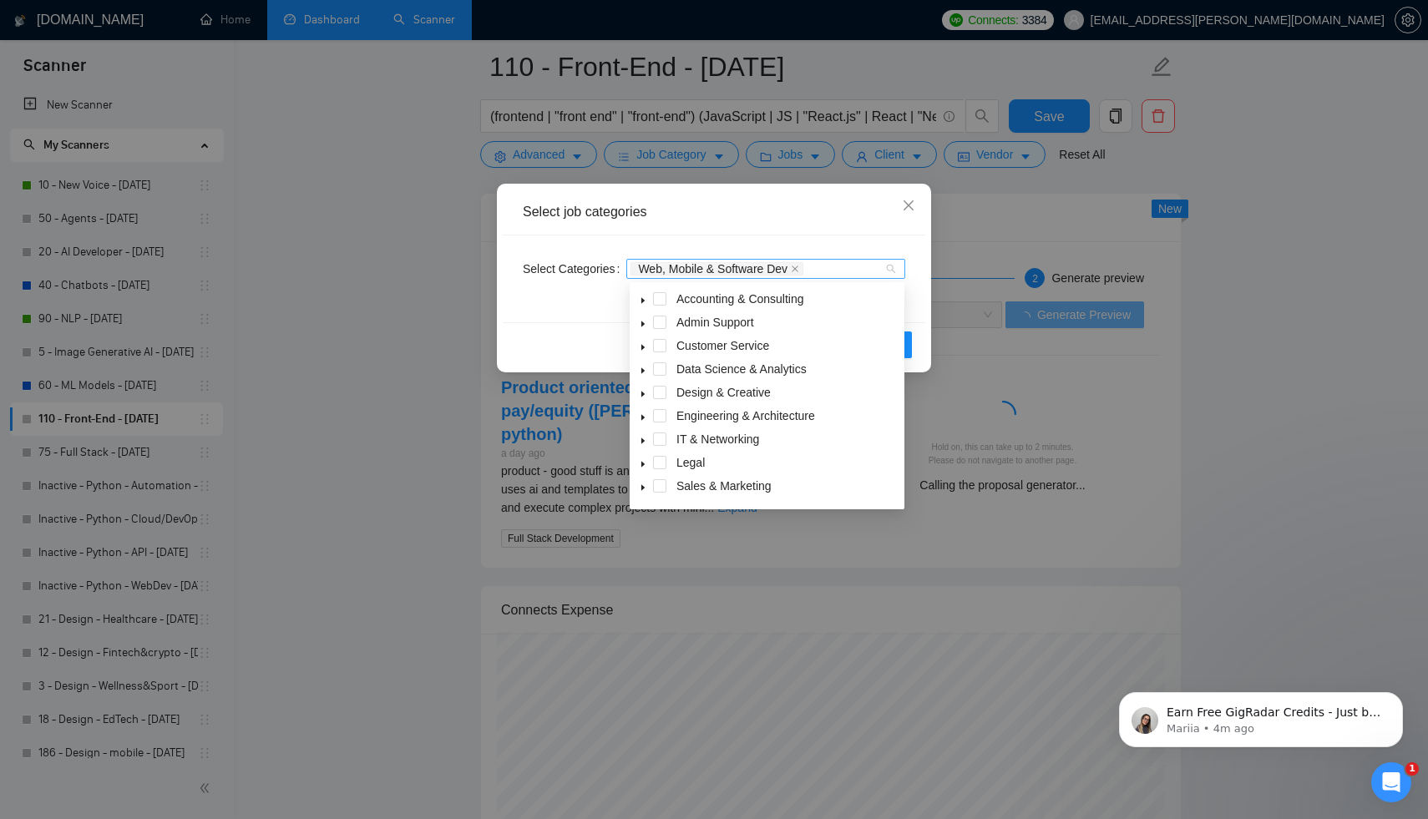
click at [787, 268] on span "Web, Mobile & Software Dev" at bounding box center [712, 269] width 149 height 12
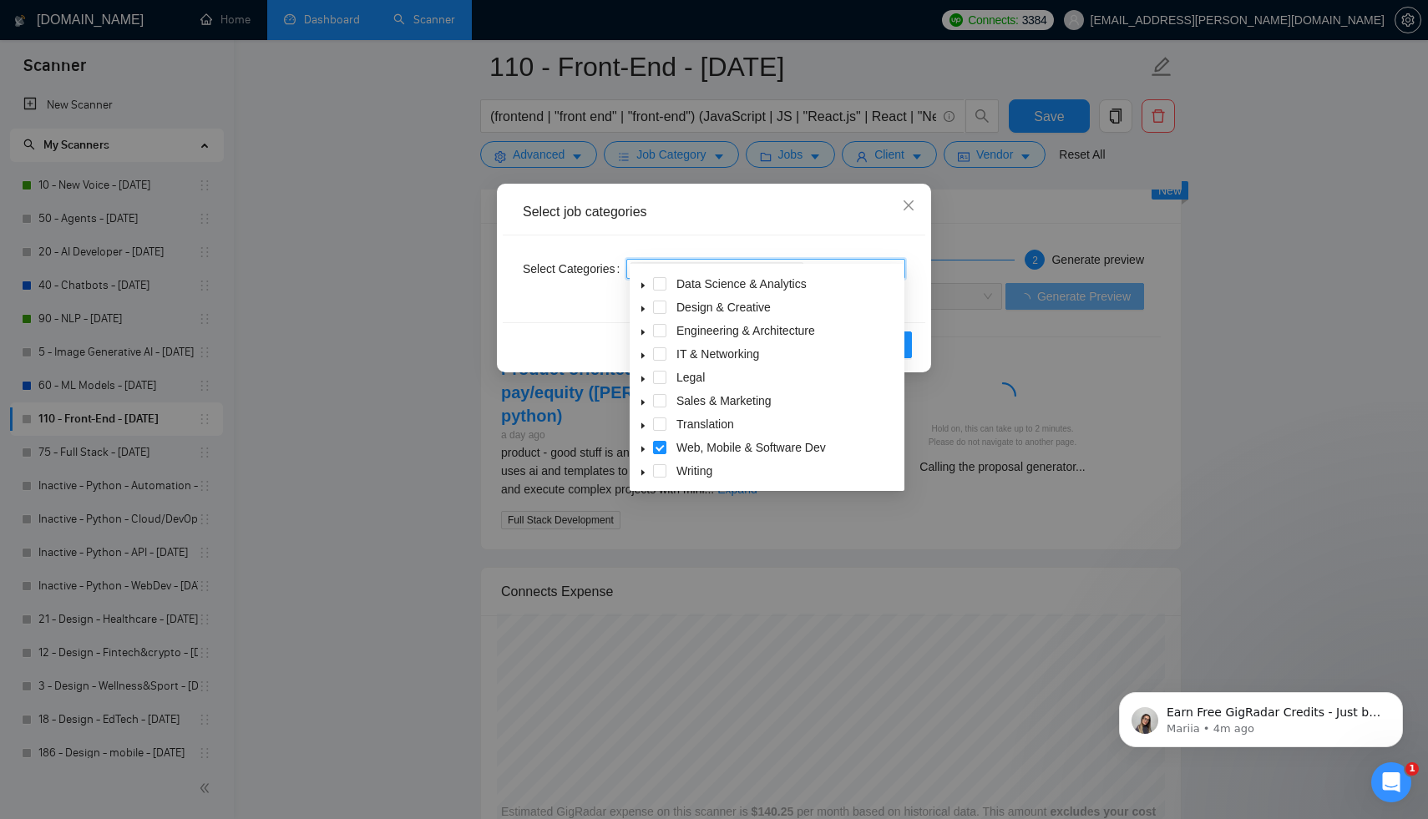
click at [643, 453] on icon "caret-down" at bounding box center [643, 449] width 8 height 8
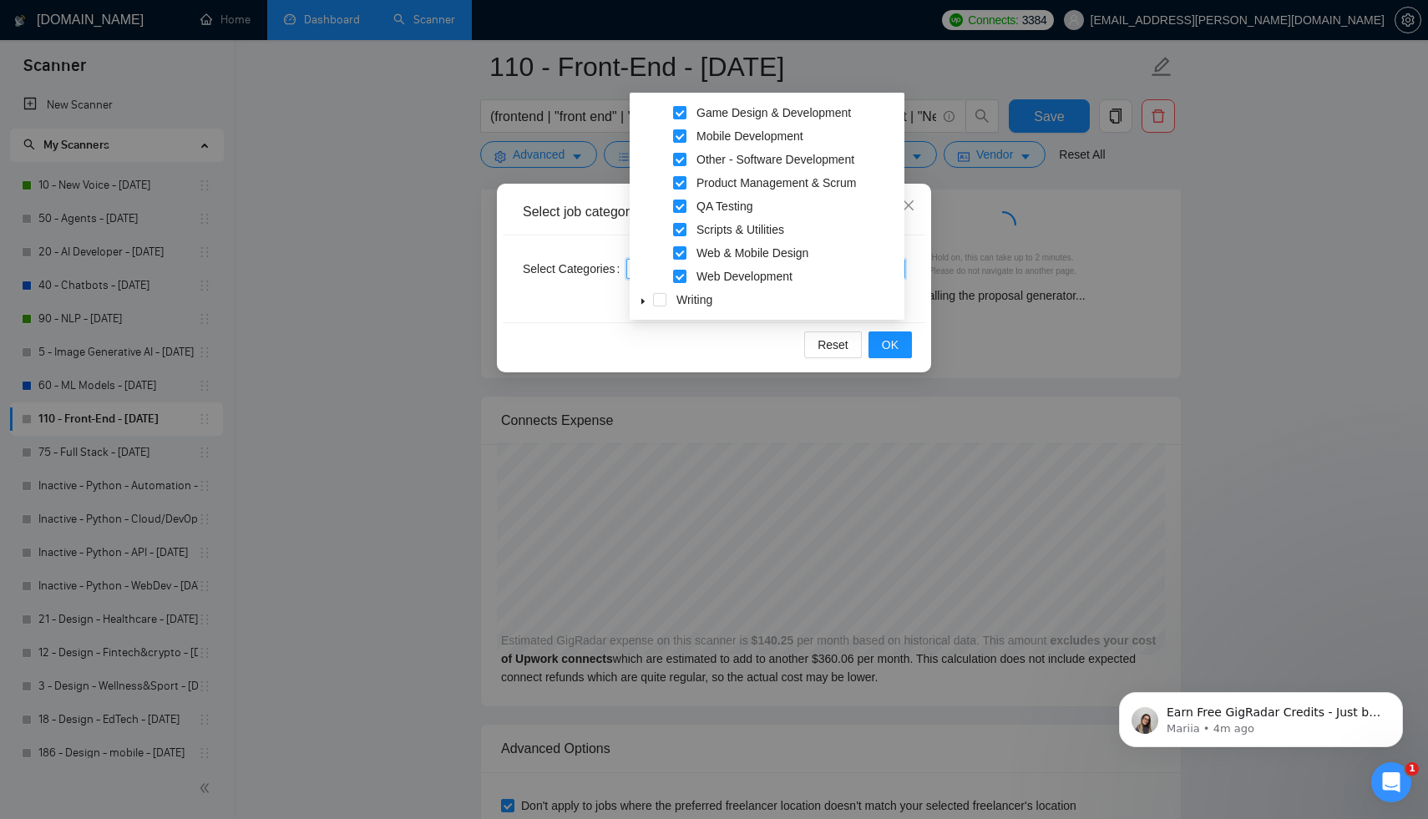
scroll to position [3397, 0]
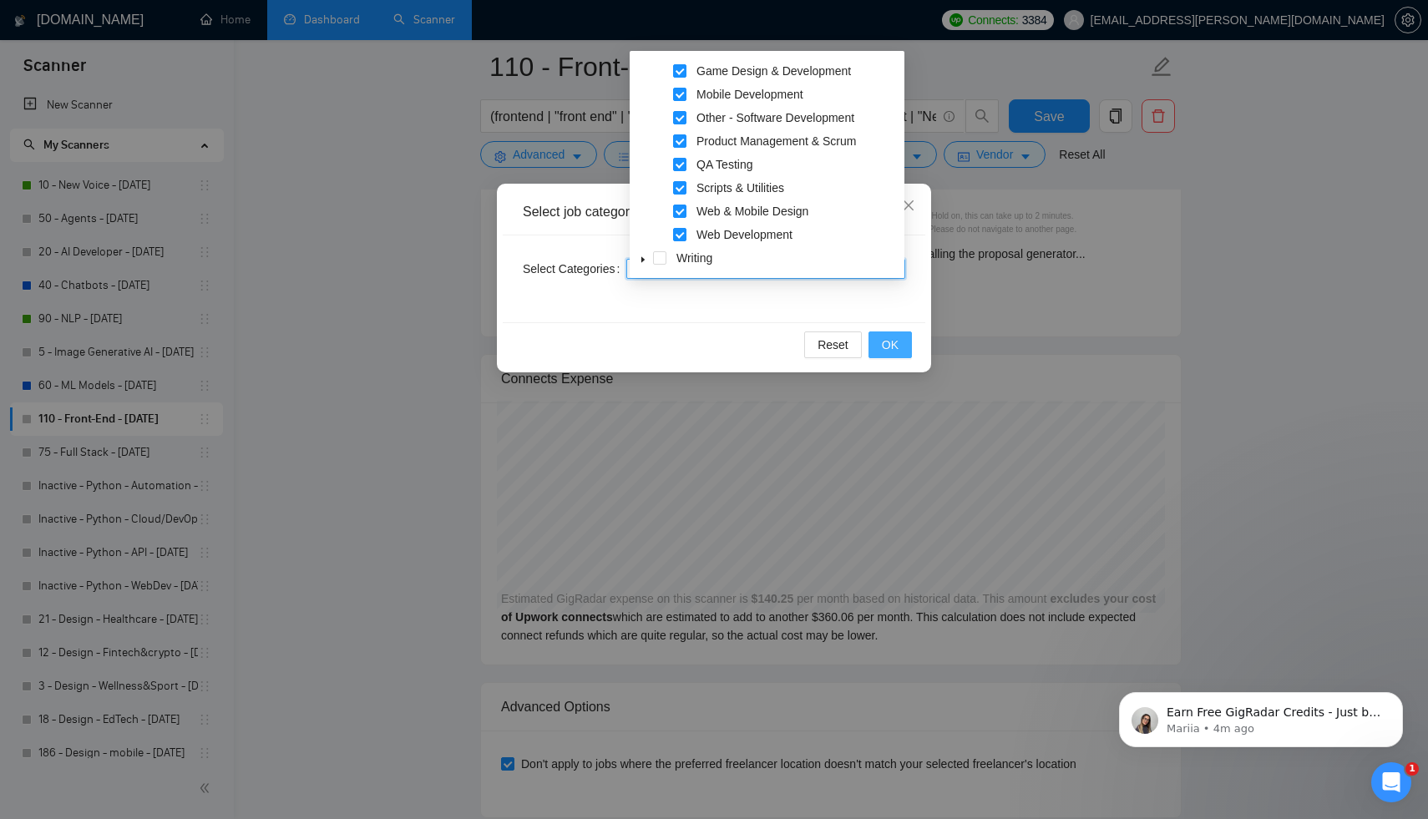
click at [888, 347] on span "OK" at bounding box center [890, 345] width 17 height 18
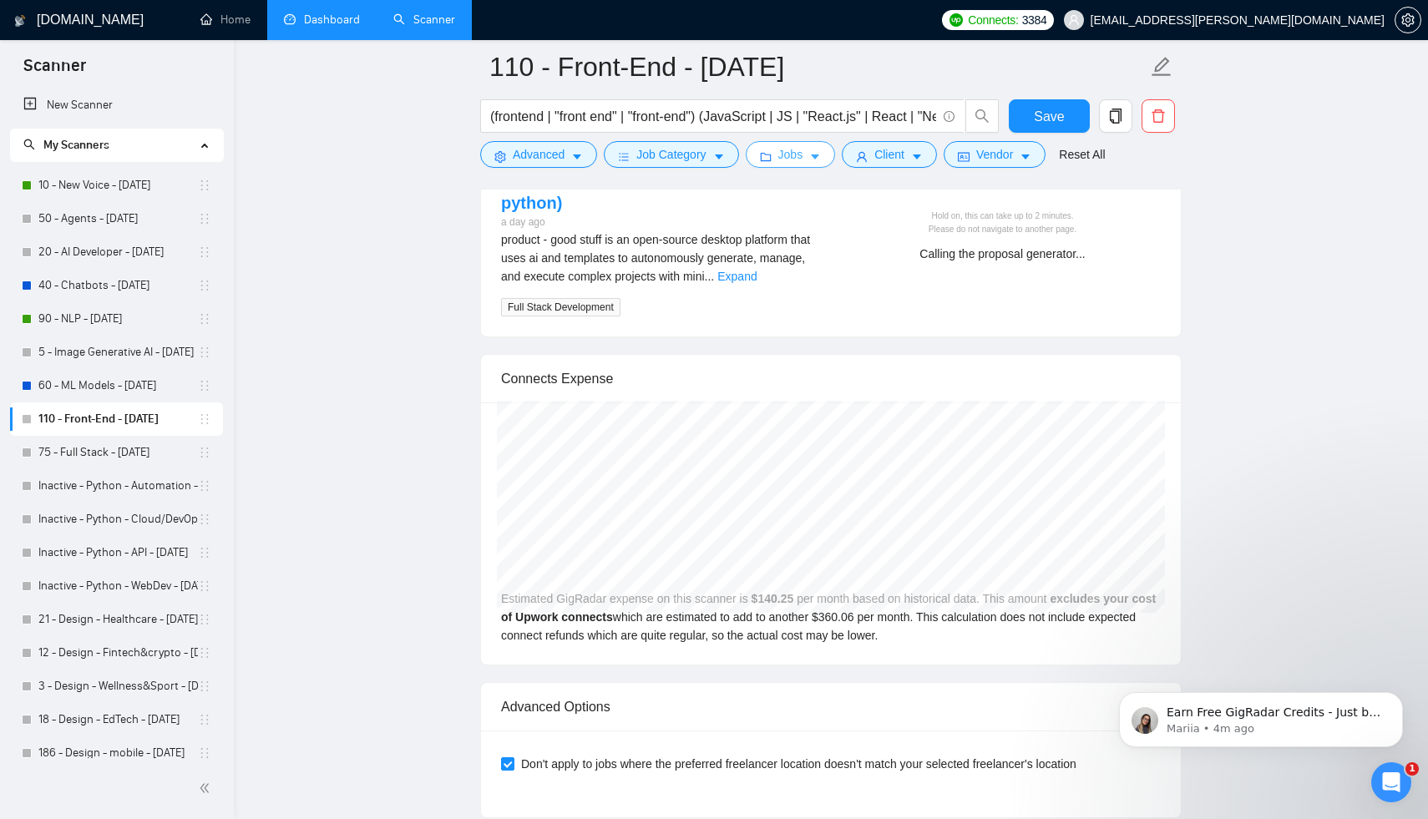
click at [803, 160] on span "Jobs" at bounding box center [790, 154] width 25 height 18
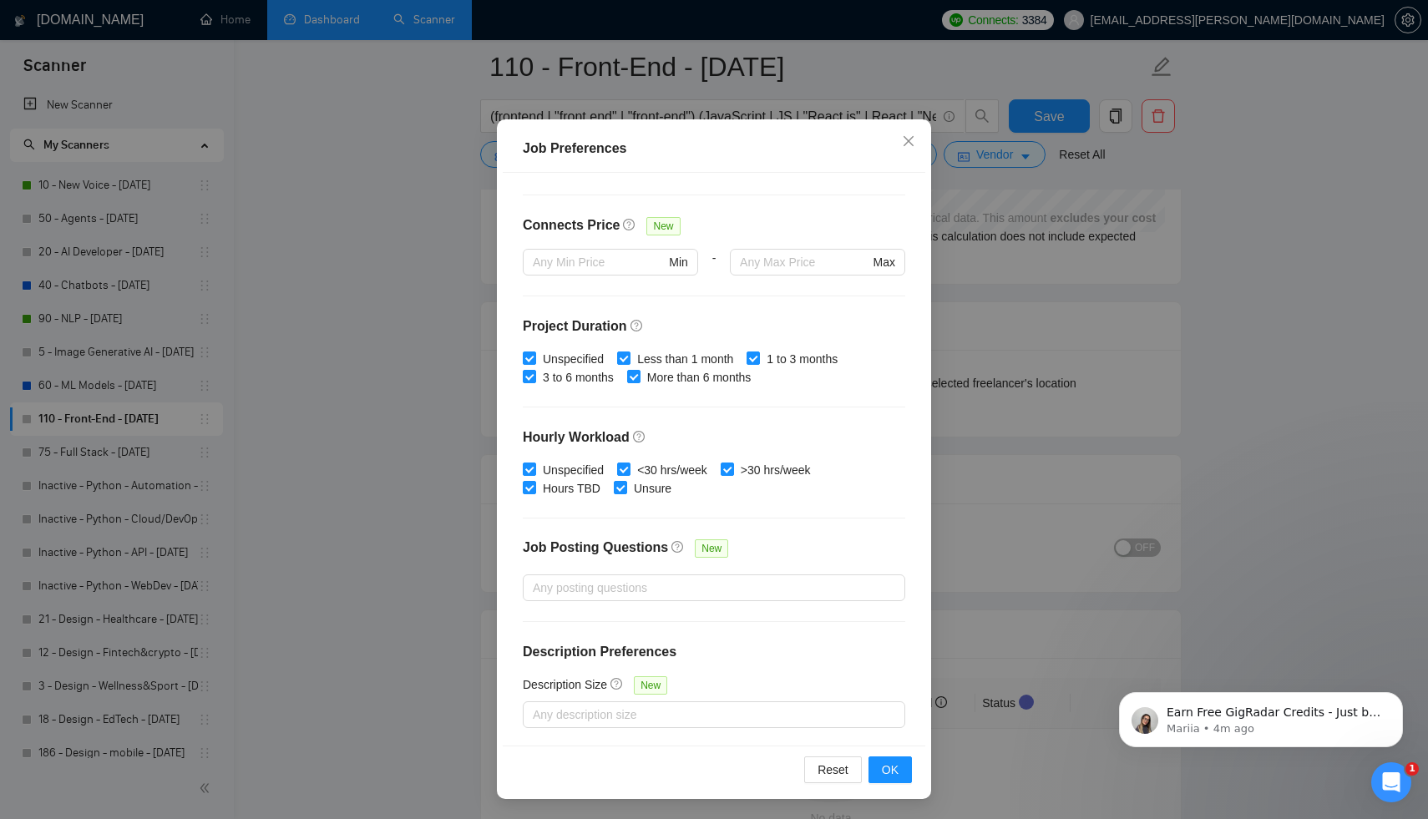
scroll to position [3799, 0]
click at [895, 770] on span "OK" at bounding box center [890, 770] width 17 height 18
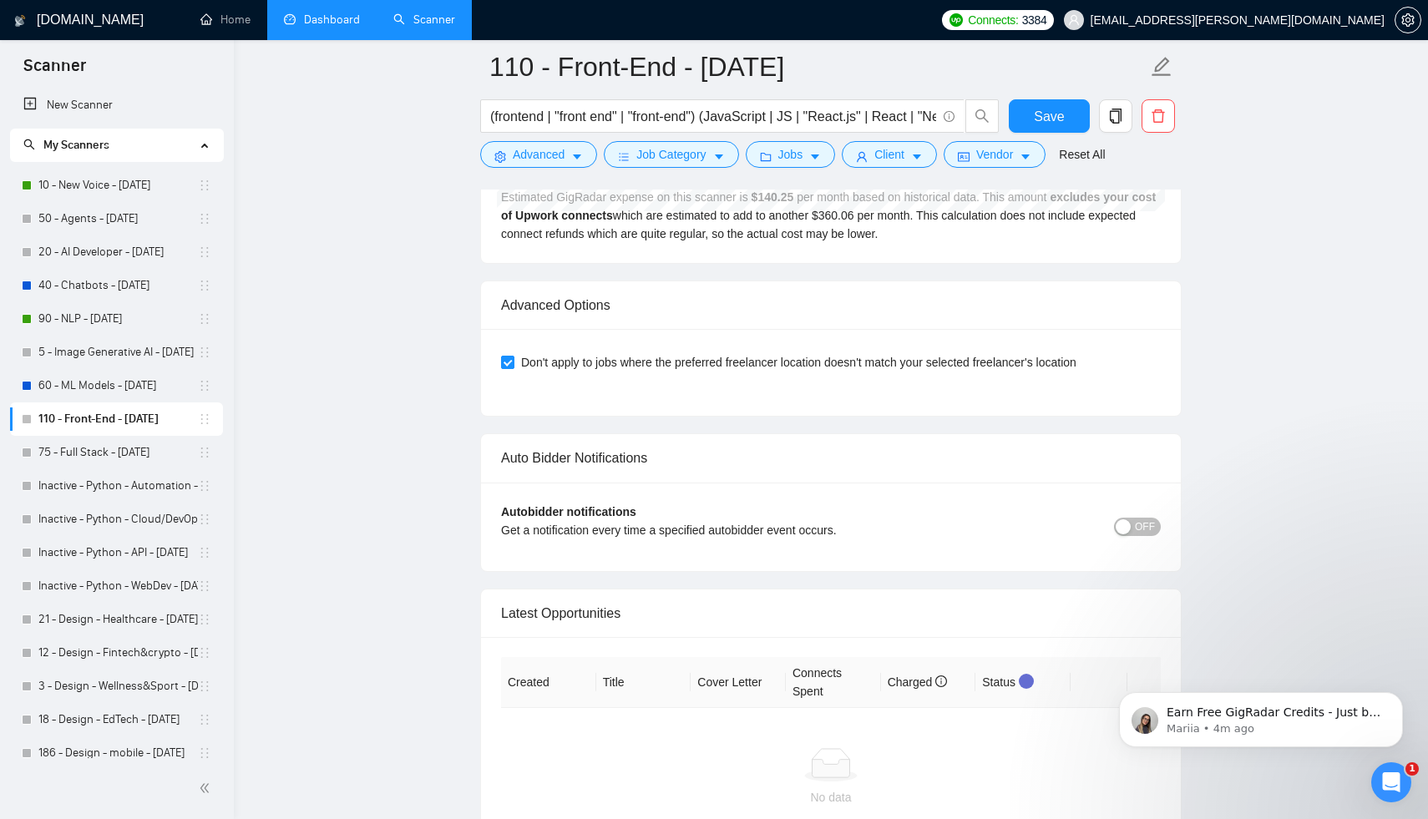
scroll to position [0, 0]
click at [722, 160] on icon "caret-down" at bounding box center [719, 157] width 12 height 12
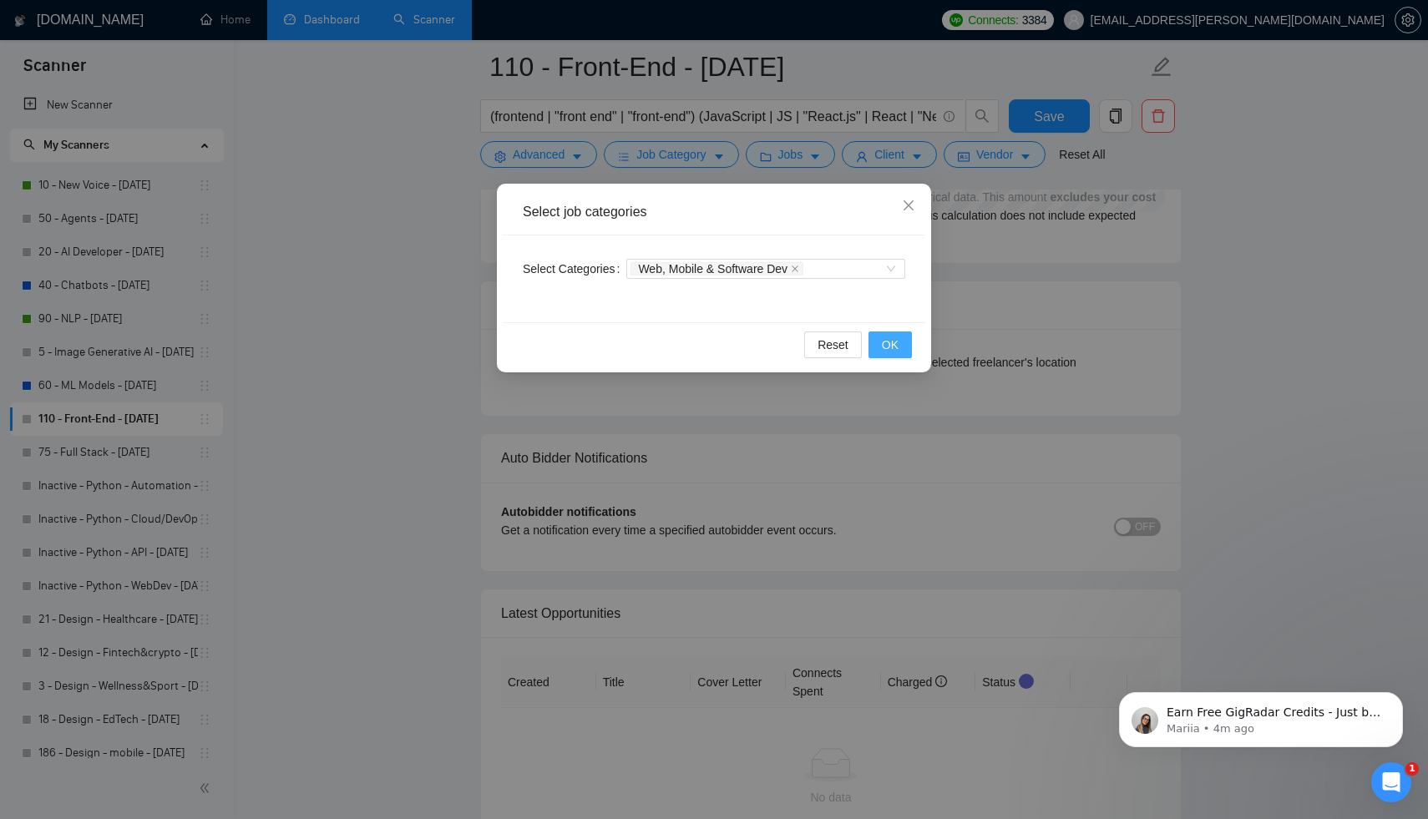
click at [881, 334] on button "OK" at bounding box center [889, 344] width 43 height 27
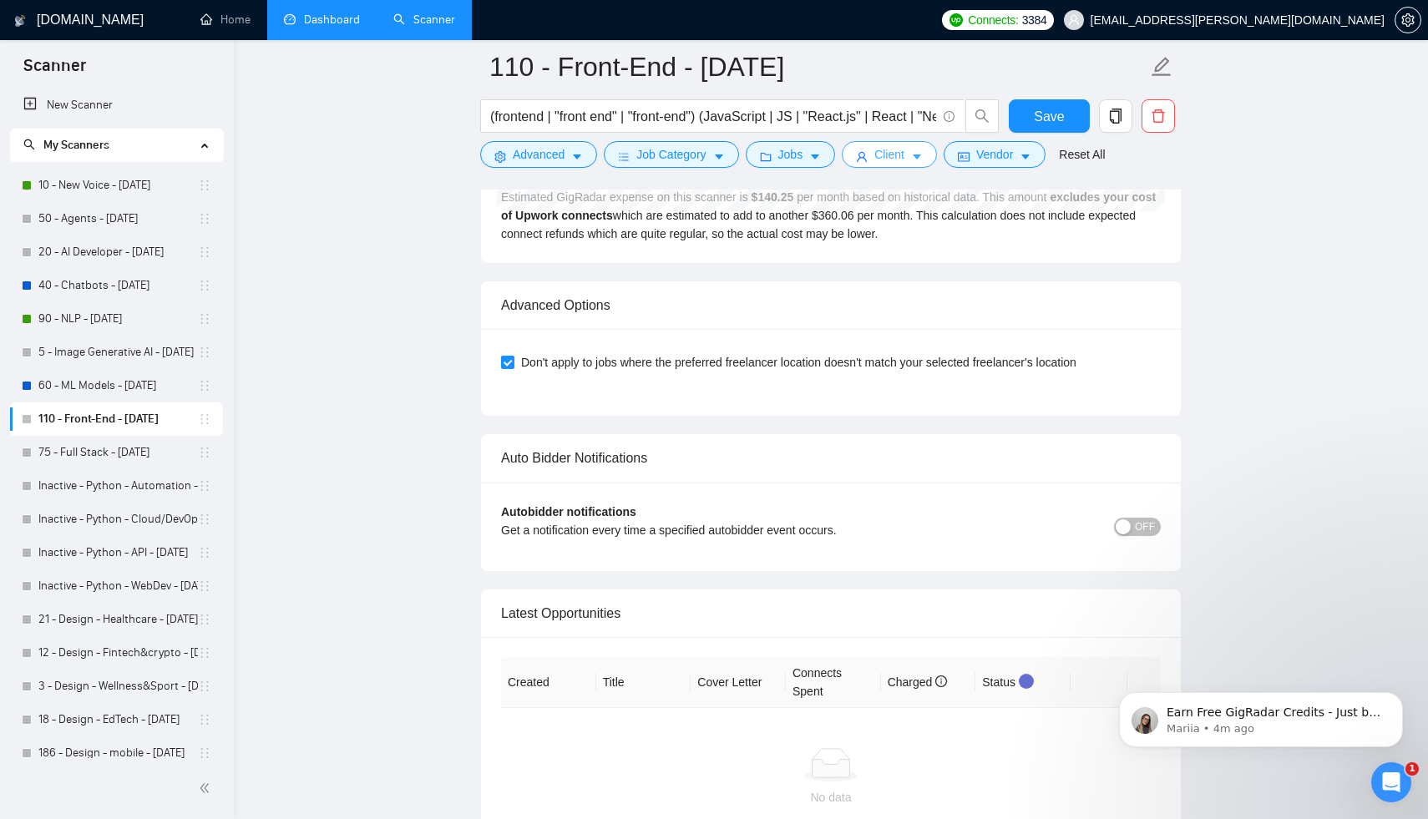
click at [867, 150] on span "user" at bounding box center [862, 156] width 12 height 13
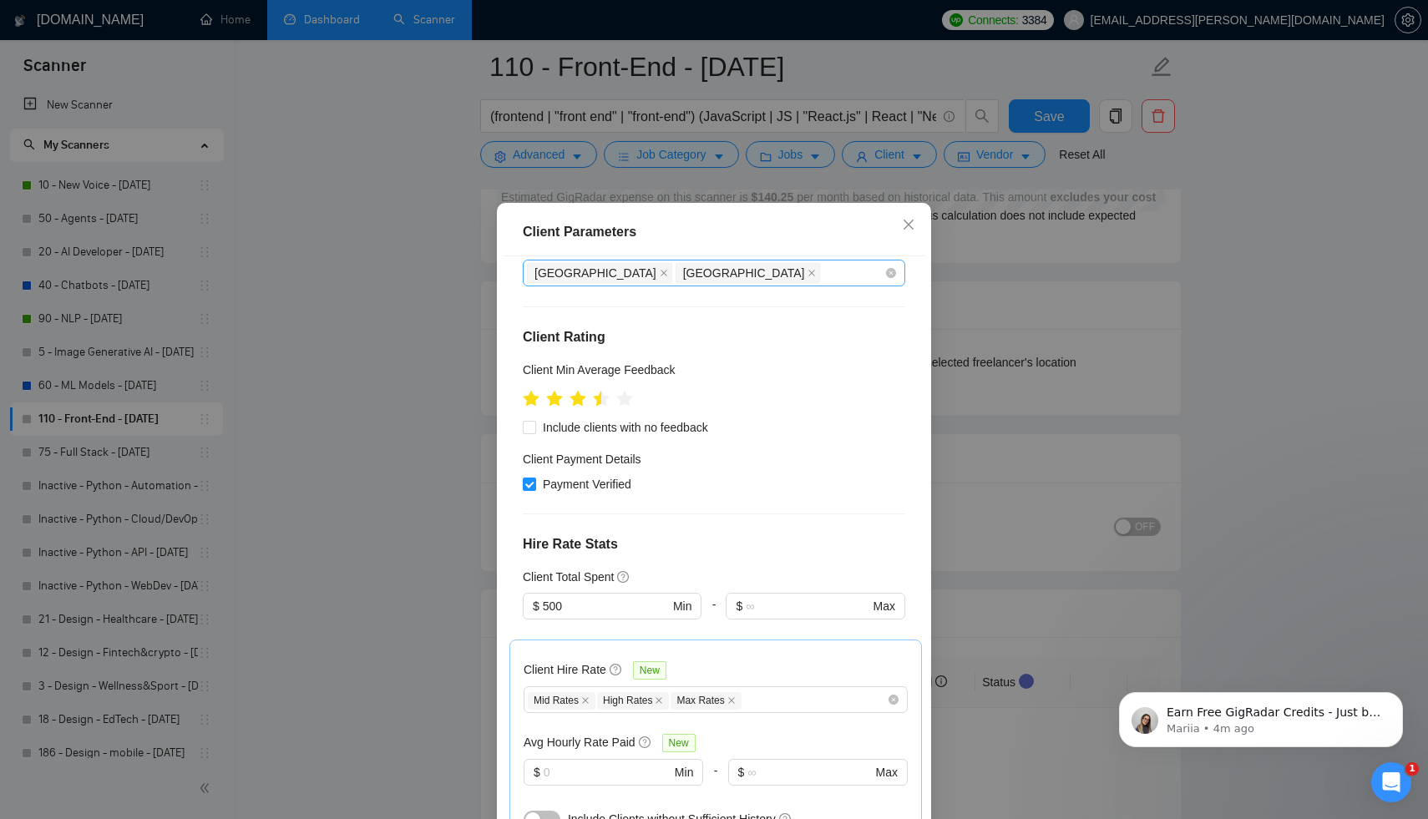
scroll to position [143, 0]
click at [606, 400] on icon "star" at bounding box center [601, 396] width 18 height 18
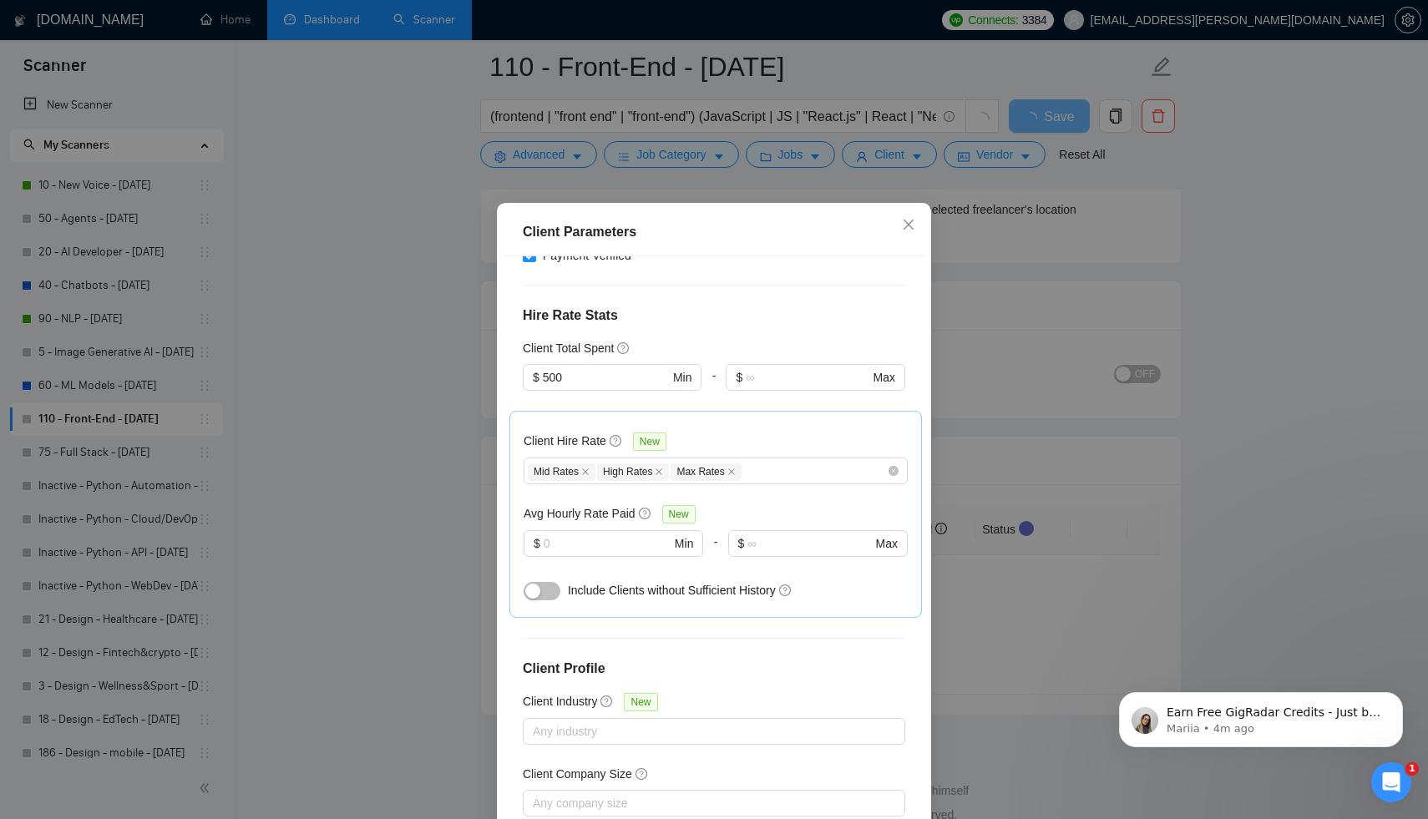
scroll to position [370, 0]
click at [584, 372] on input "500" at bounding box center [606, 376] width 126 height 18
type input "5"
type input "1000"
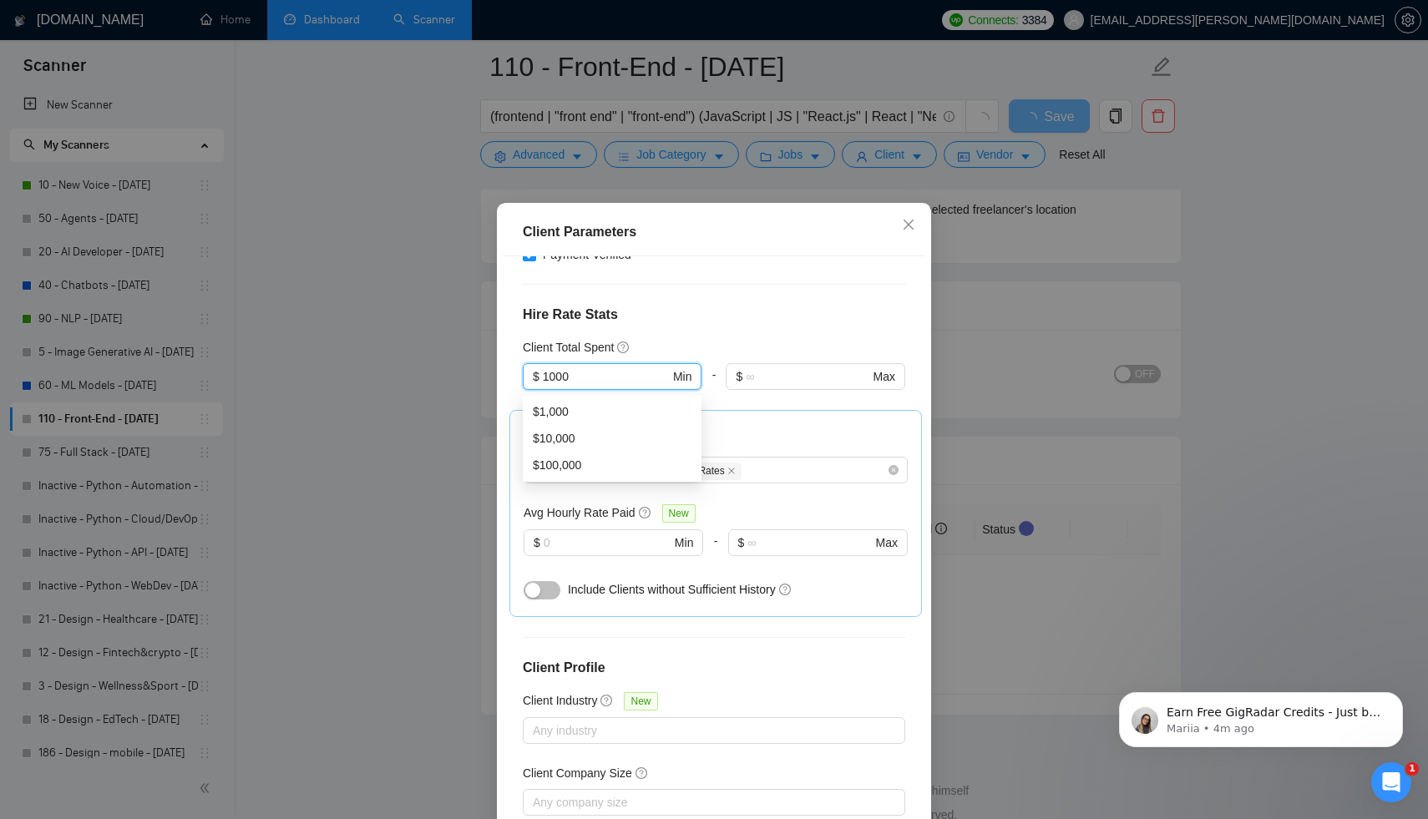
click at [642, 321] on h4 "Hire Rate Stats" at bounding box center [714, 315] width 382 height 20
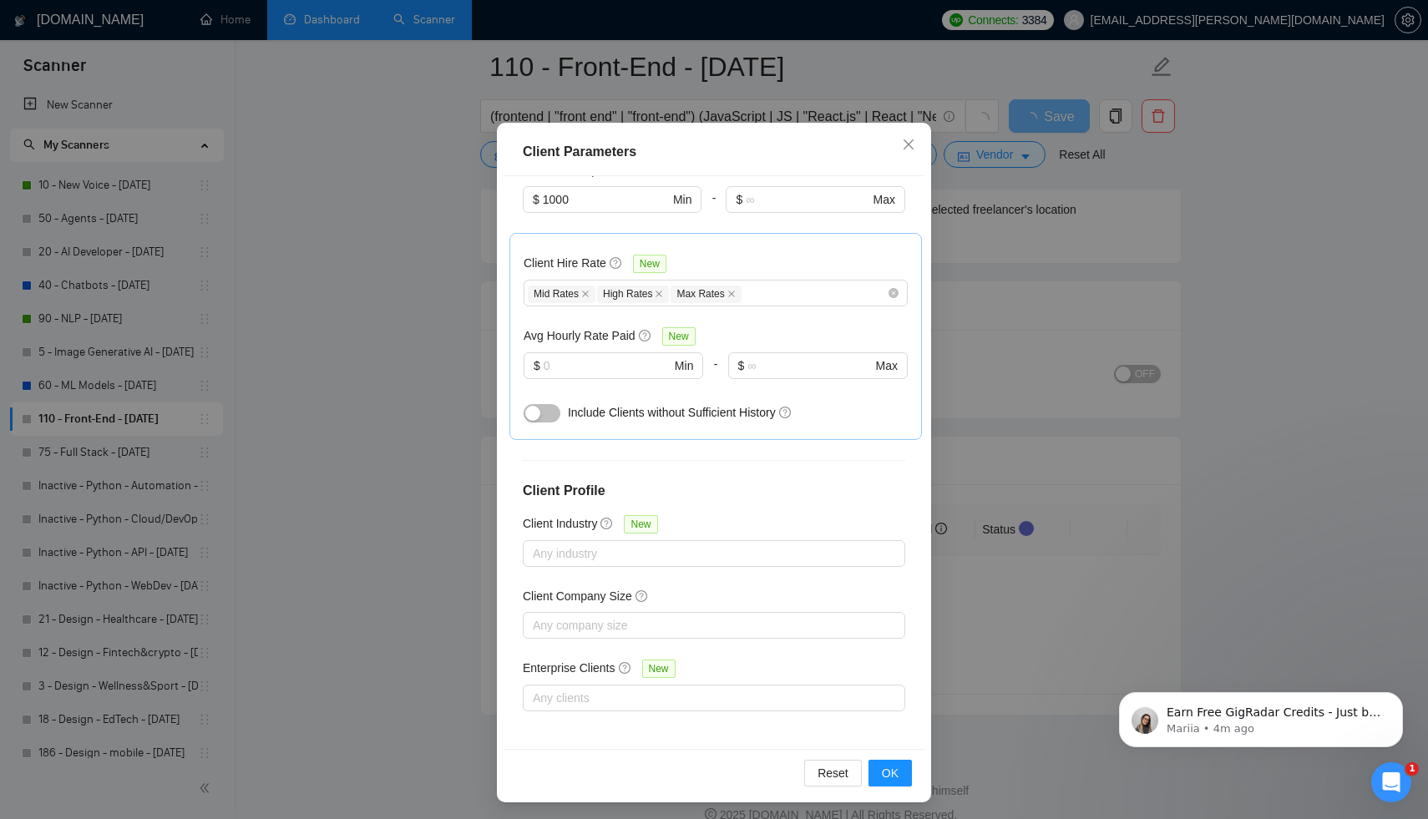
scroll to position [82, 0]
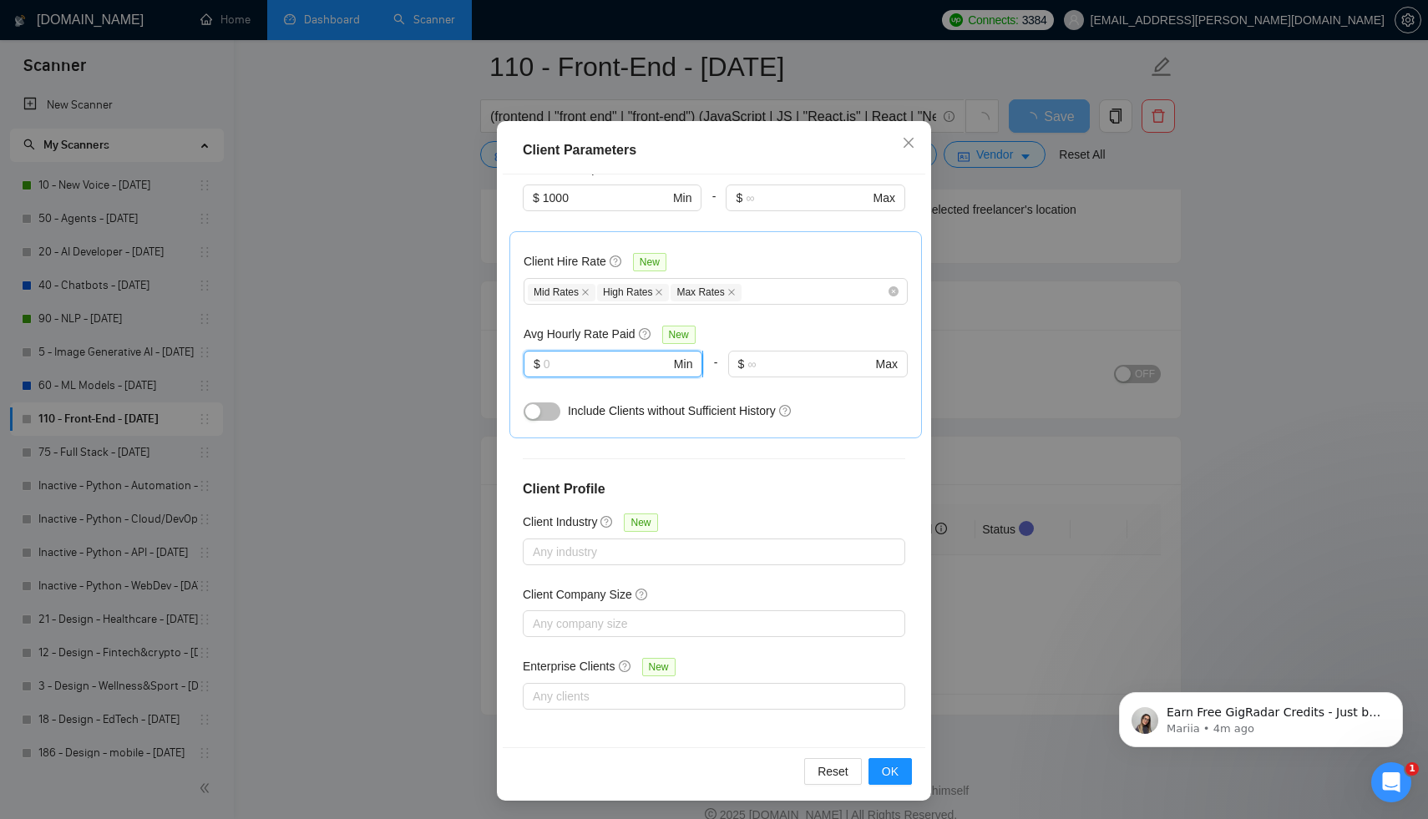
click at [575, 361] on input "text" at bounding box center [607, 364] width 127 height 18
type input "20"
click at [628, 441] on div "Client Location Include Client Countries [GEOGRAPHIC_DATA] [GEOGRAPHIC_DATA] Ex…" at bounding box center [714, 461] width 422 height 574
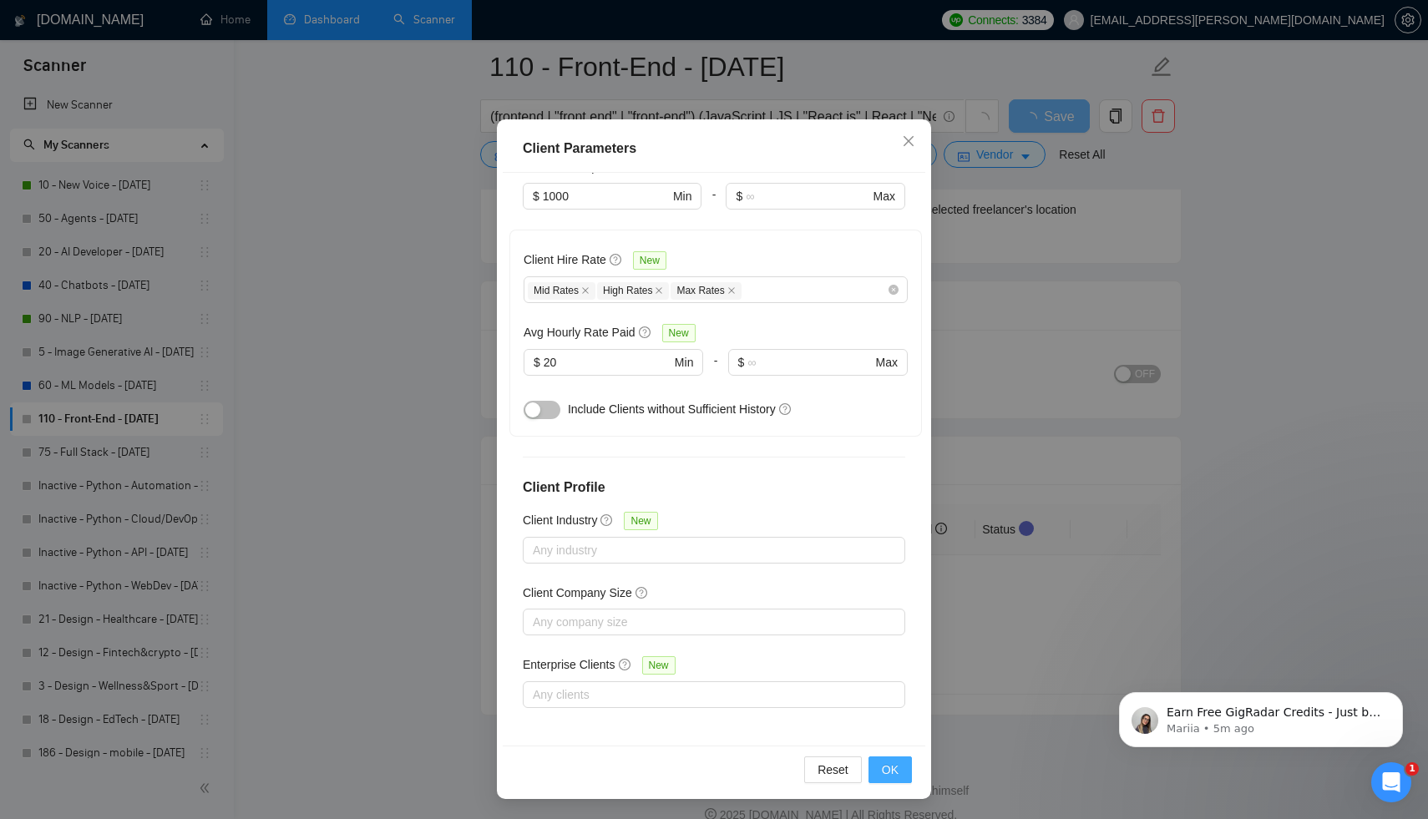
click at [888, 768] on span "OK" at bounding box center [890, 770] width 17 height 18
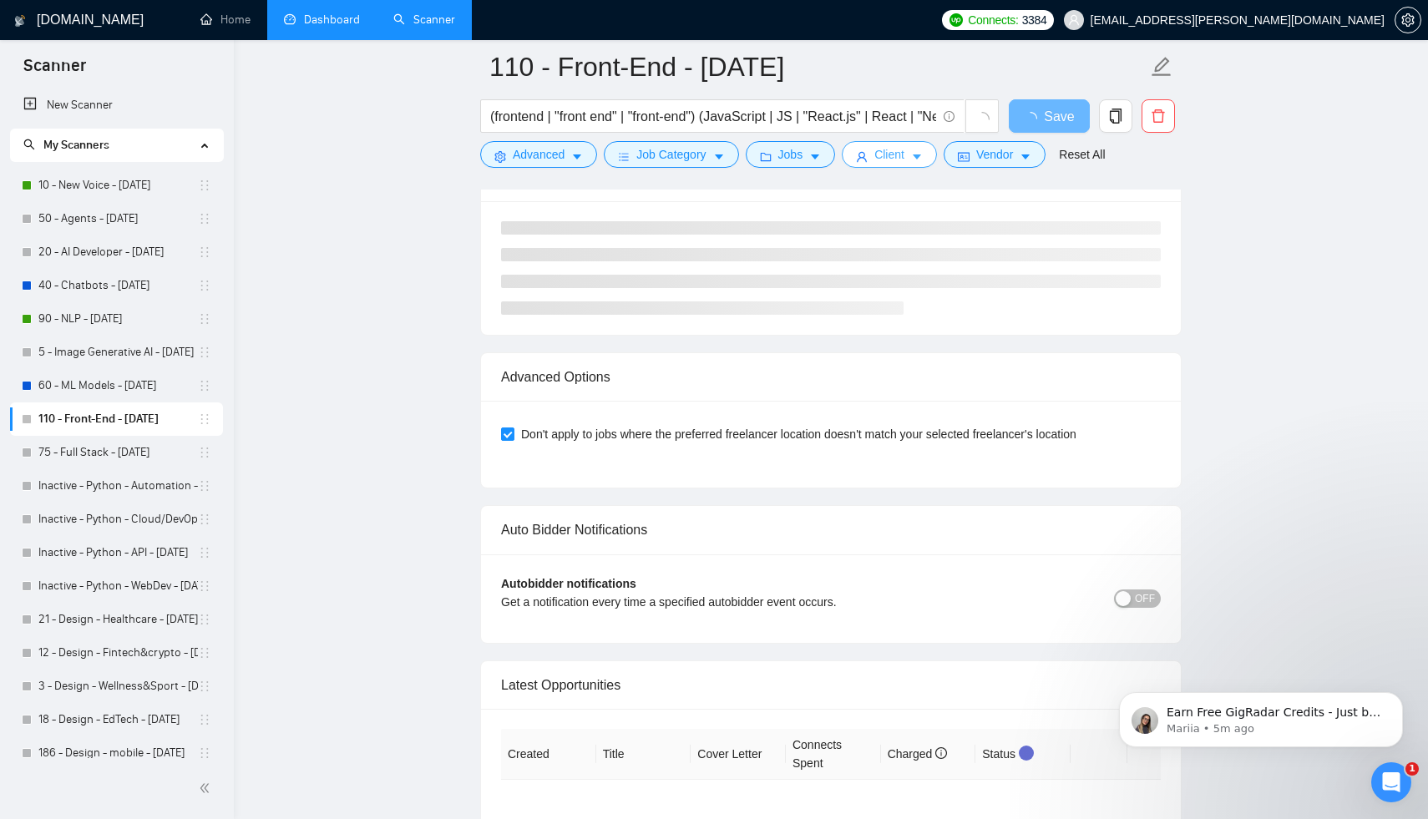
scroll to position [3564, 0]
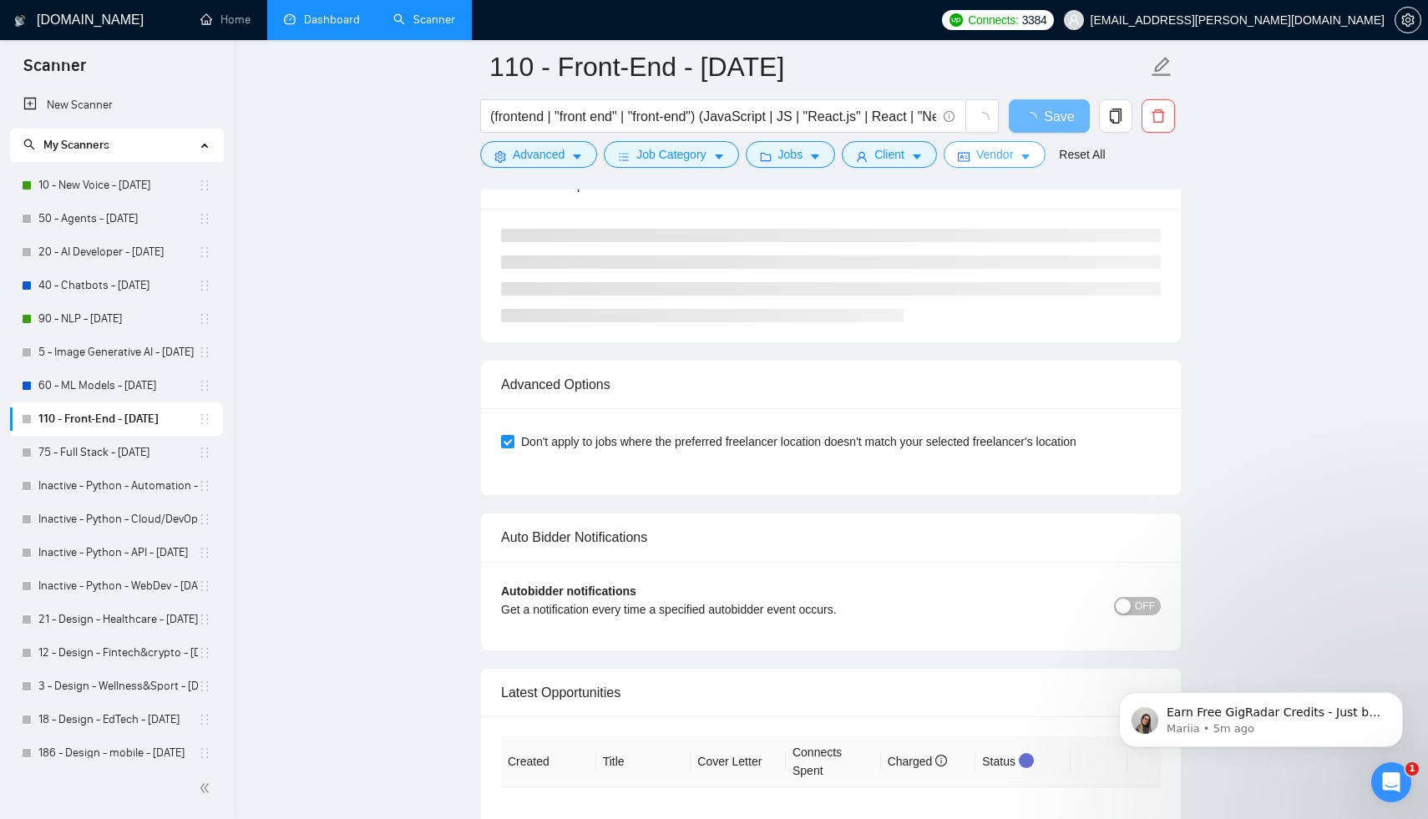
click at [982, 158] on button "Vendor" at bounding box center [994, 154] width 102 height 27
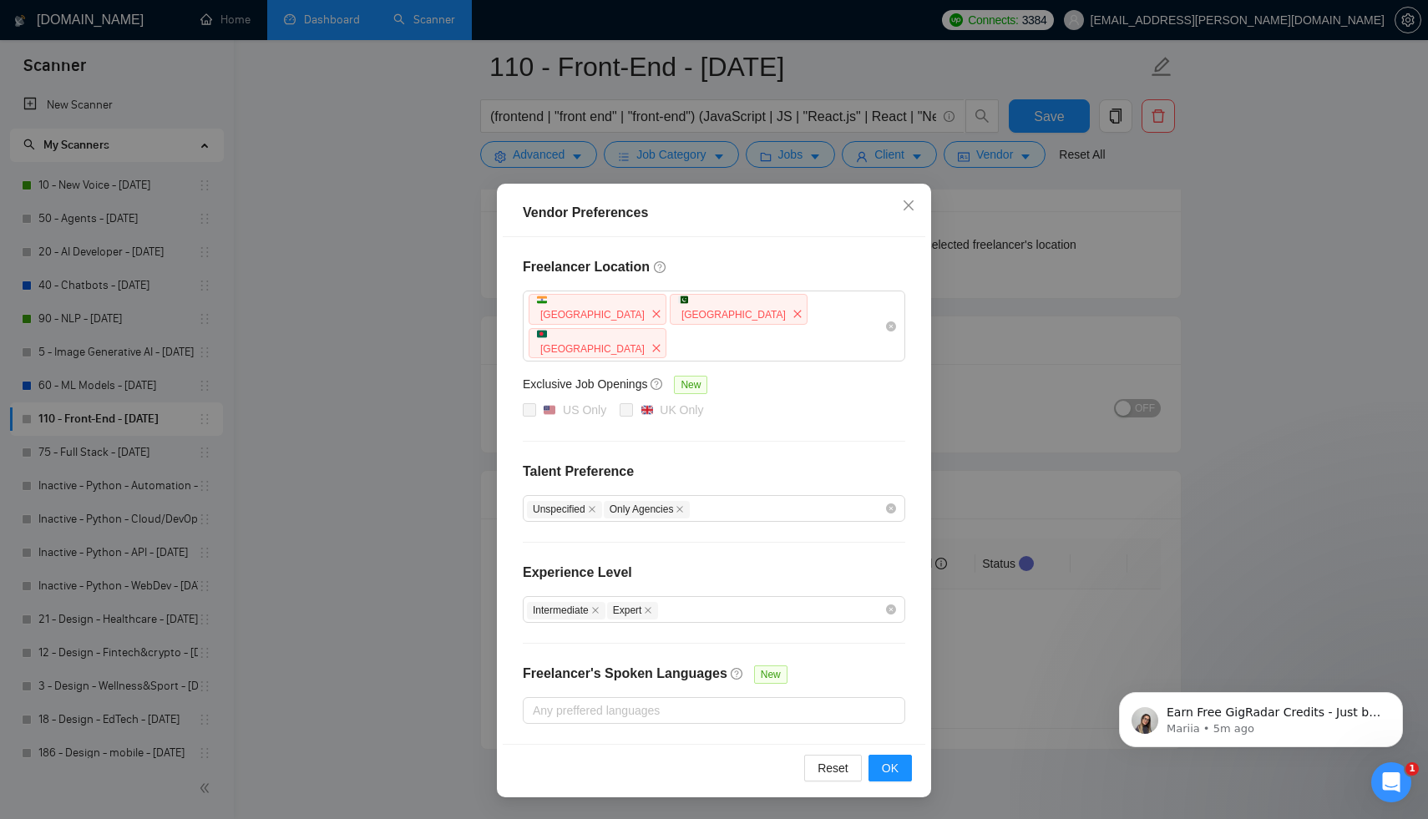
scroll to position [3898, 0]
click at [885, 759] on span "OK" at bounding box center [890, 768] width 17 height 18
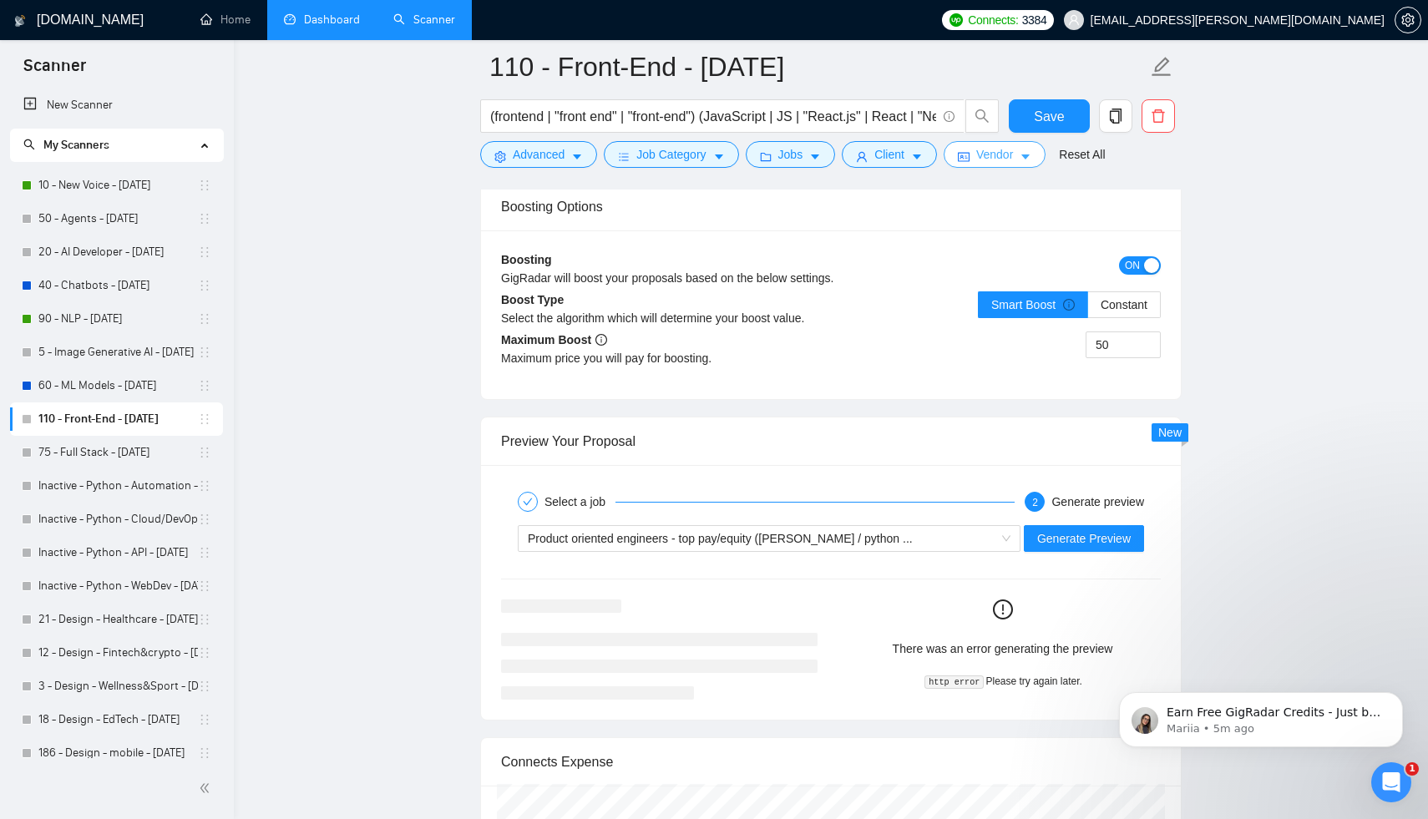
scroll to position [3151, 0]
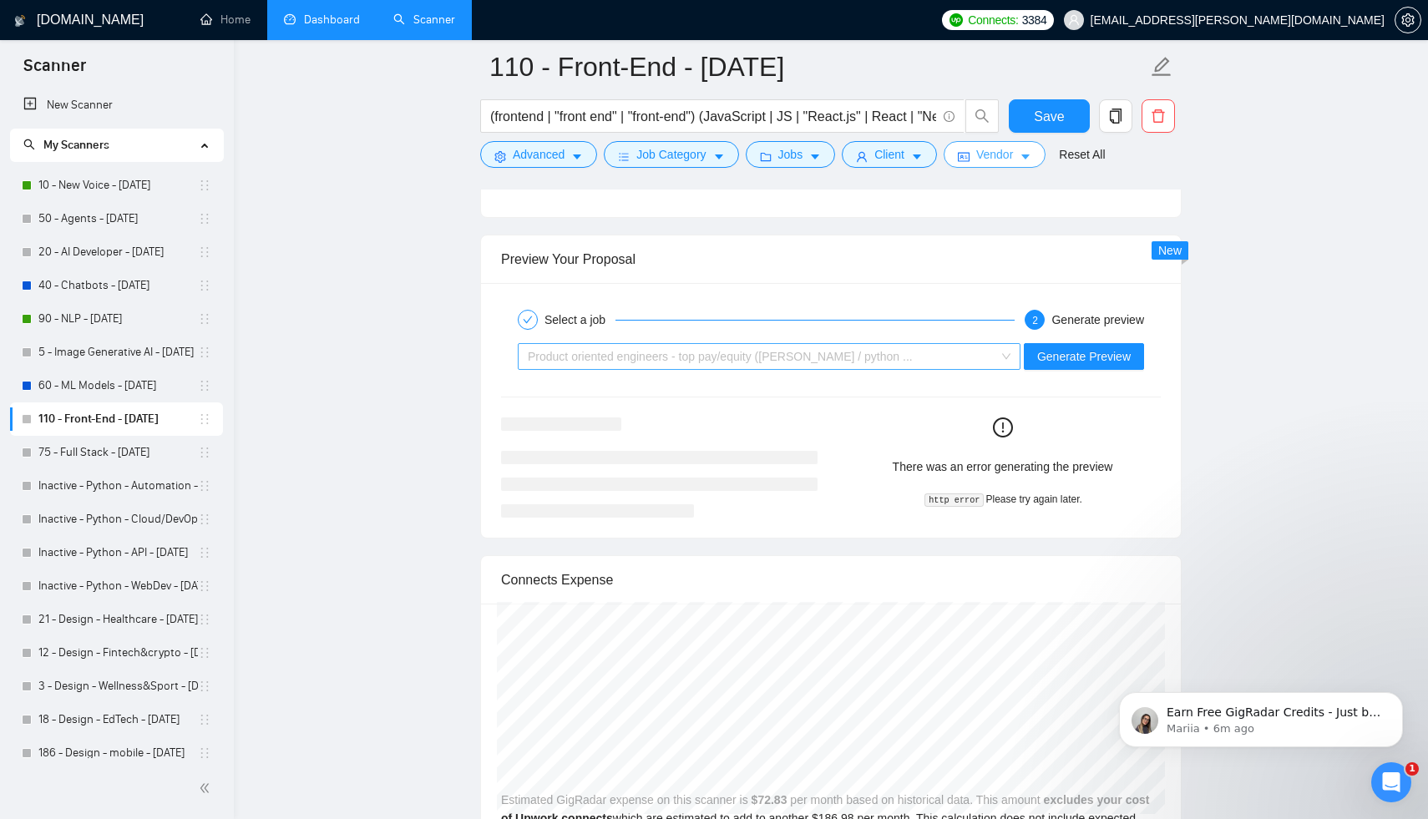
click at [857, 355] on span "Product oriented engineers - top pay/equity ([PERSON_NAME] / python ..." at bounding box center [720, 356] width 385 height 13
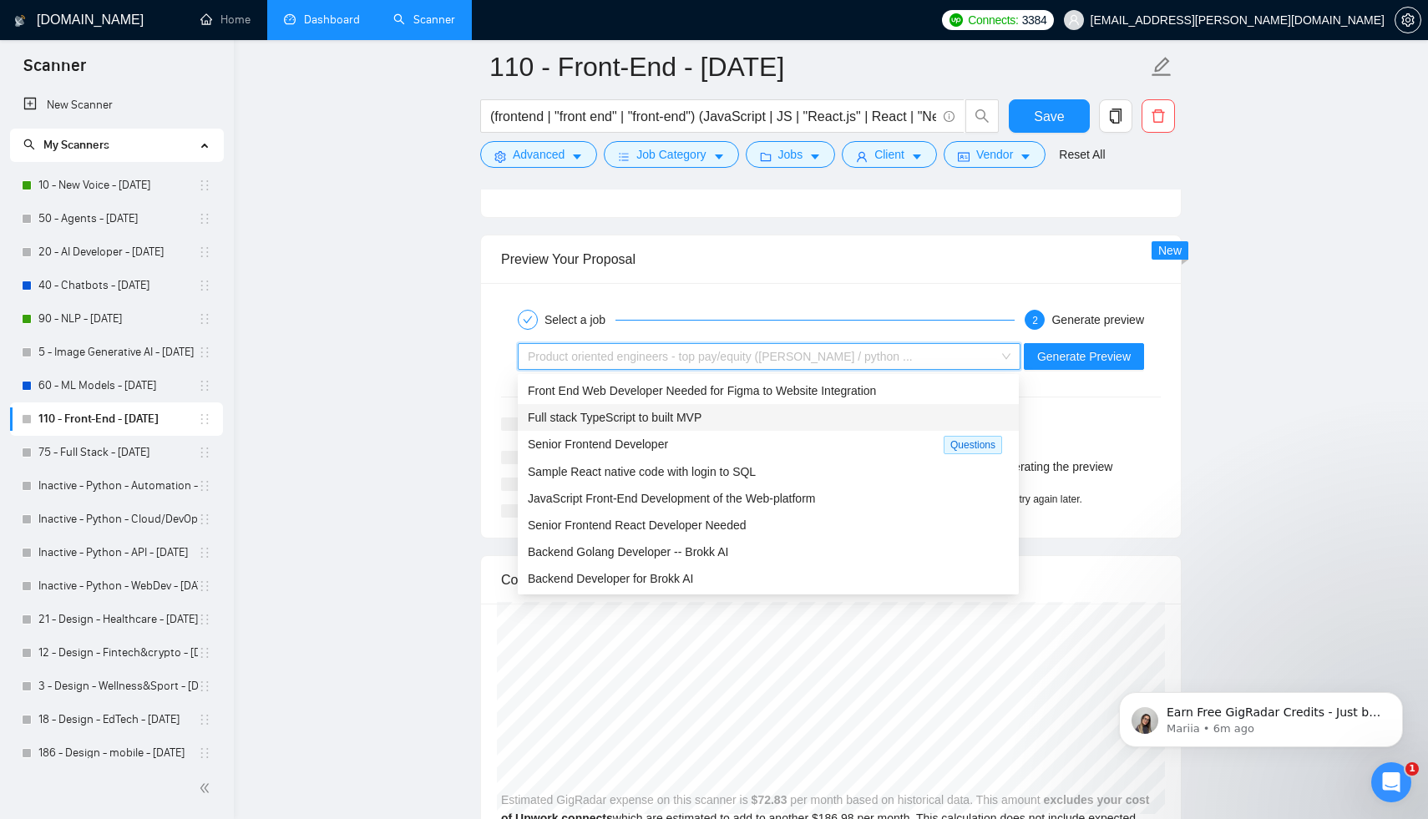
click at [756, 424] on div "Full stack TypeScript to built MVP" at bounding box center [768, 417] width 481 height 18
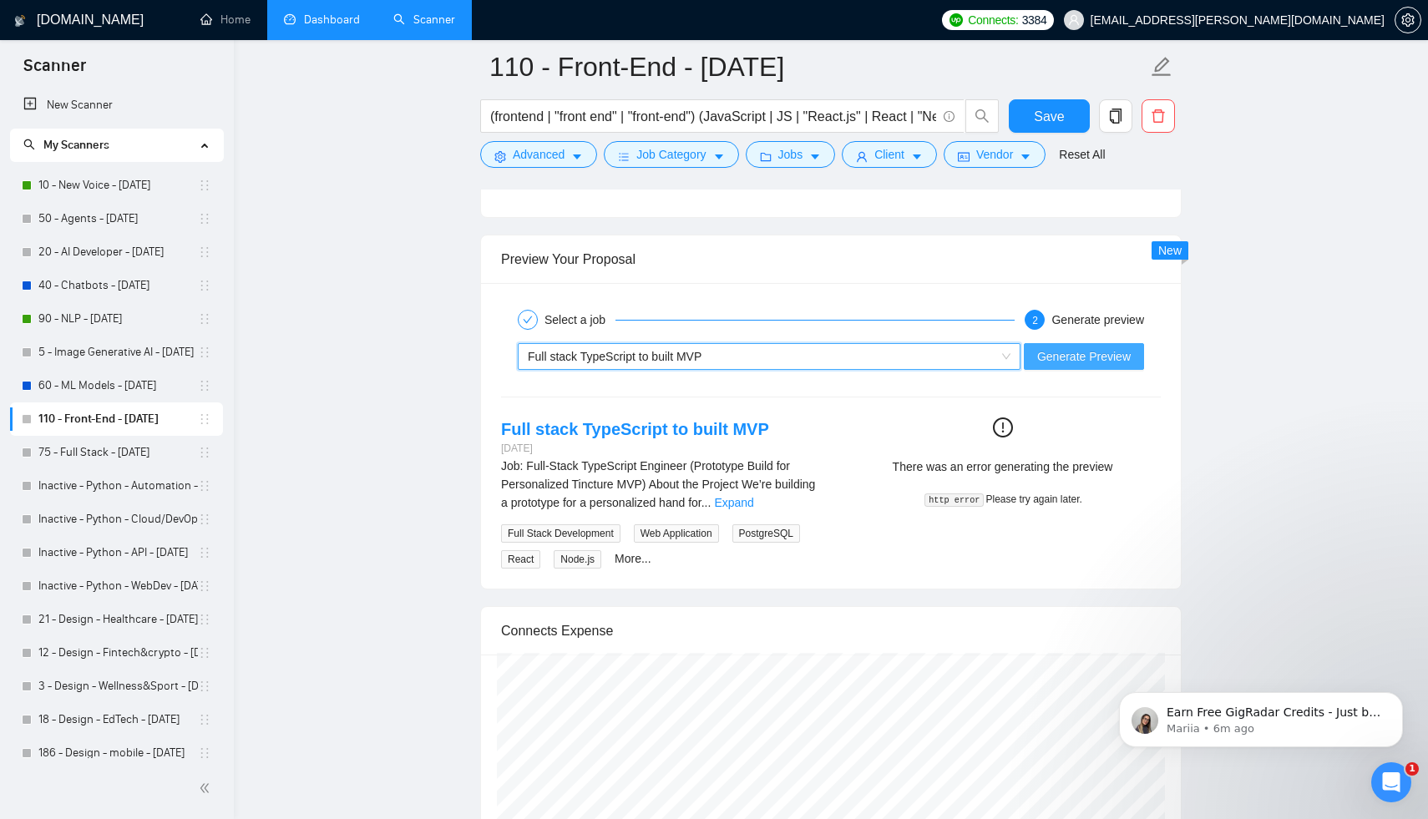
click at [1051, 349] on span "Generate Preview" at bounding box center [1084, 356] width 94 height 18
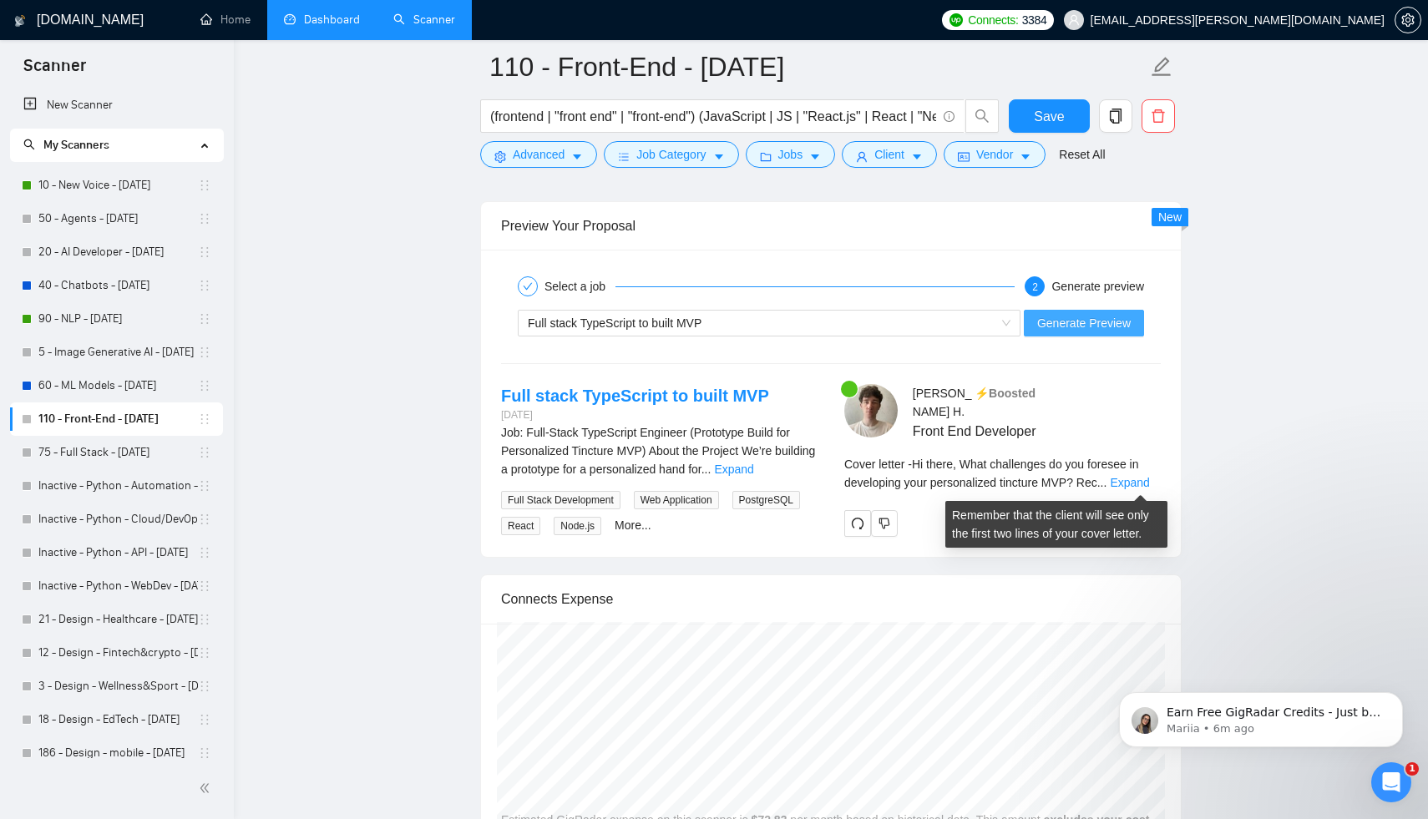
scroll to position [3185, 0]
click at [1140, 482] on link "Expand" at bounding box center [1129, 481] width 39 height 13
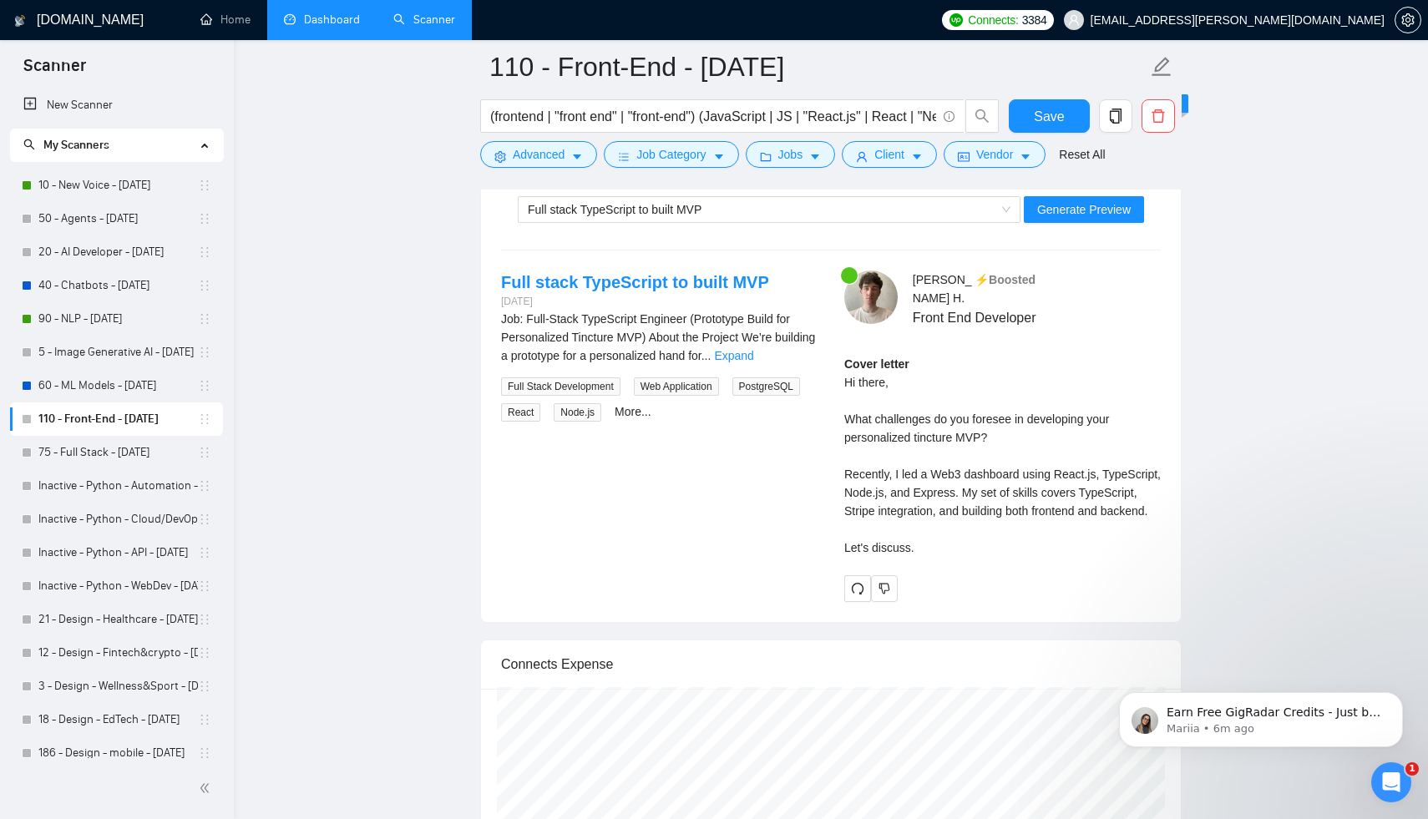
scroll to position [3301, 0]
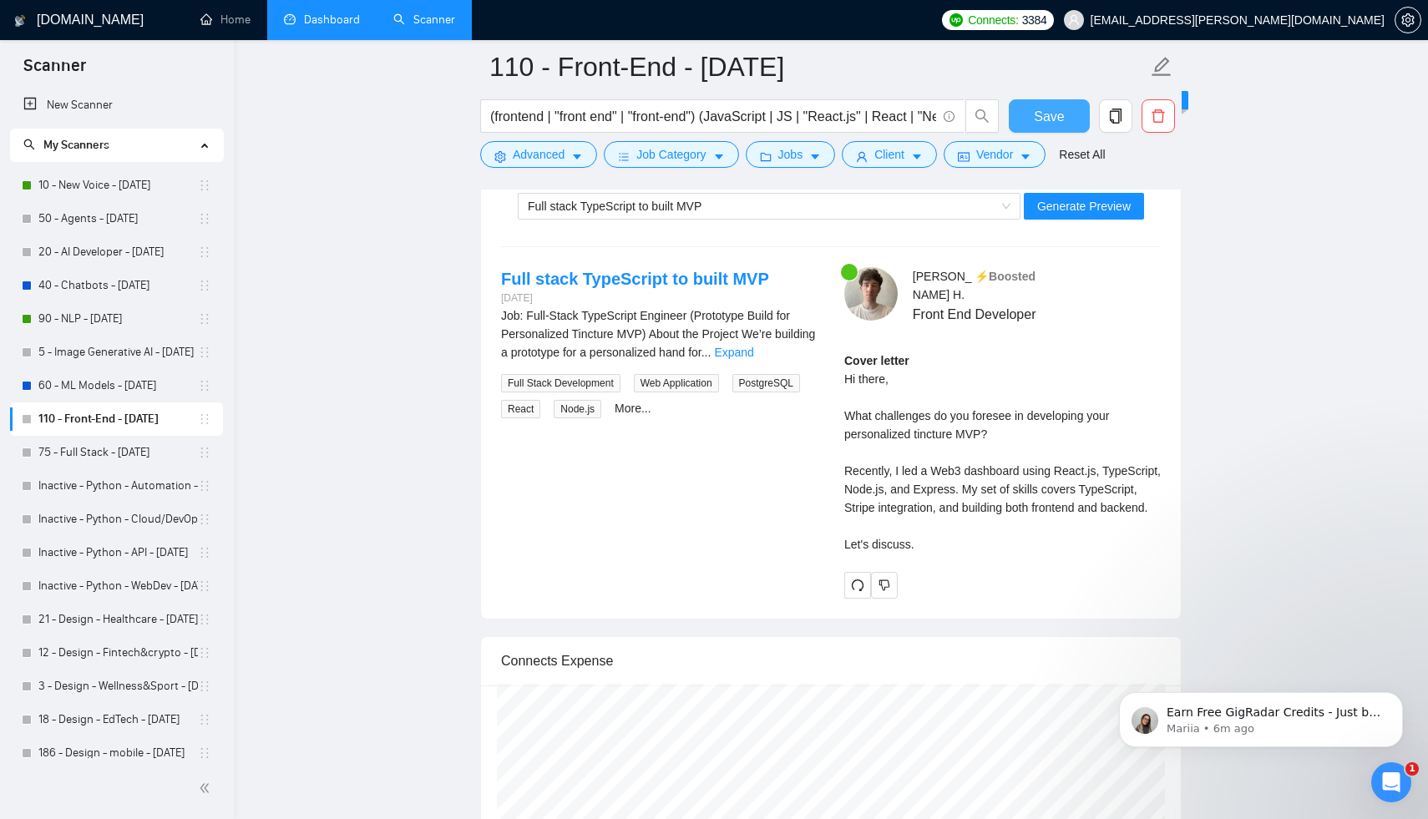
click at [1043, 119] on span "Save" at bounding box center [1049, 116] width 30 height 21
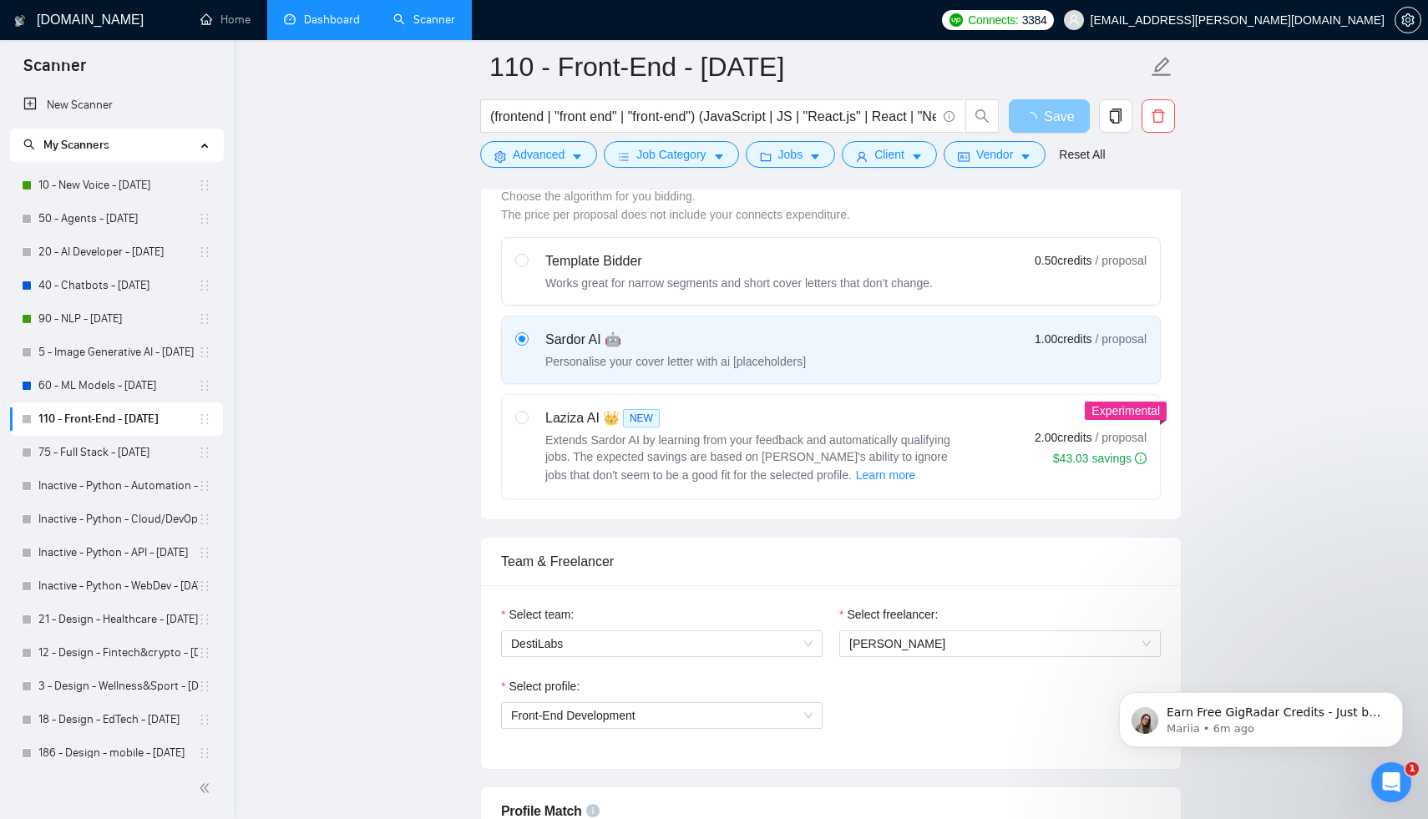
scroll to position [0, 0]
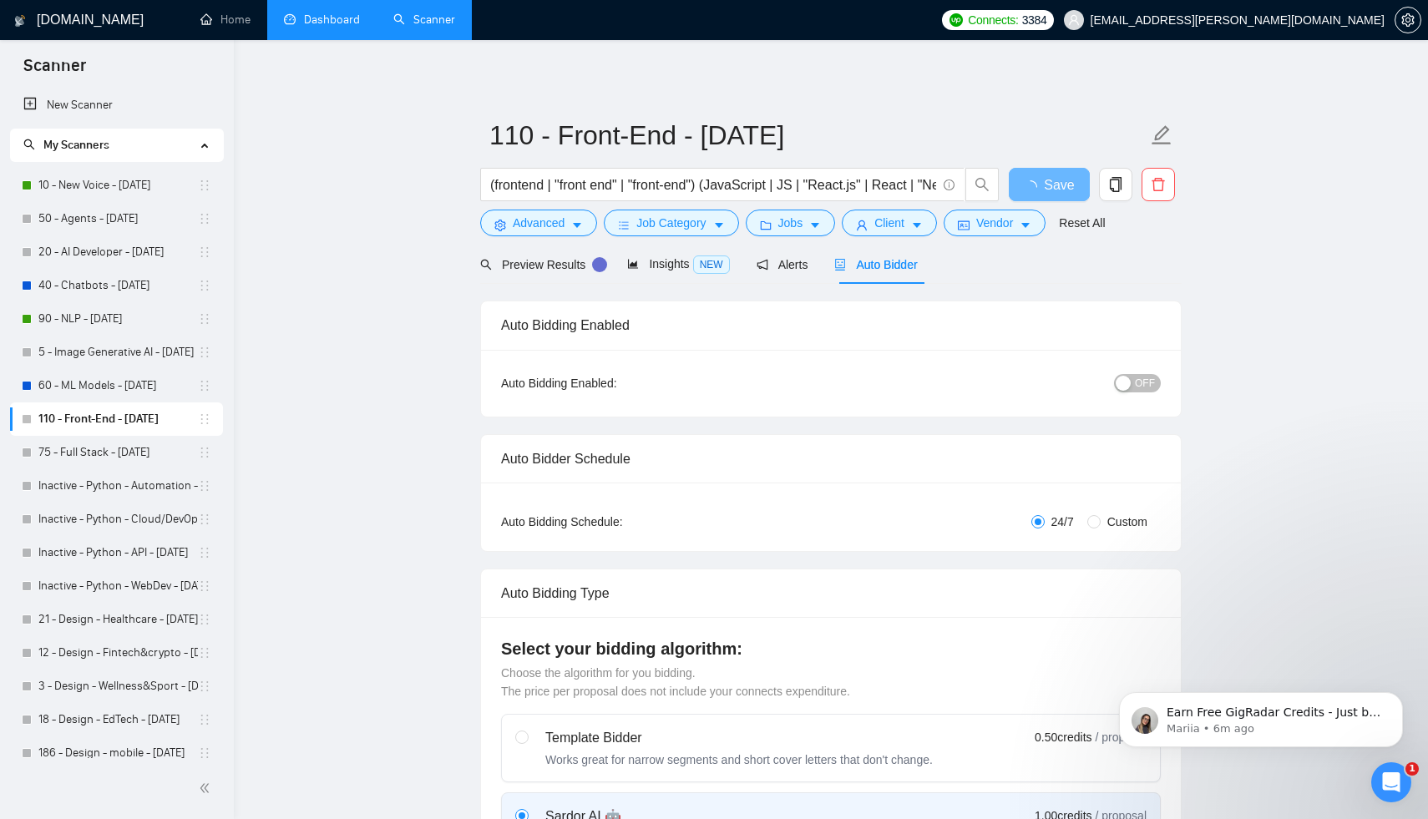
click at [1135, 383] on button "OFF" at bounding box center [1137, 383] width 47 height 18
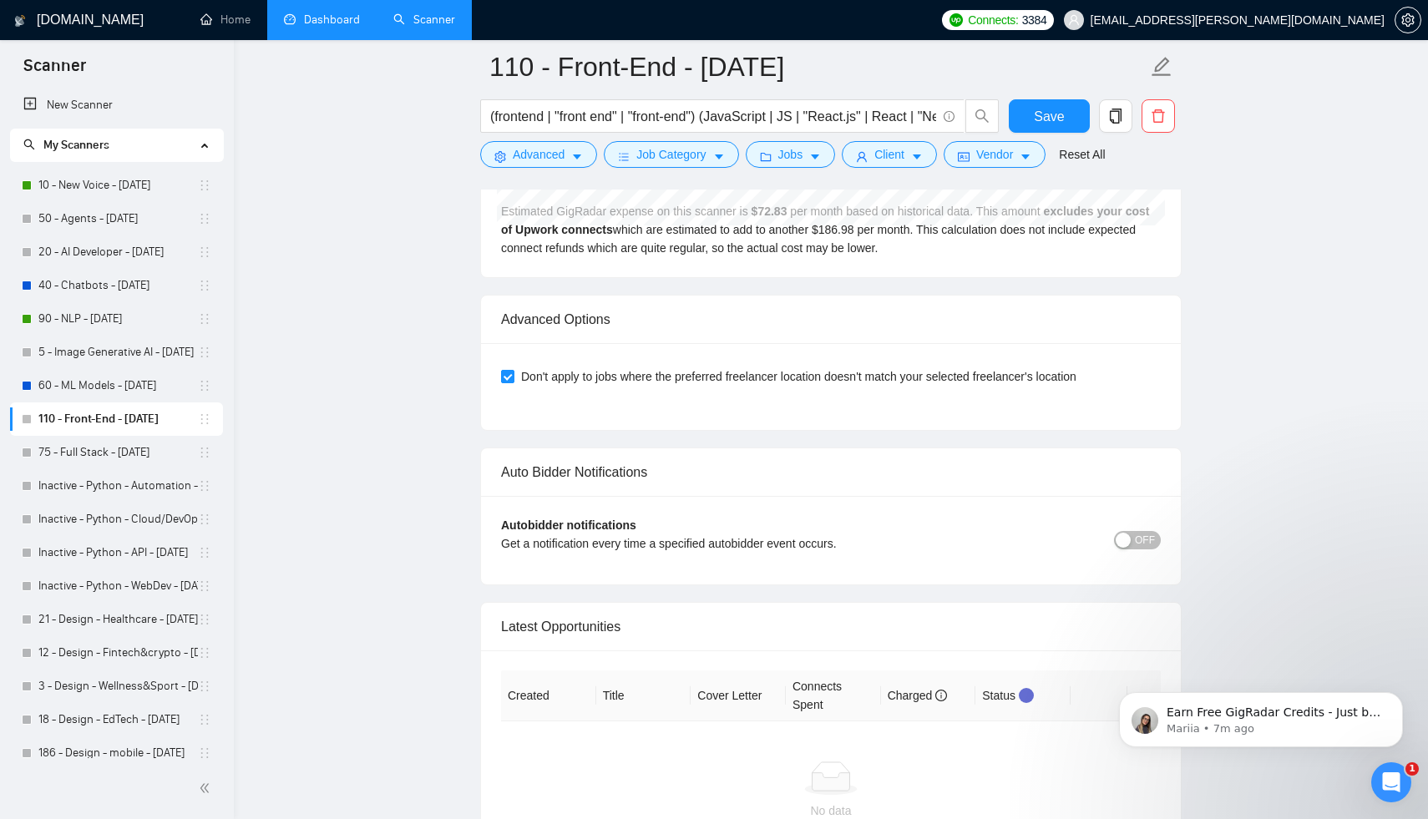
scroll to position [4180, 0]
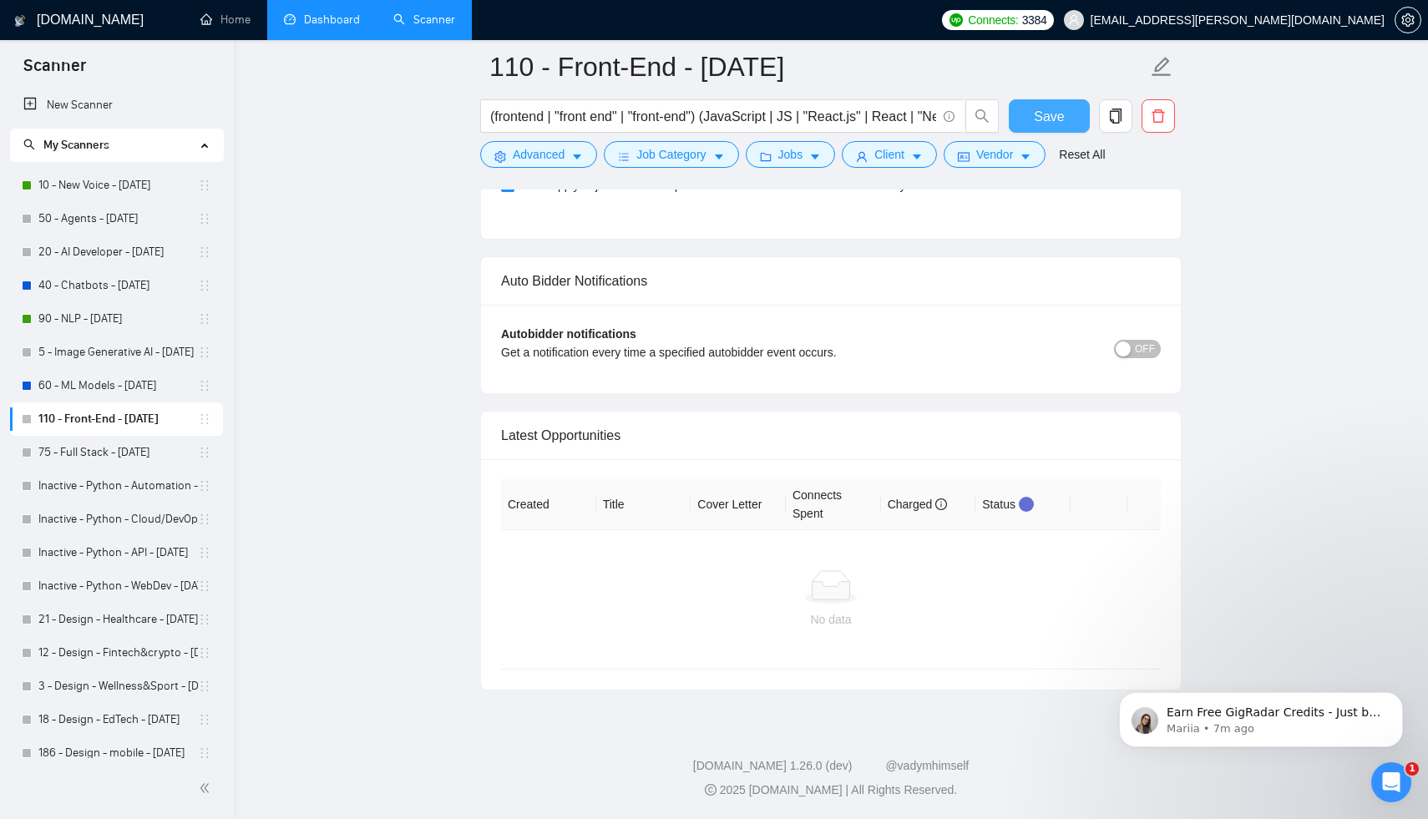
click at [1034, 121] on button "Save" at bounding box center [1049, 115] width 81 height 33
click at [72, 422] on link "110 - Front-End - [DATE]" at bounding box center [117, 418] width 159 height 33
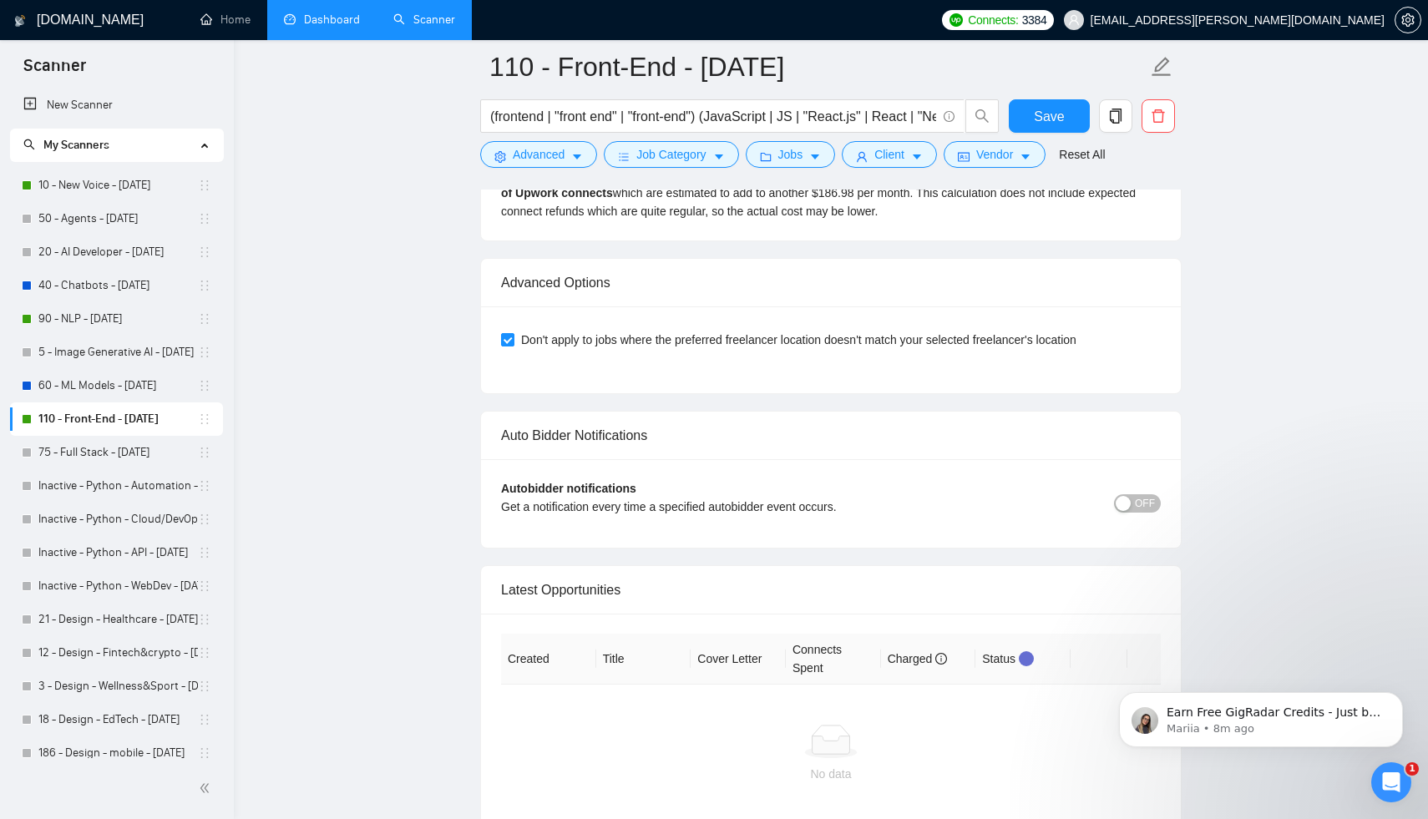
scroll to position [3930, 0]
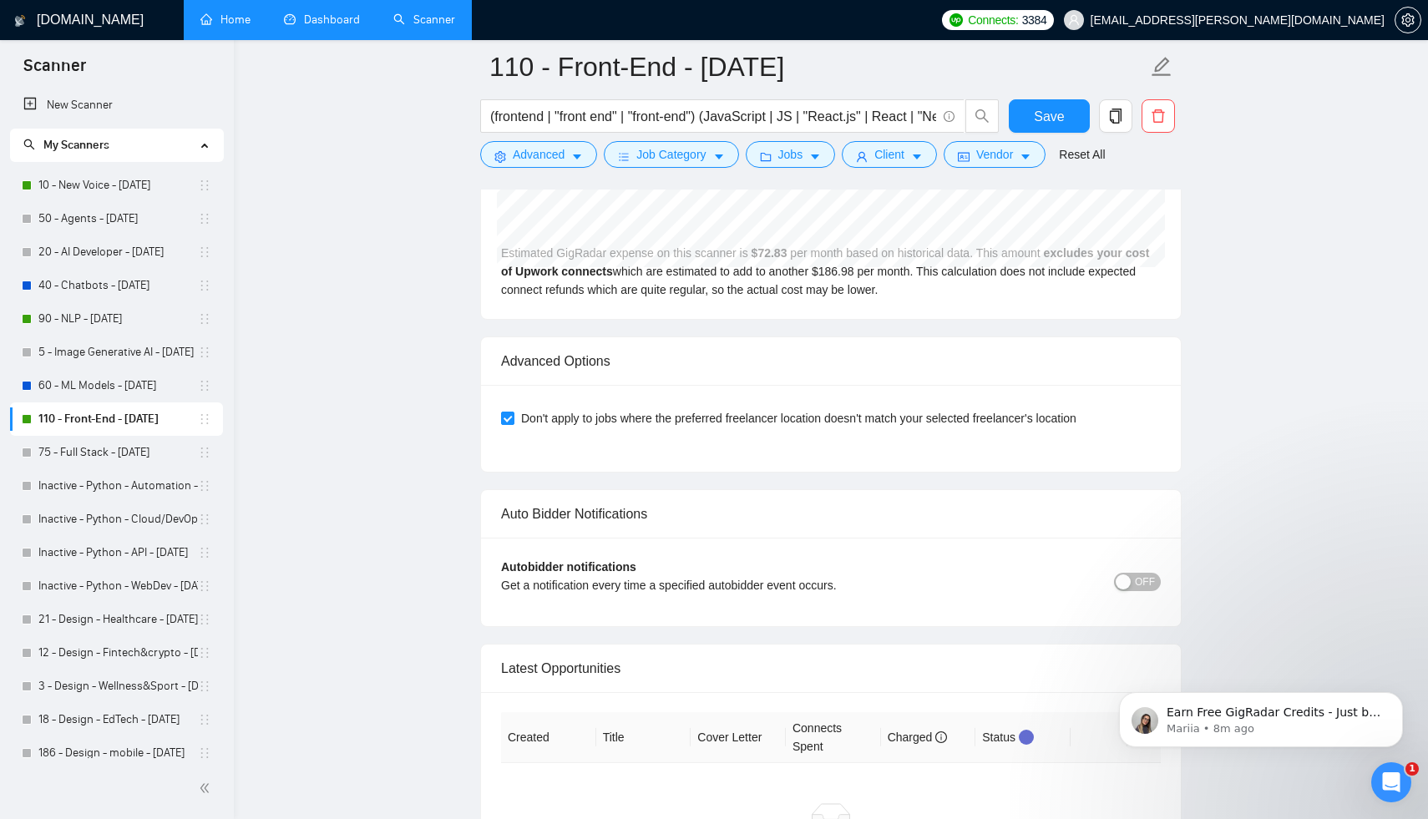
click at [226, 22] on link "Home" at bounding box center [225, 20] width 50 height 14
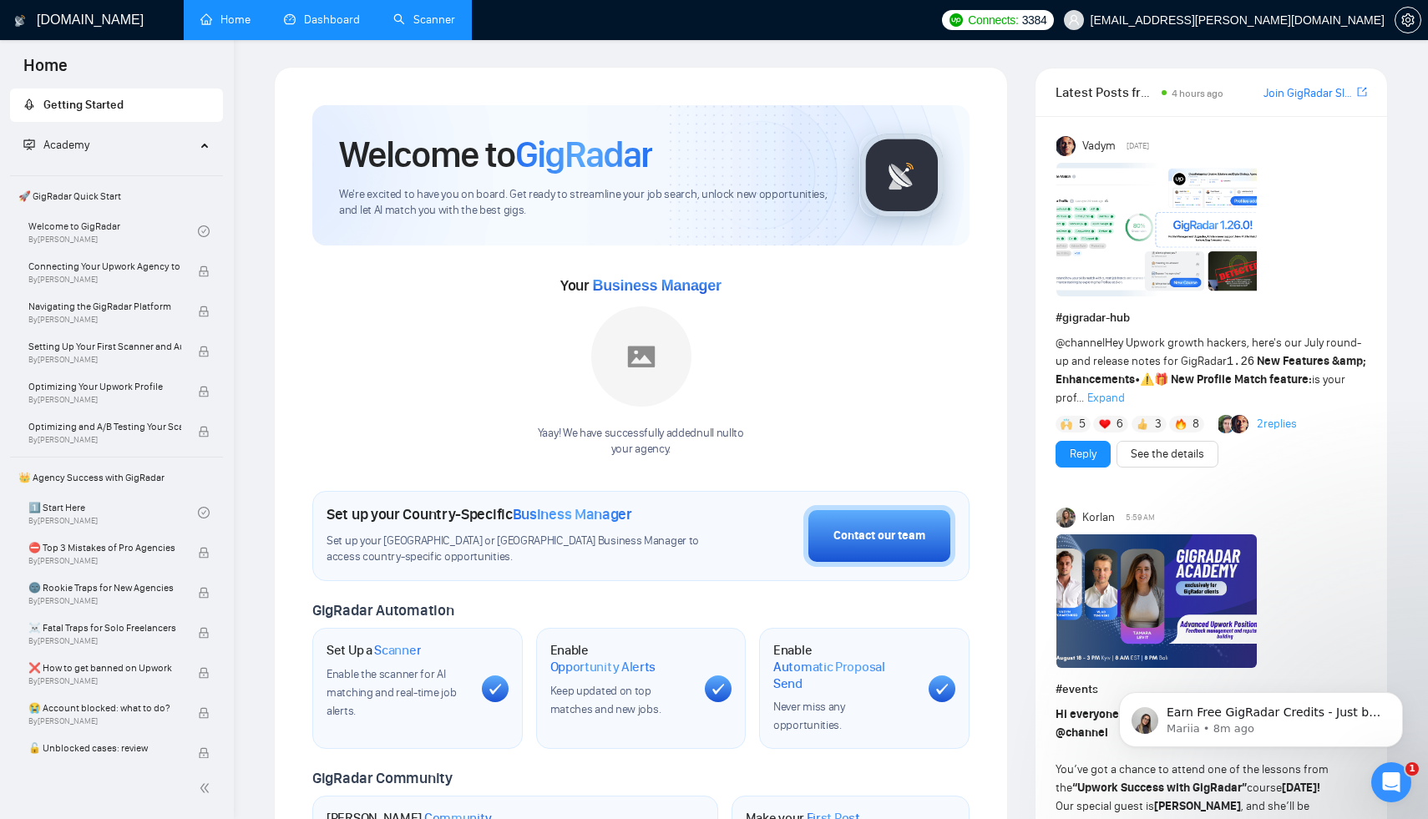
click at [336, 27] on link "Dashboard" at bounding box center [322, 20] width 76 height 14
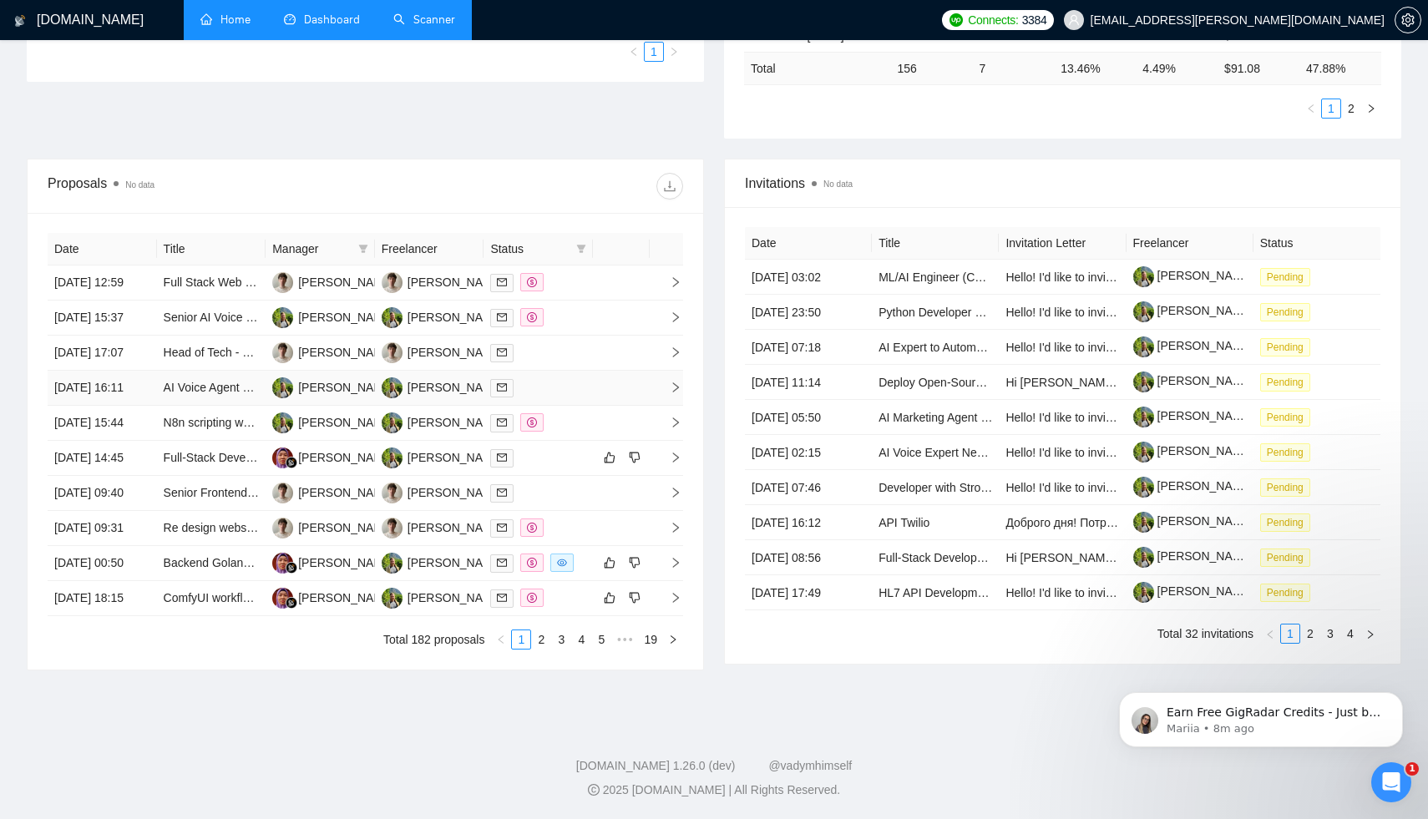
scroll to position [592, 0]
click at [539, 649] on link "2" at bounding box center [541, 639] width 18 height 18
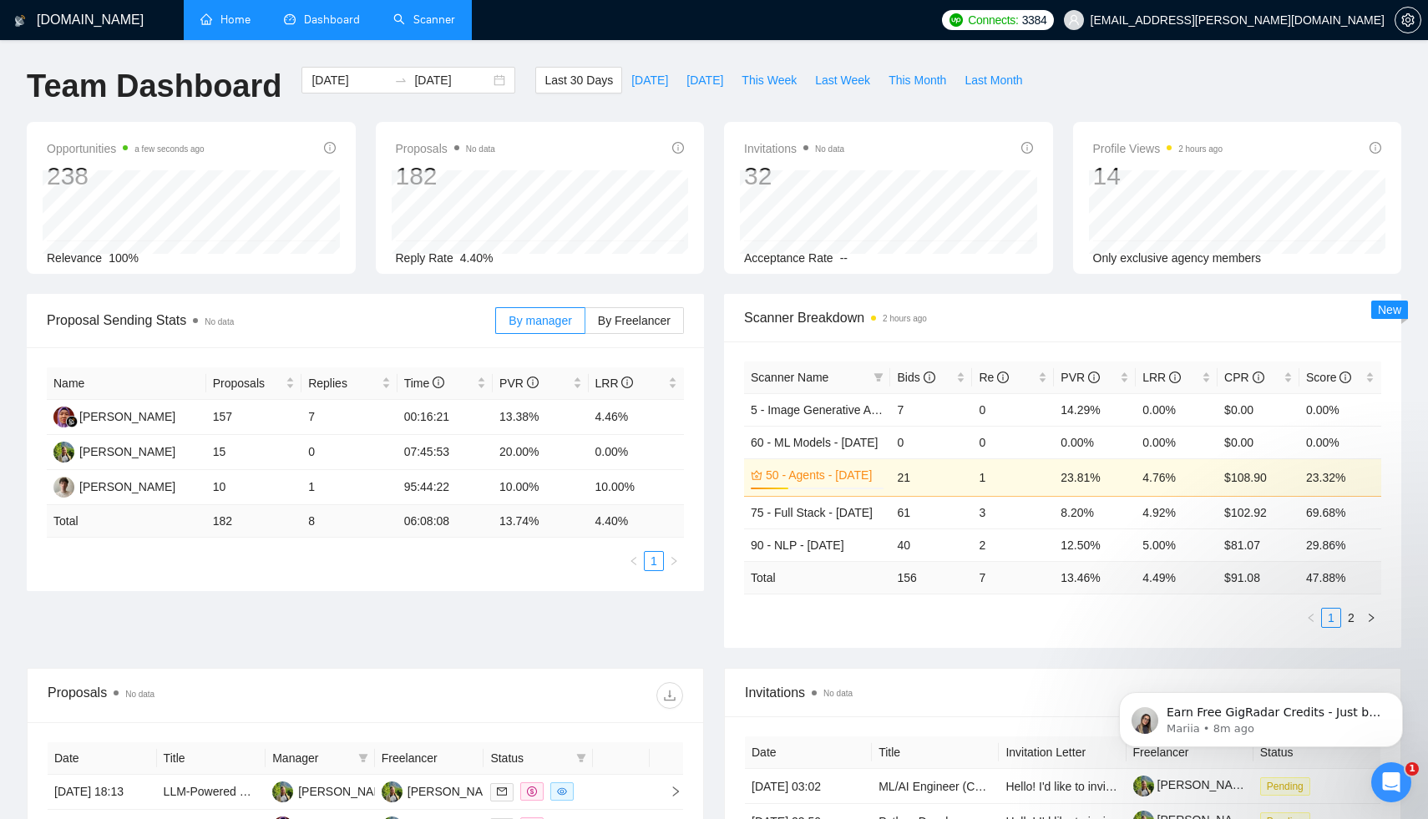
click at [235, 23] on link "Home" at bounding box center [225, 20] width 50 height 14
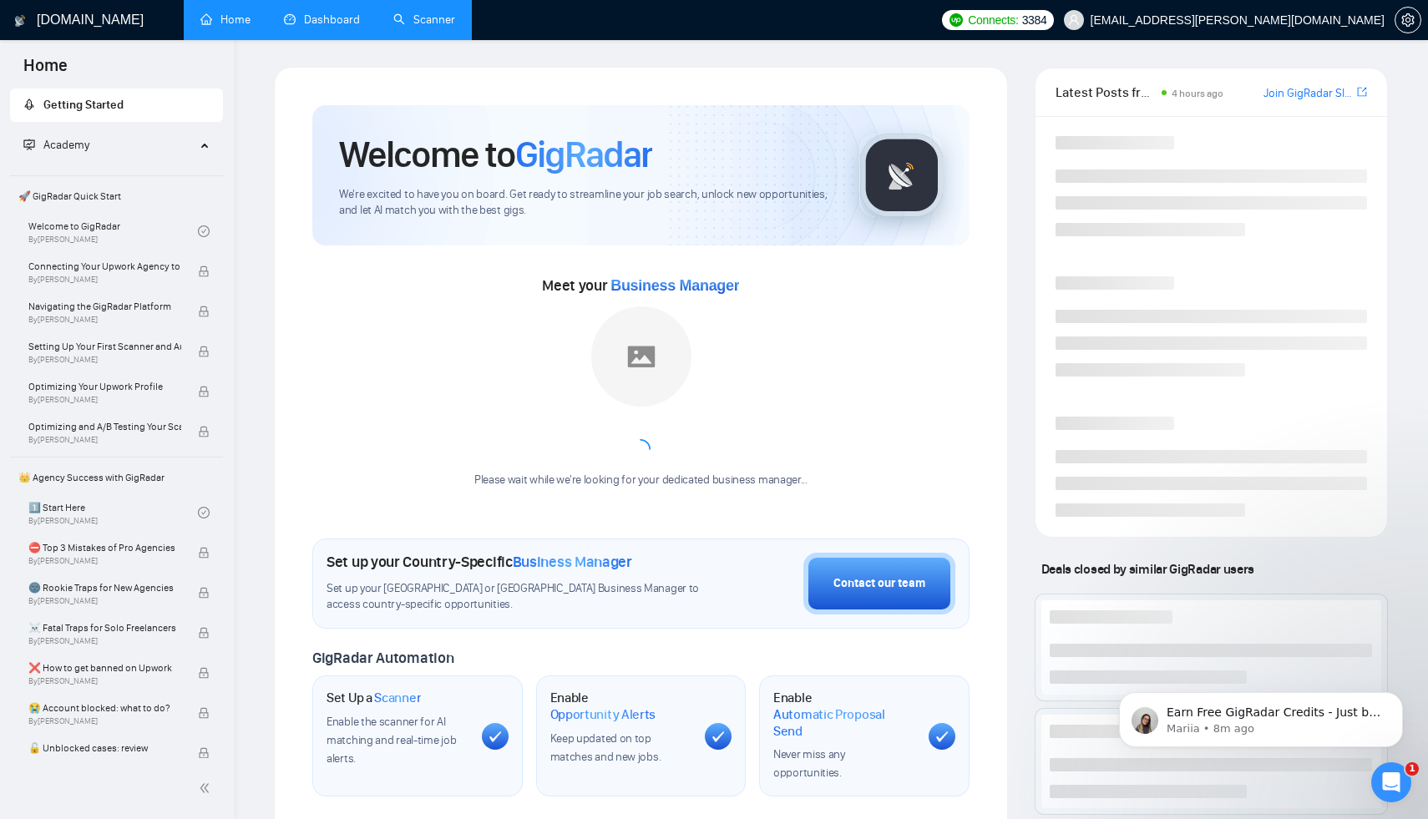
click at [298, 21] on link "Dashboard" at bounding box center [322, 20] width 76 height 14
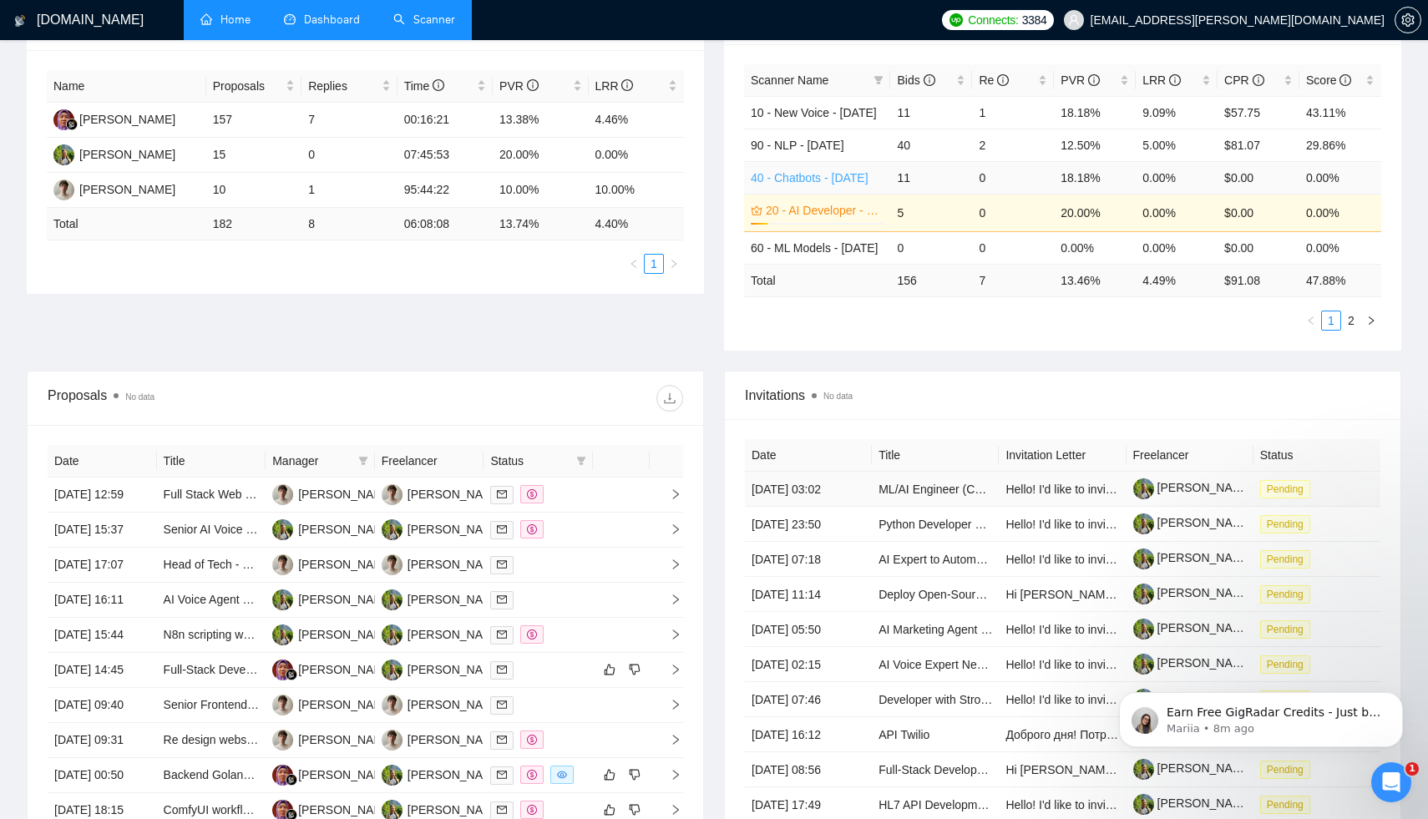
scroll to position [316, 0]
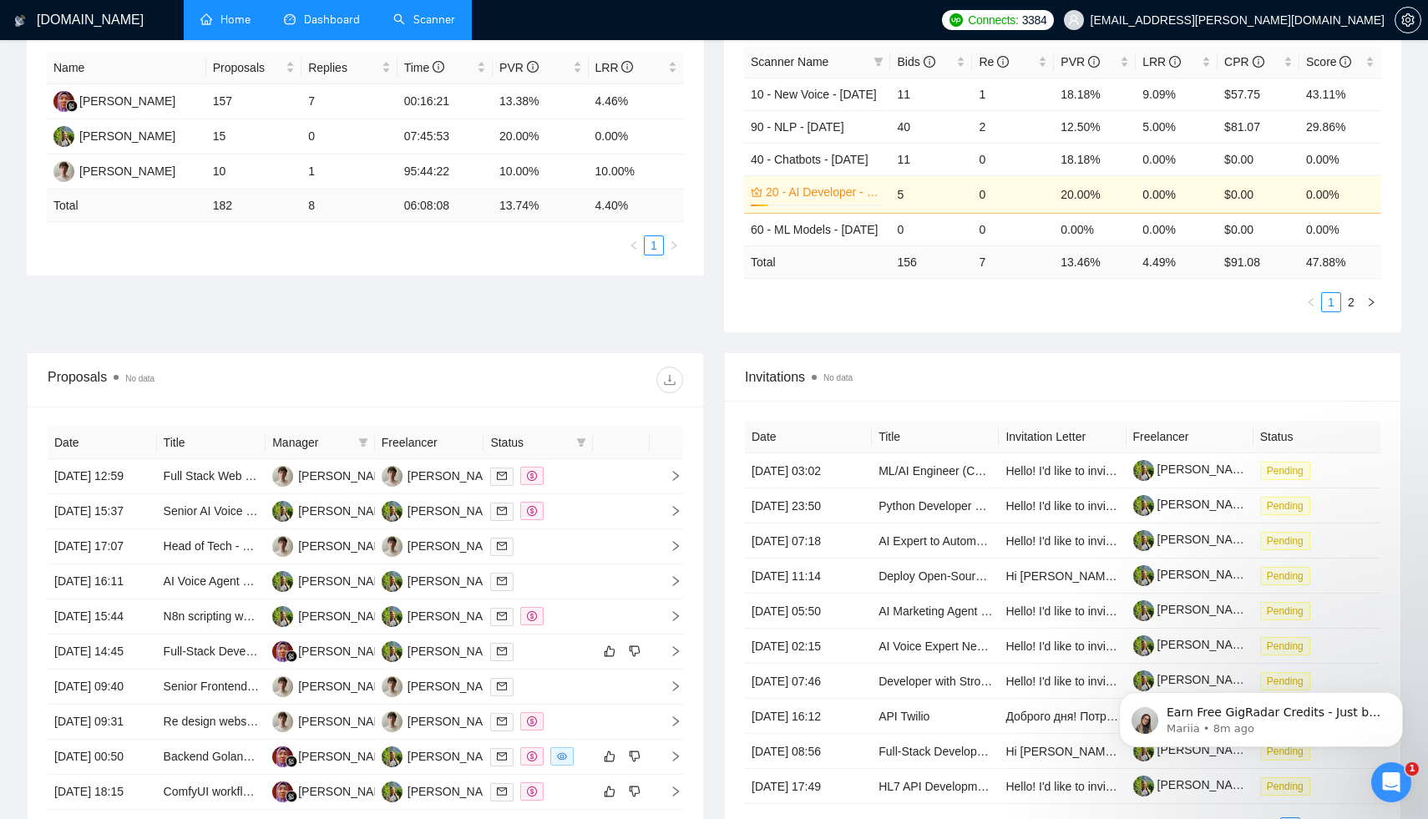
click at [301, 445] on span "Manager" at bounding box center [311, 442] width 79 height 18
click at [386, 445] on th "Freelancer" at bounding box center [429, 443] width 109 height 33
click at [411, 443] on th "Freelancer" at bounding box center [429, 443] width 109 height 33
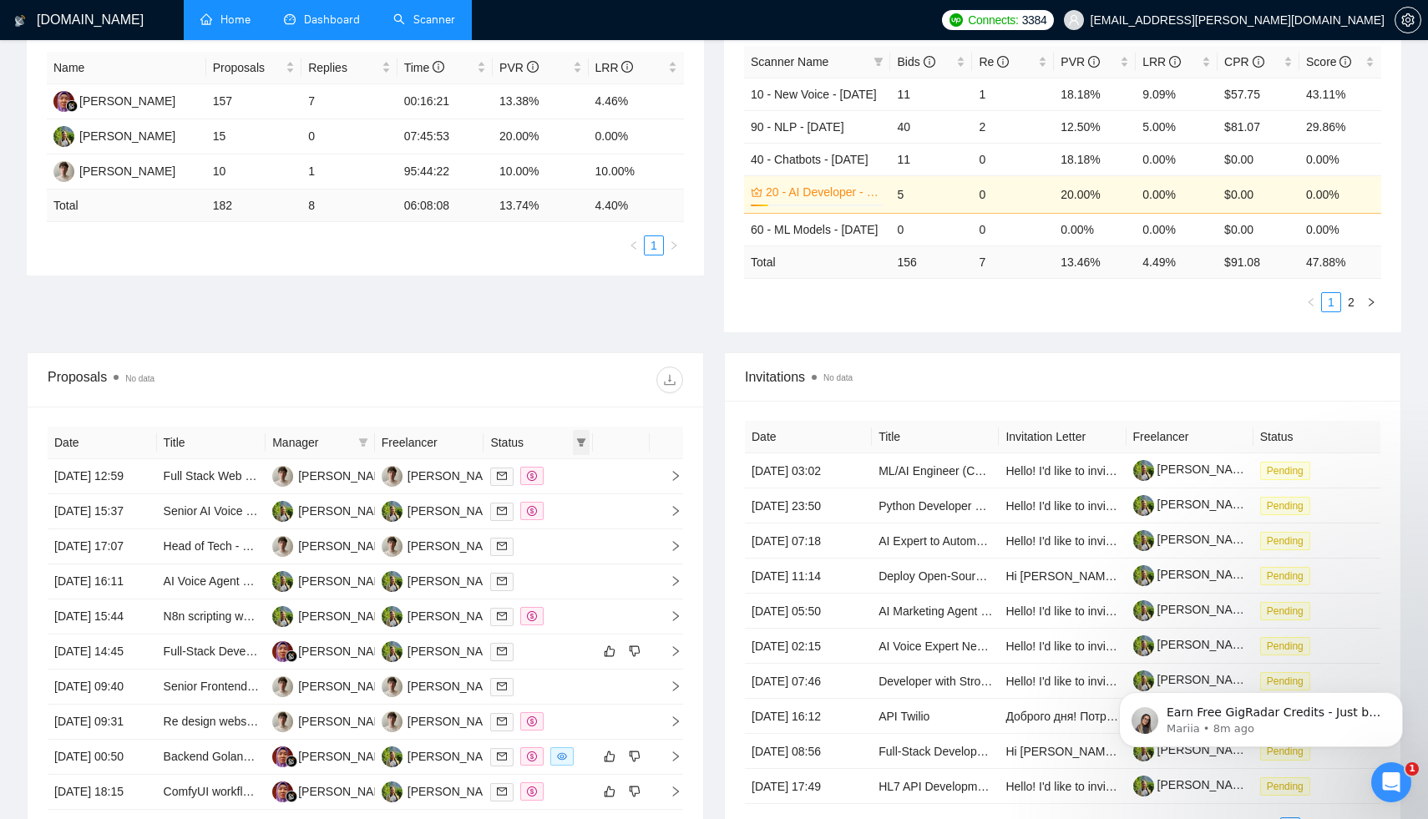
click at [582, 443] on icon "filter" at bounding box center [581, 442] width 10 height 10
click at [371, 447] on span at bounding box center [363, 442] width 17 height 25
click at [334, 527] on span "[PERSON_NAME]" at bounding box center [286, 527] width 96 height 13
checkbox input "true"
click at [349, 567] on span "OK" at bounding box center [340, 561] width 17 height 18
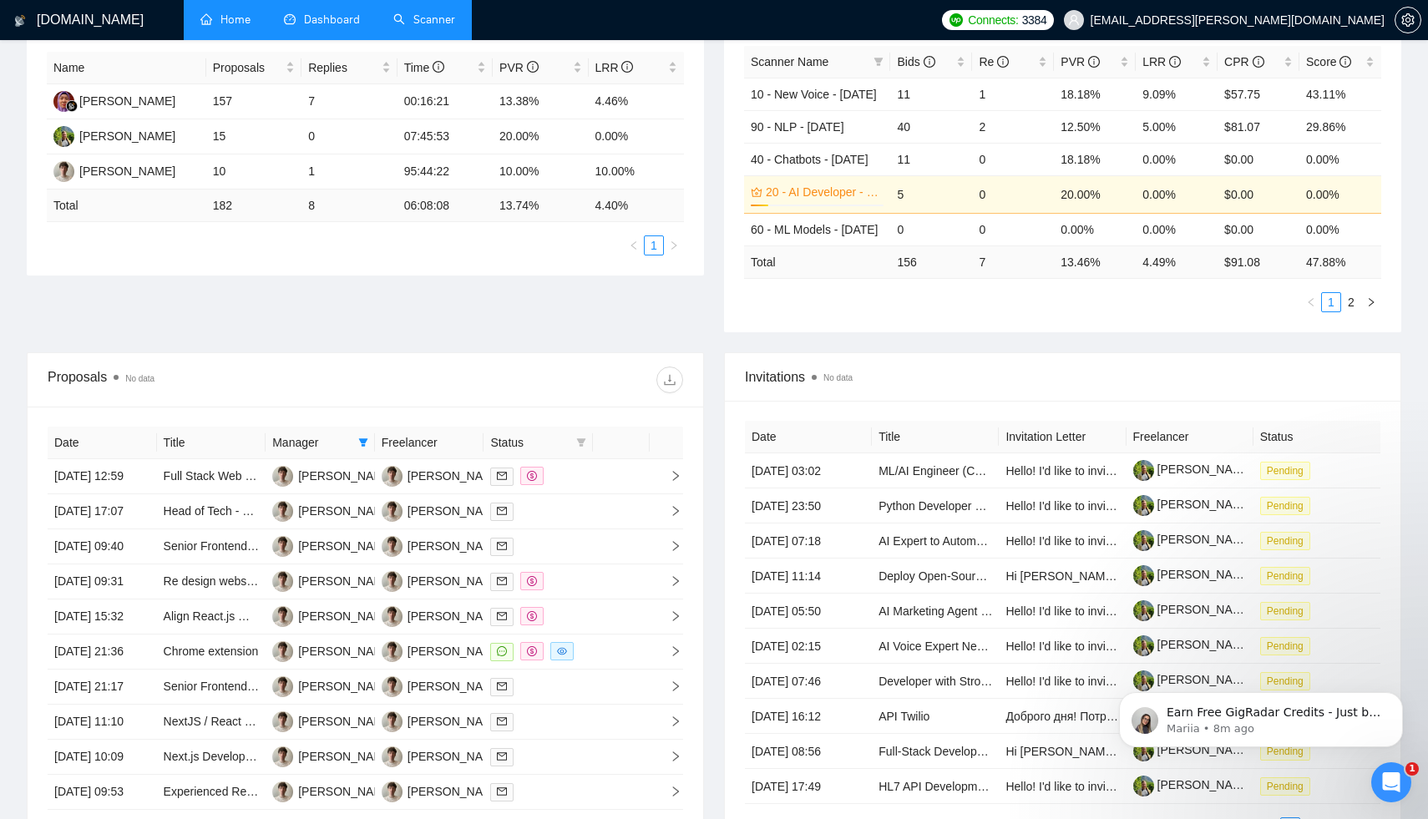
click at [387, 355] on div "Proposals No data" at bounding box center [365, 379] width 635 height 53
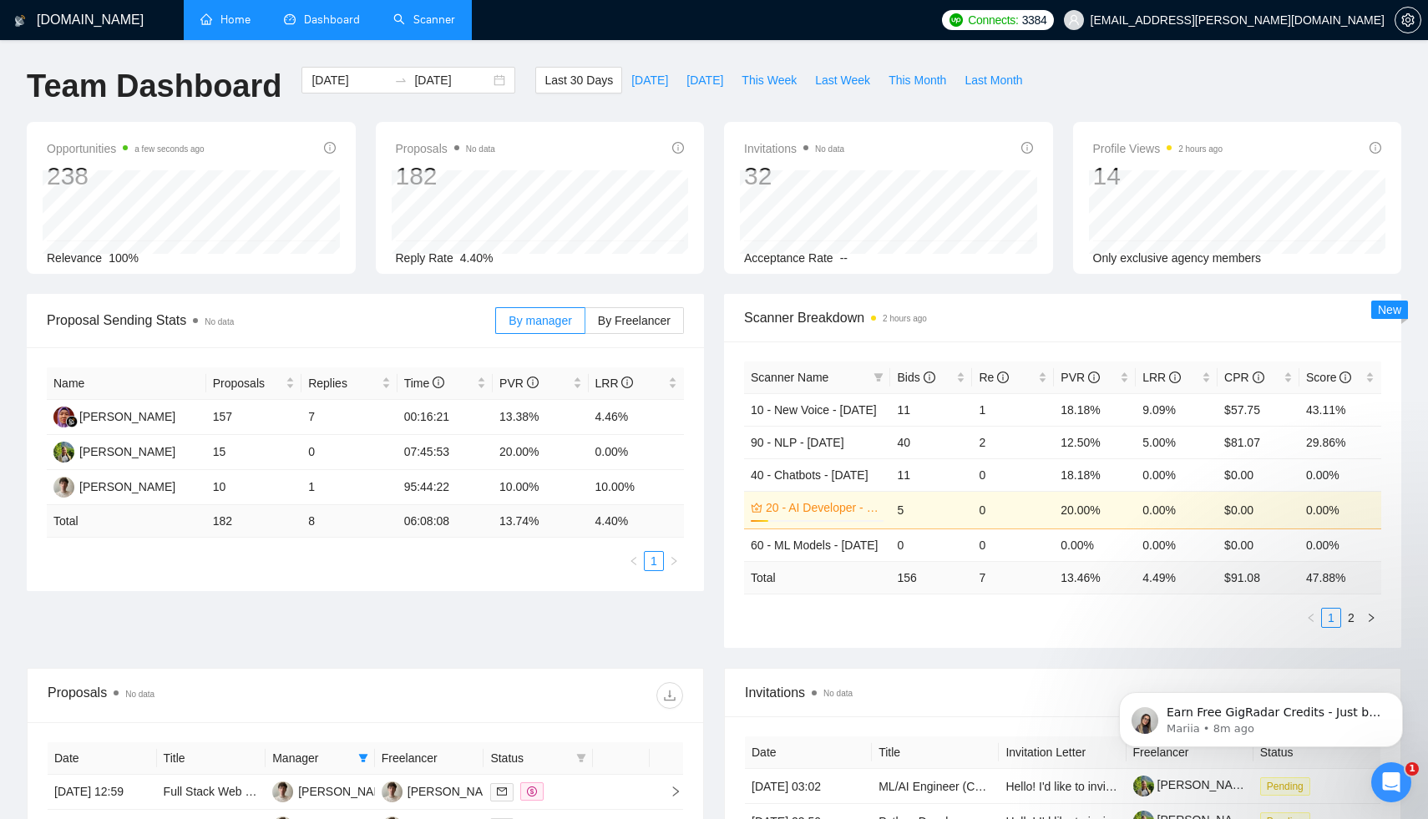
click at [431, 22] on link "Scanner" at bounding box center [424, 20] width 62 height 14
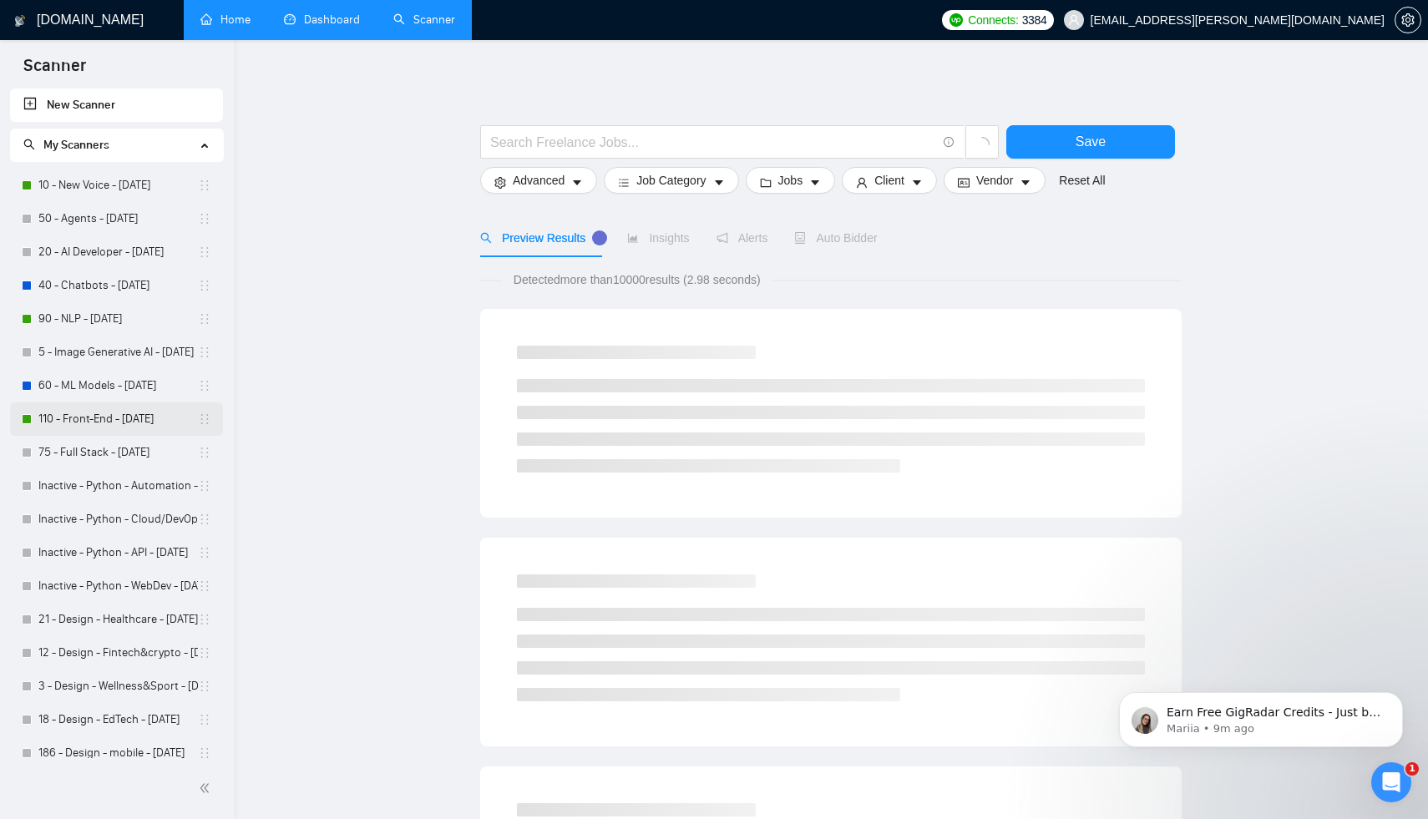
click at [130, 416] on link "110 - Front-End - [DATE]" at bounding box center [117, 418] width 159 height 33
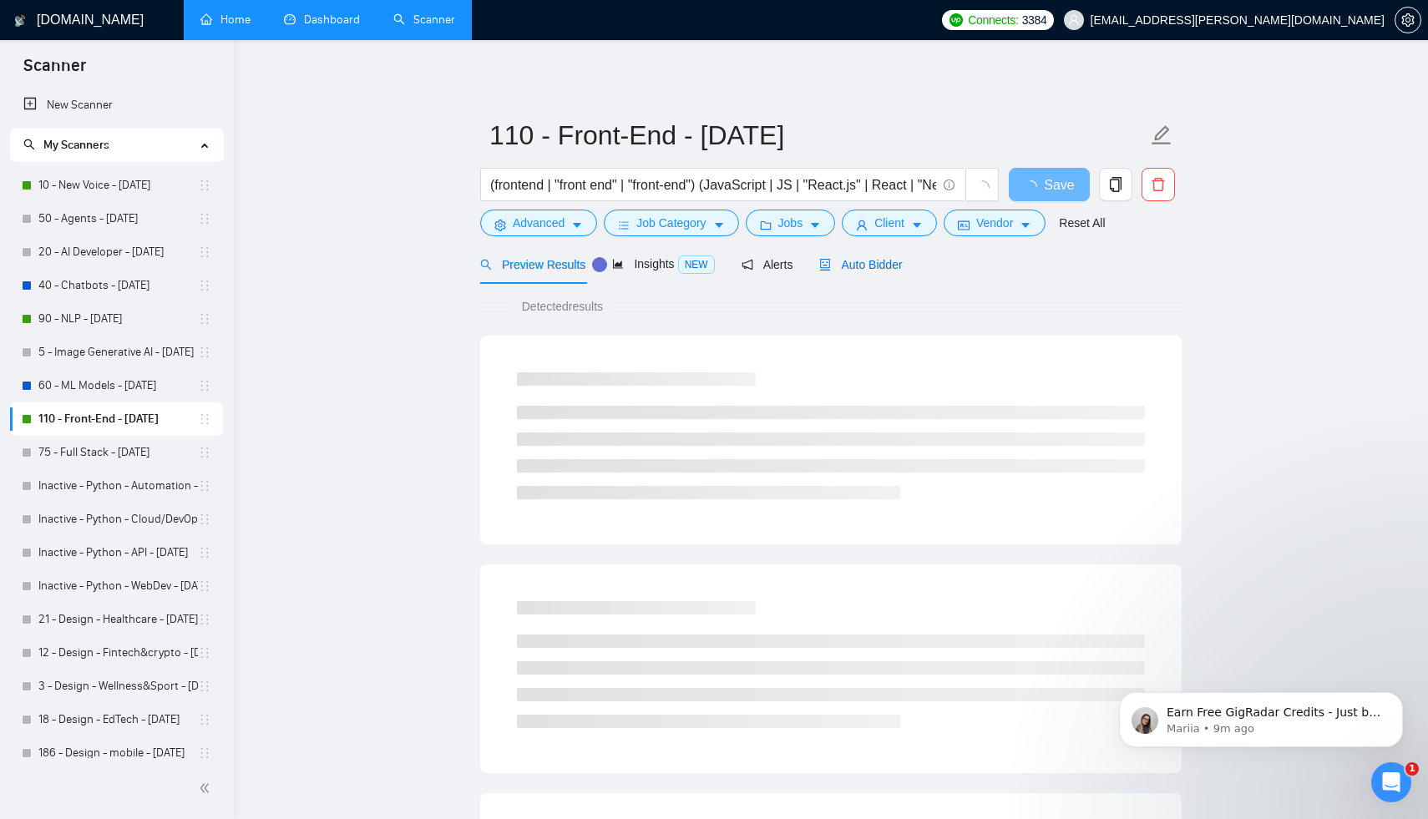
click at [862, 258] on span "Auto Bidder" at bounding box center [860, 264] width 83 height 13
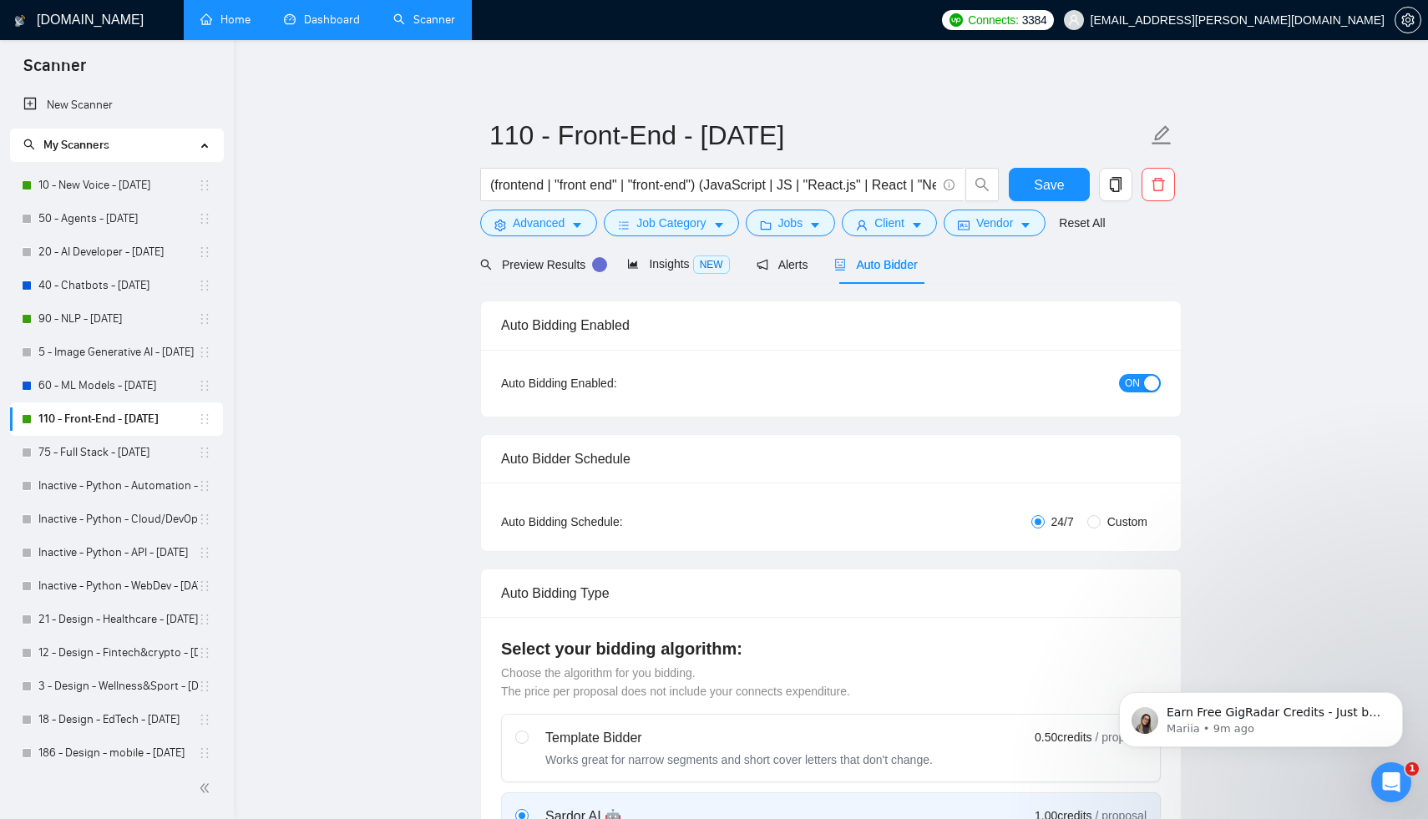
click at [295, 27] on link "Dashboard" at bounding box center [322, 20] width 76 height 14
